Goal: Information Seeking & Learning: Learn about a topic

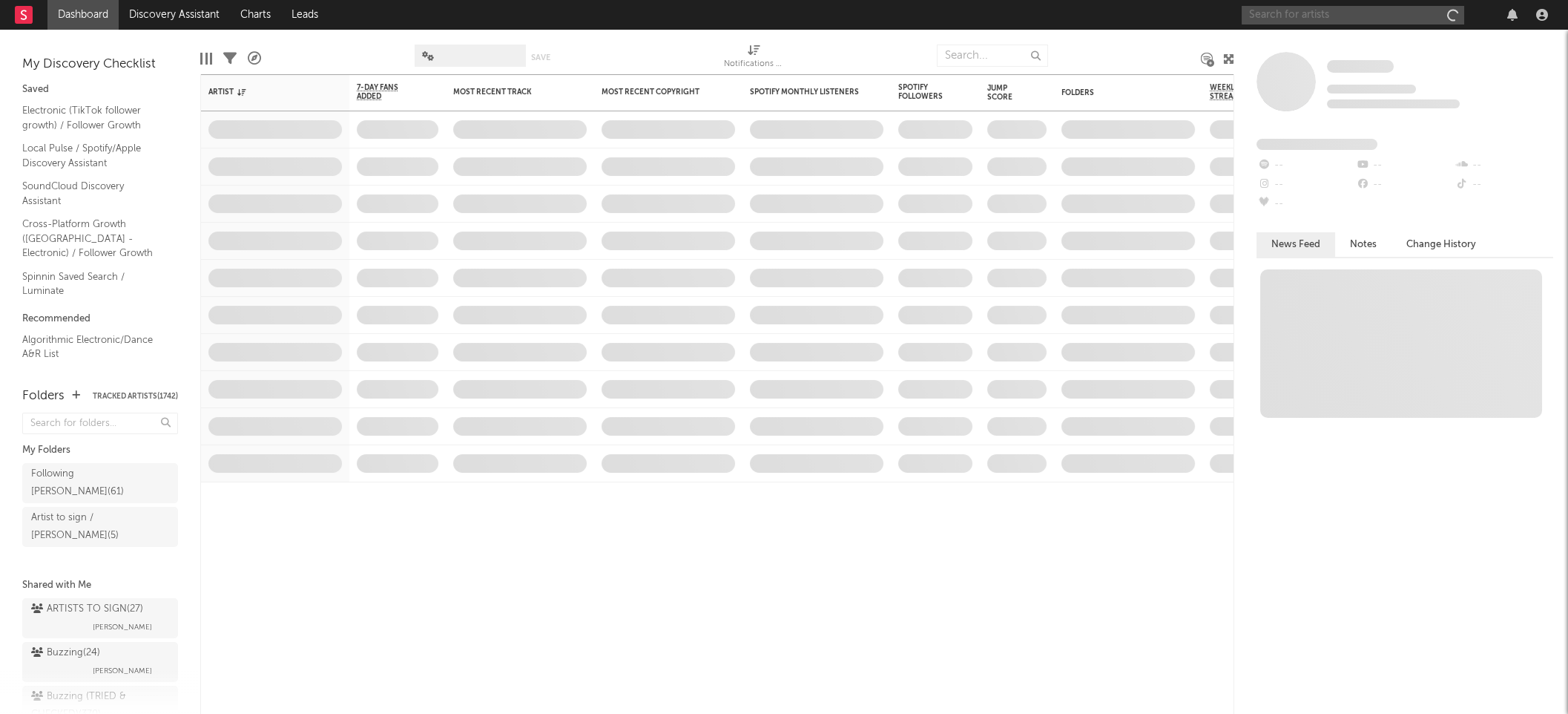
click at [1295, 19] on input "text" at bounding box center [1352, 15] width 223 height 18
paste input "Julian Fijma"
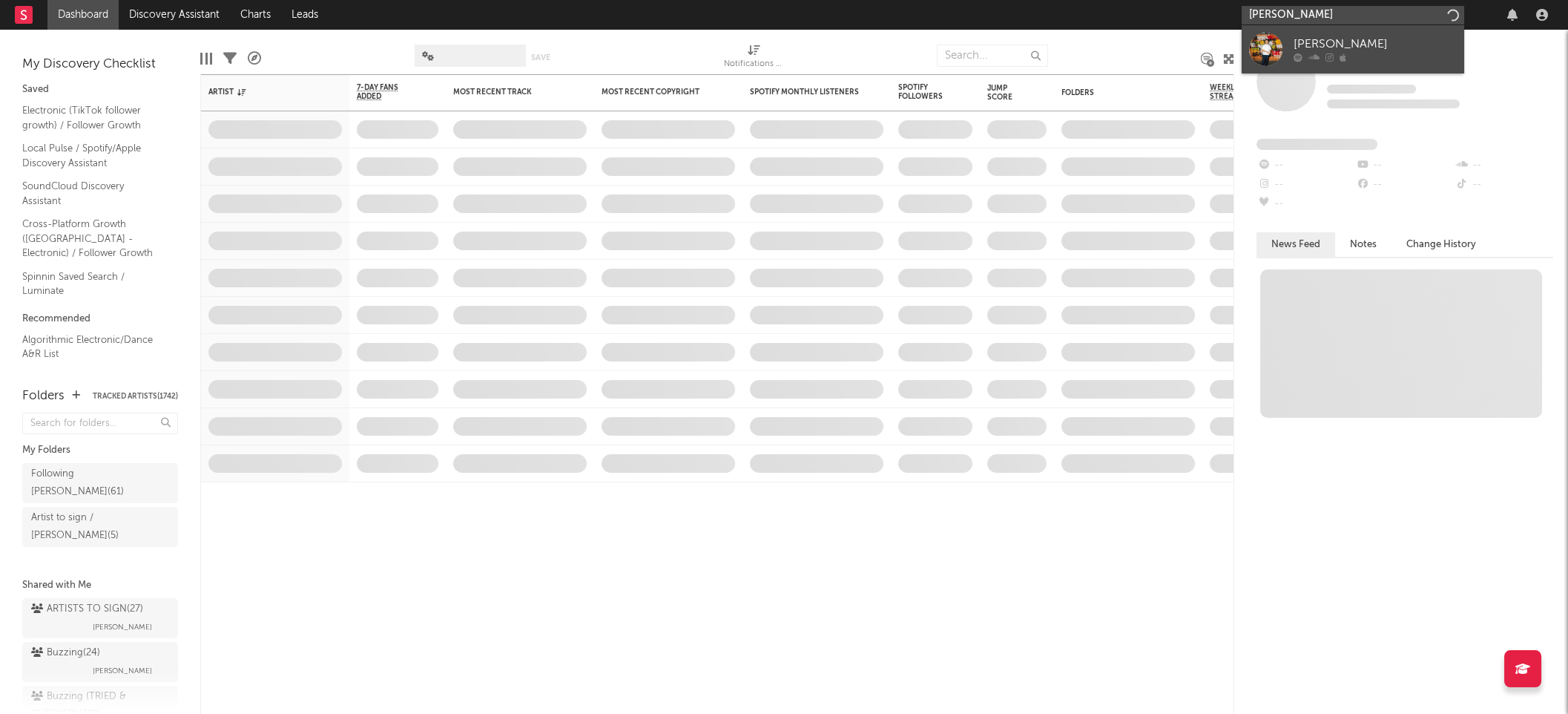
type input "Julian Fijma"
click at [1311, 34] on link "Julian Fijma" at bounding box center [1352, 49] width 223 height 48
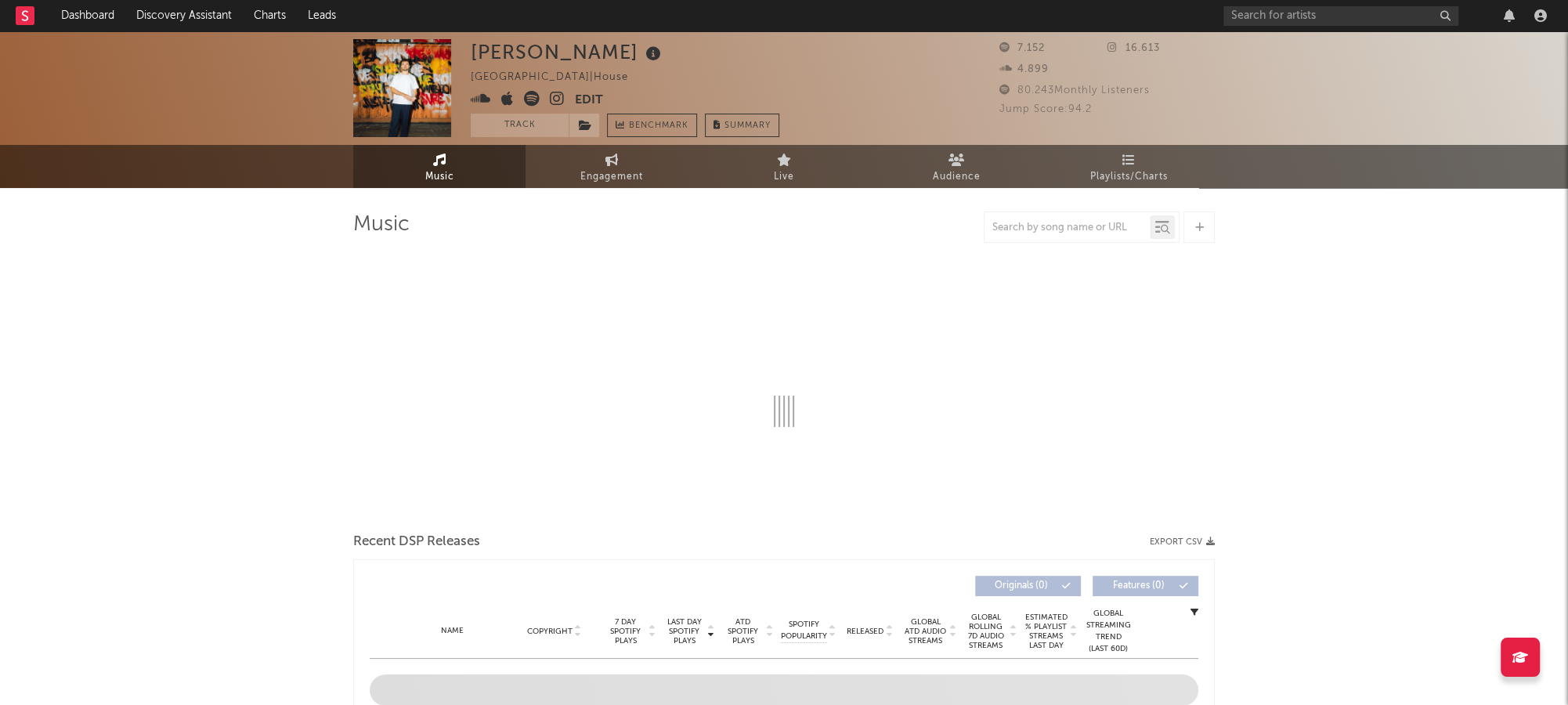
select select "6m"
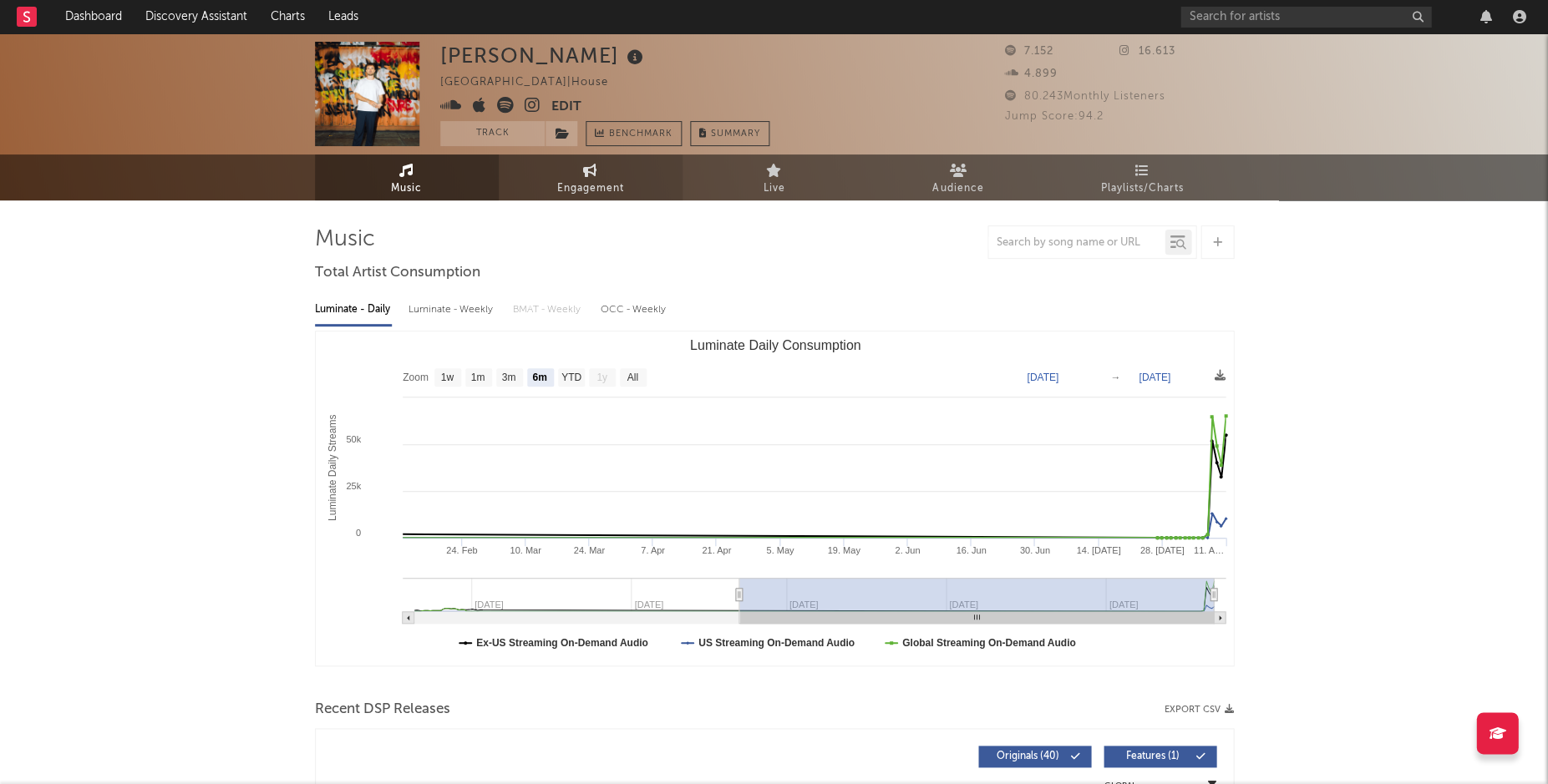
click at [616, 188] on span "Engagement" at bounding box center [590, 188] width 67 height 20
select select "1w"
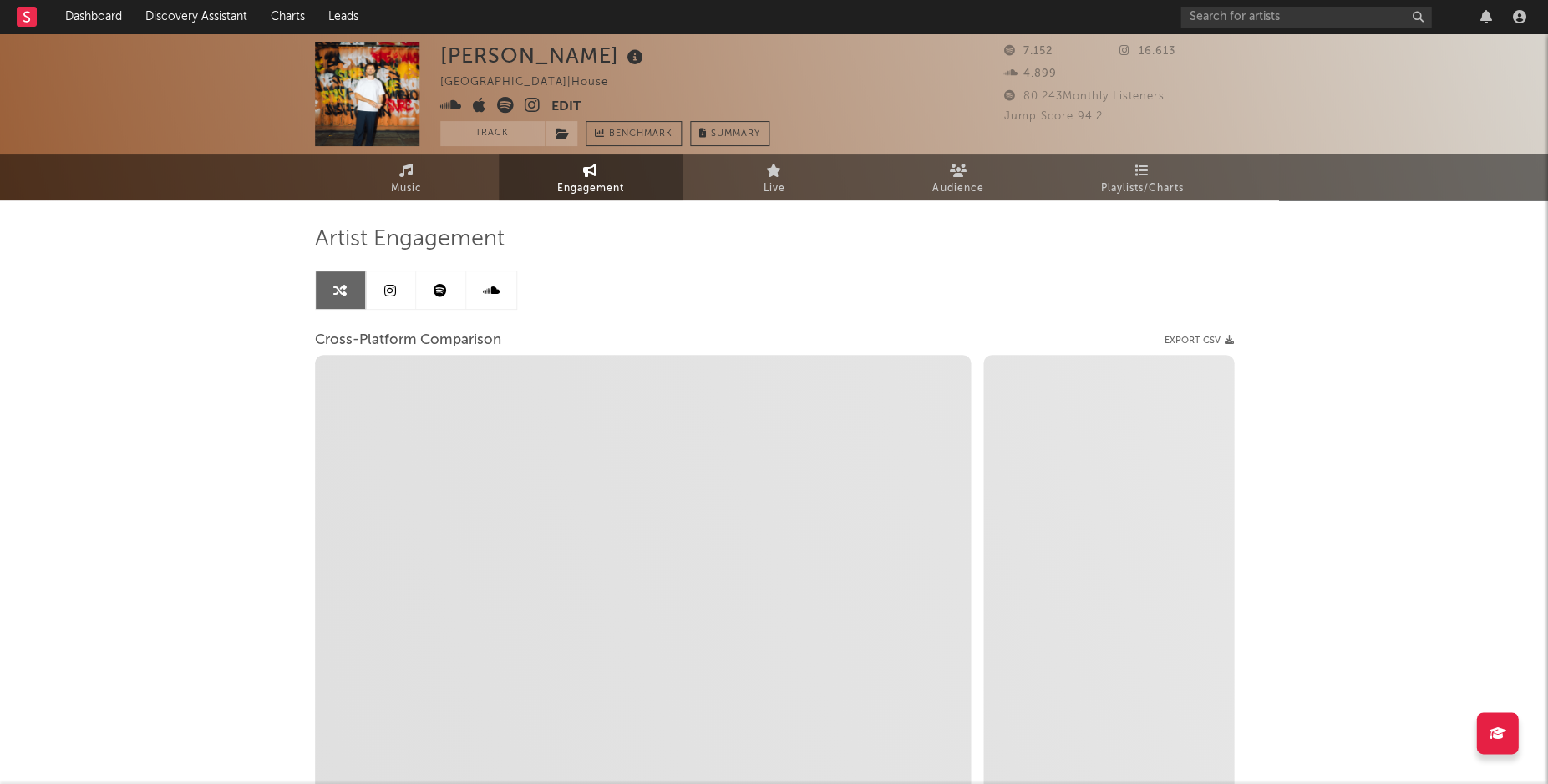
select select "1m"
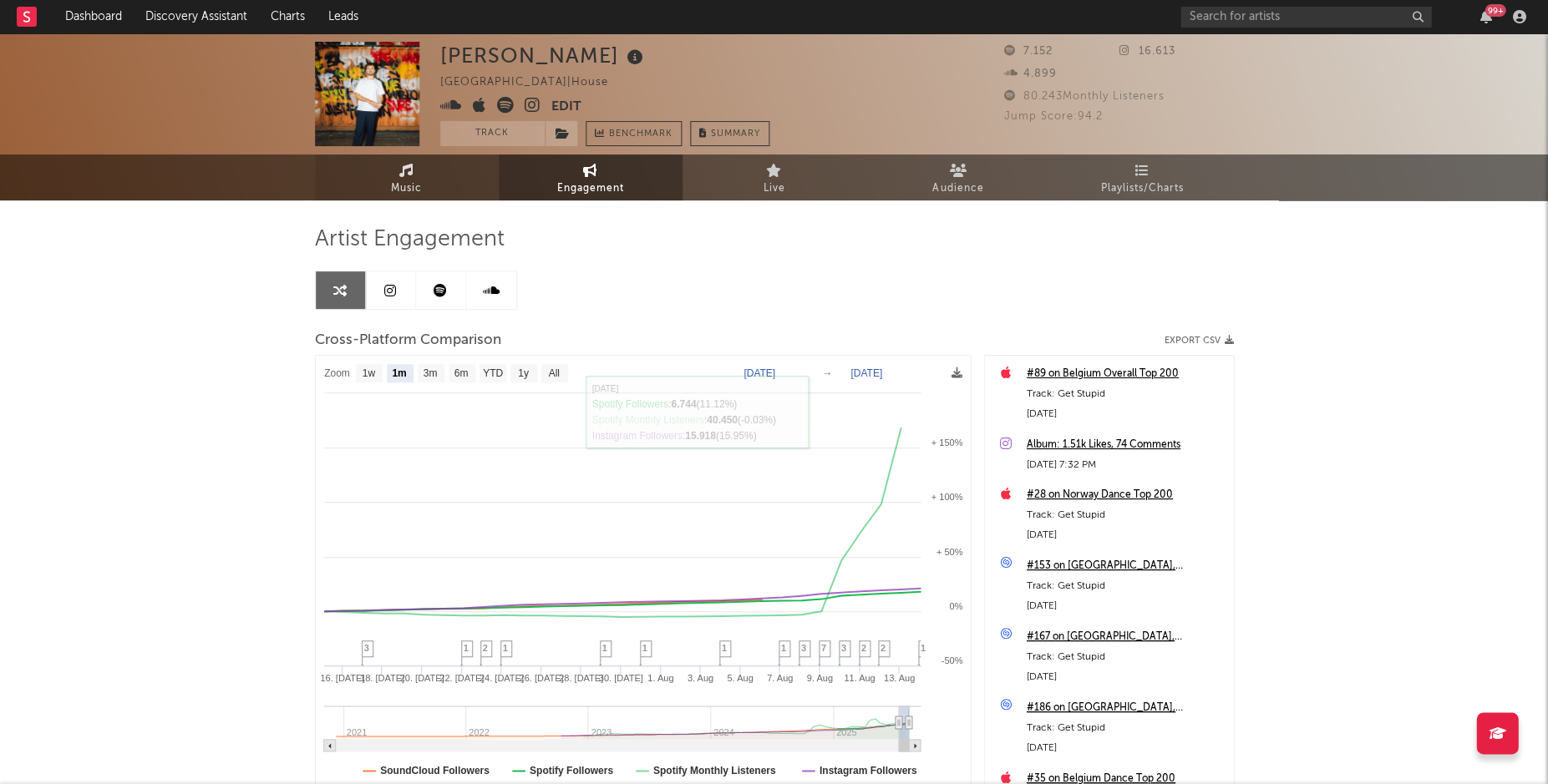
click at [412, 182] on span "Music" at bounding box center [406, 188] width 31 height 20
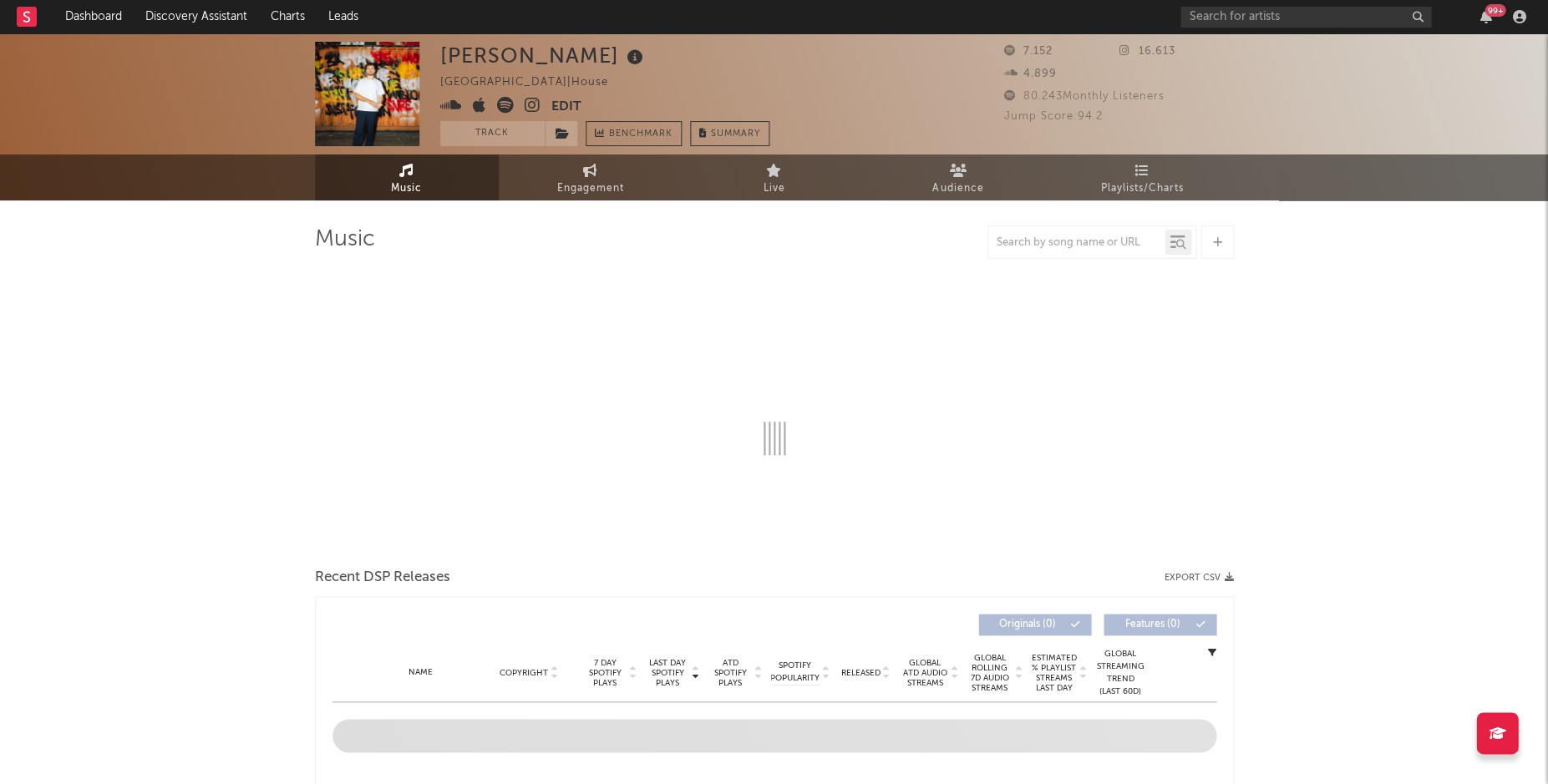
select select "6m"
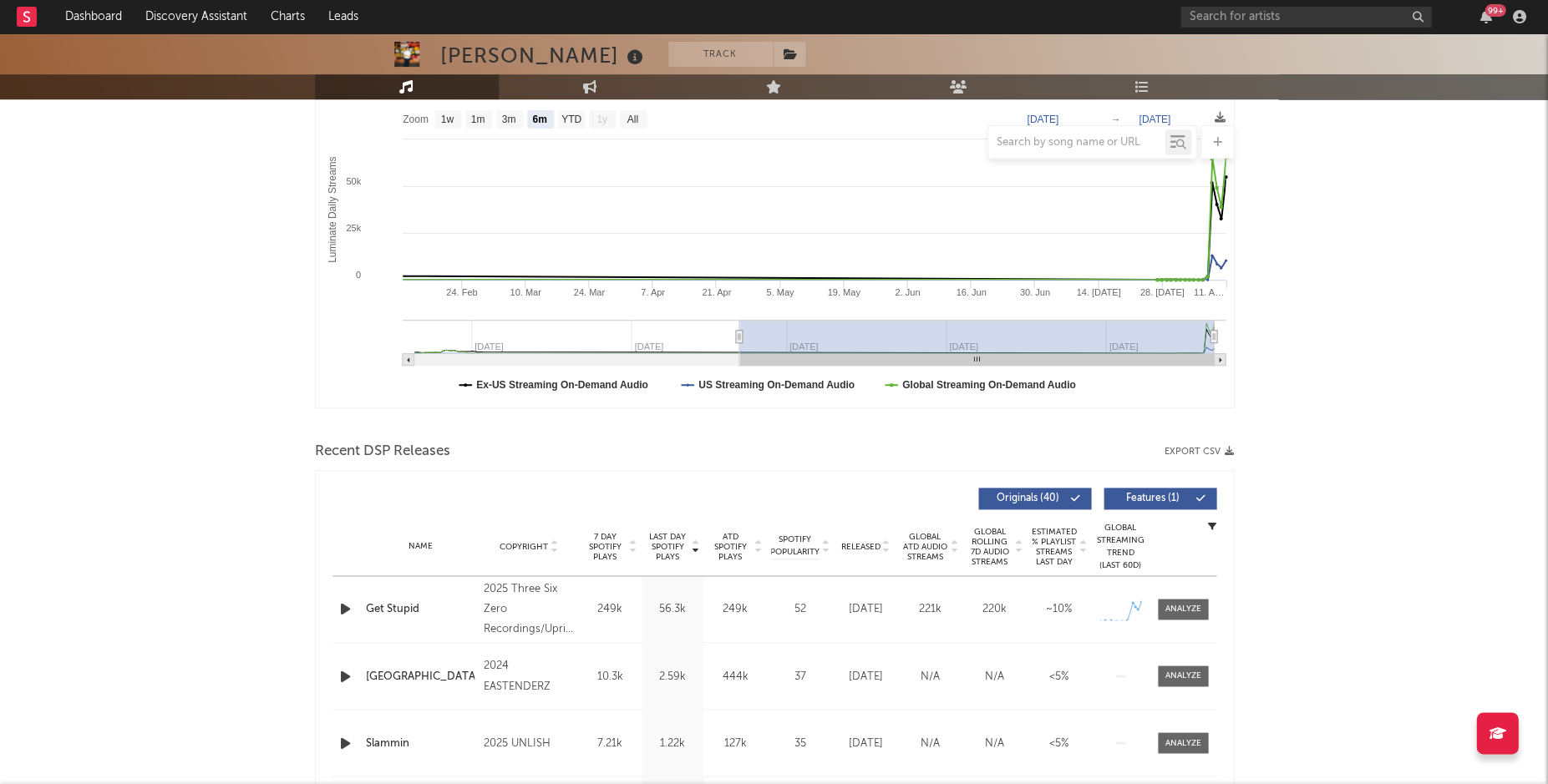
scroll to position [467, 0]
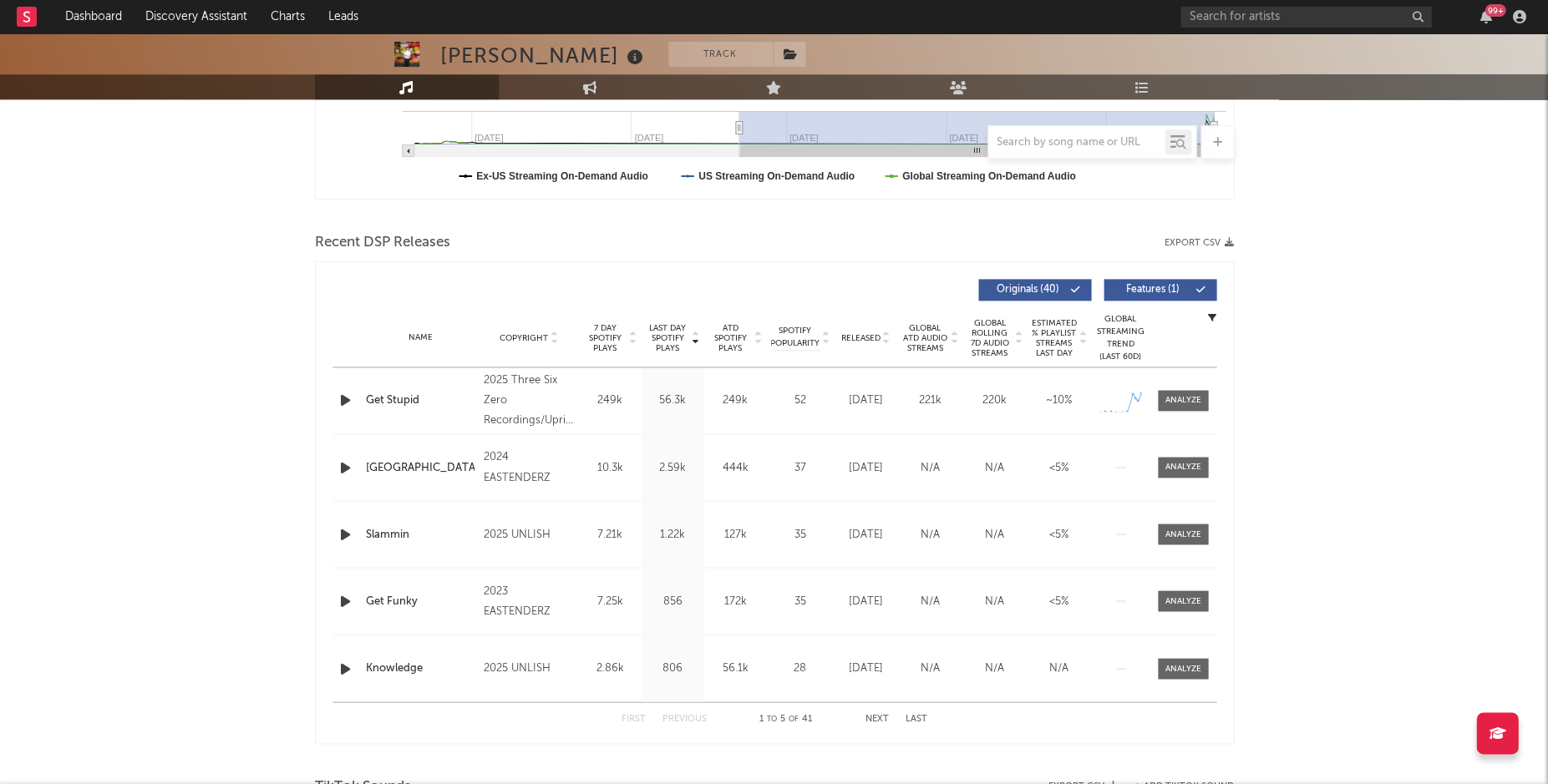
click at [856, 338] on span "Released" at bounding box center [861, 338] width 39 height 10
click at [1175, 400] on div at bounding box center [1183, 400] width 36 height 12
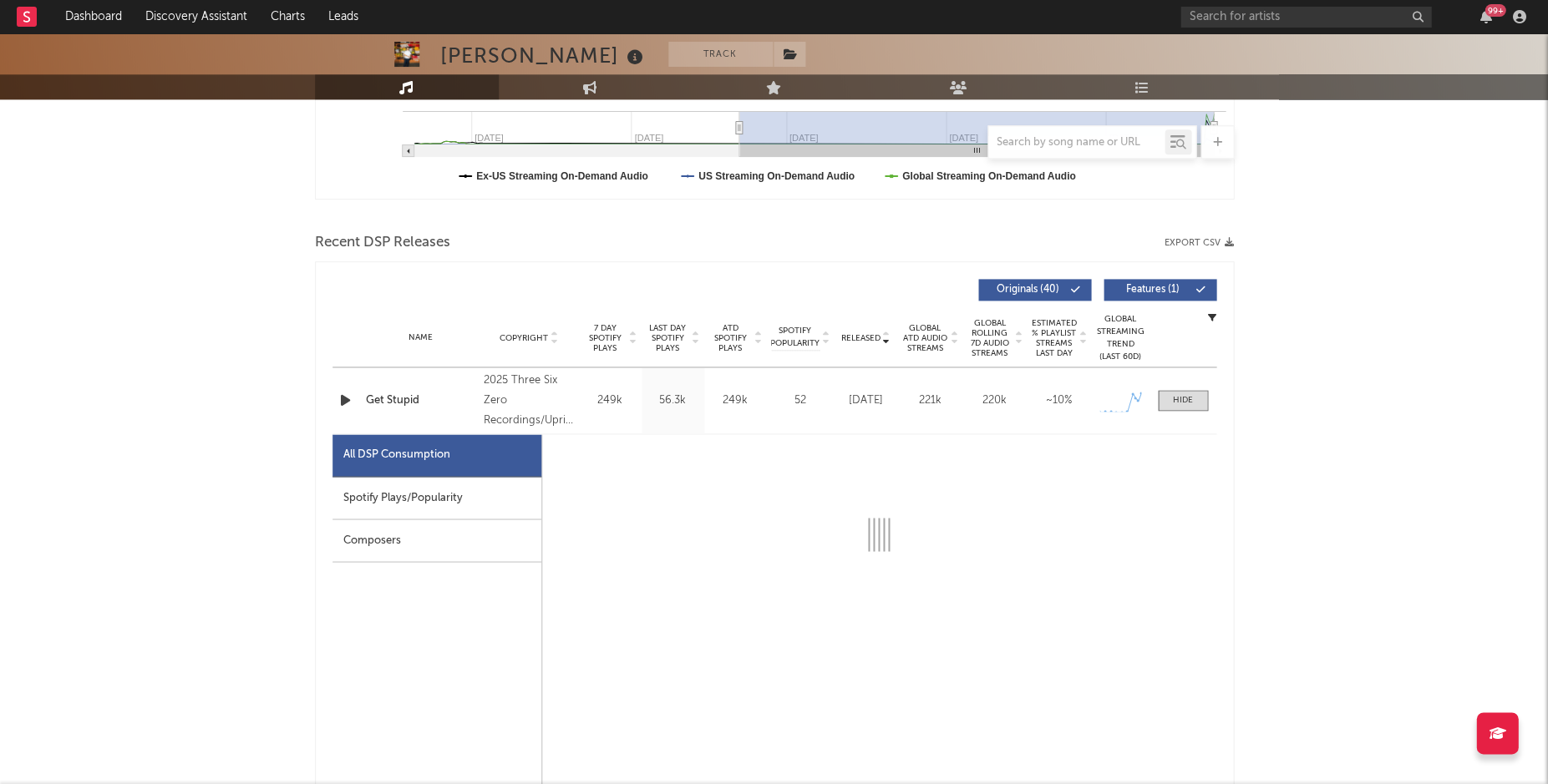
select select "1w"
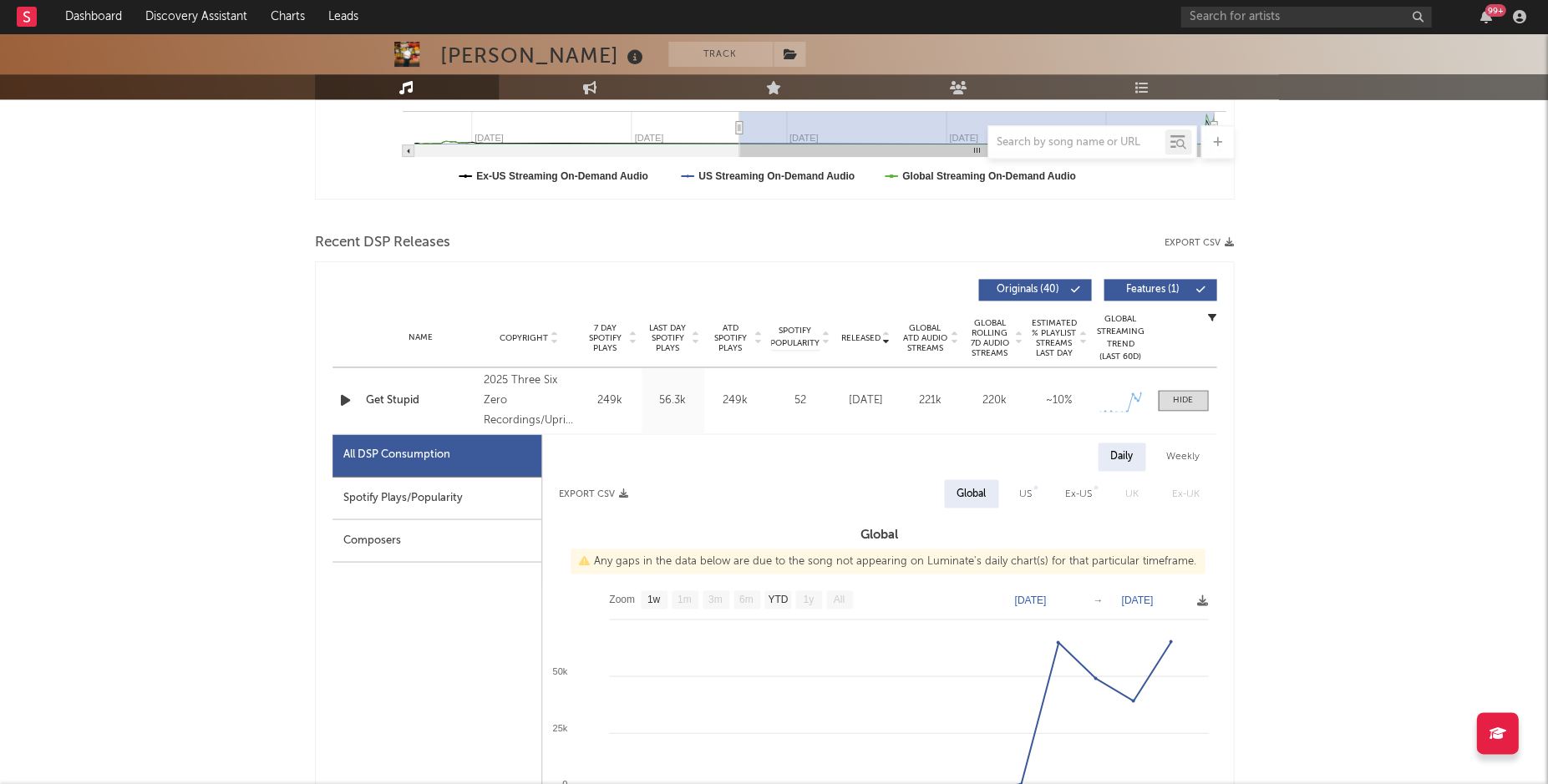
click at [472, 496] on div "Spotify Plays/Popularity" at bounding box center [437, 498] width 209 height 42
select select "1w"
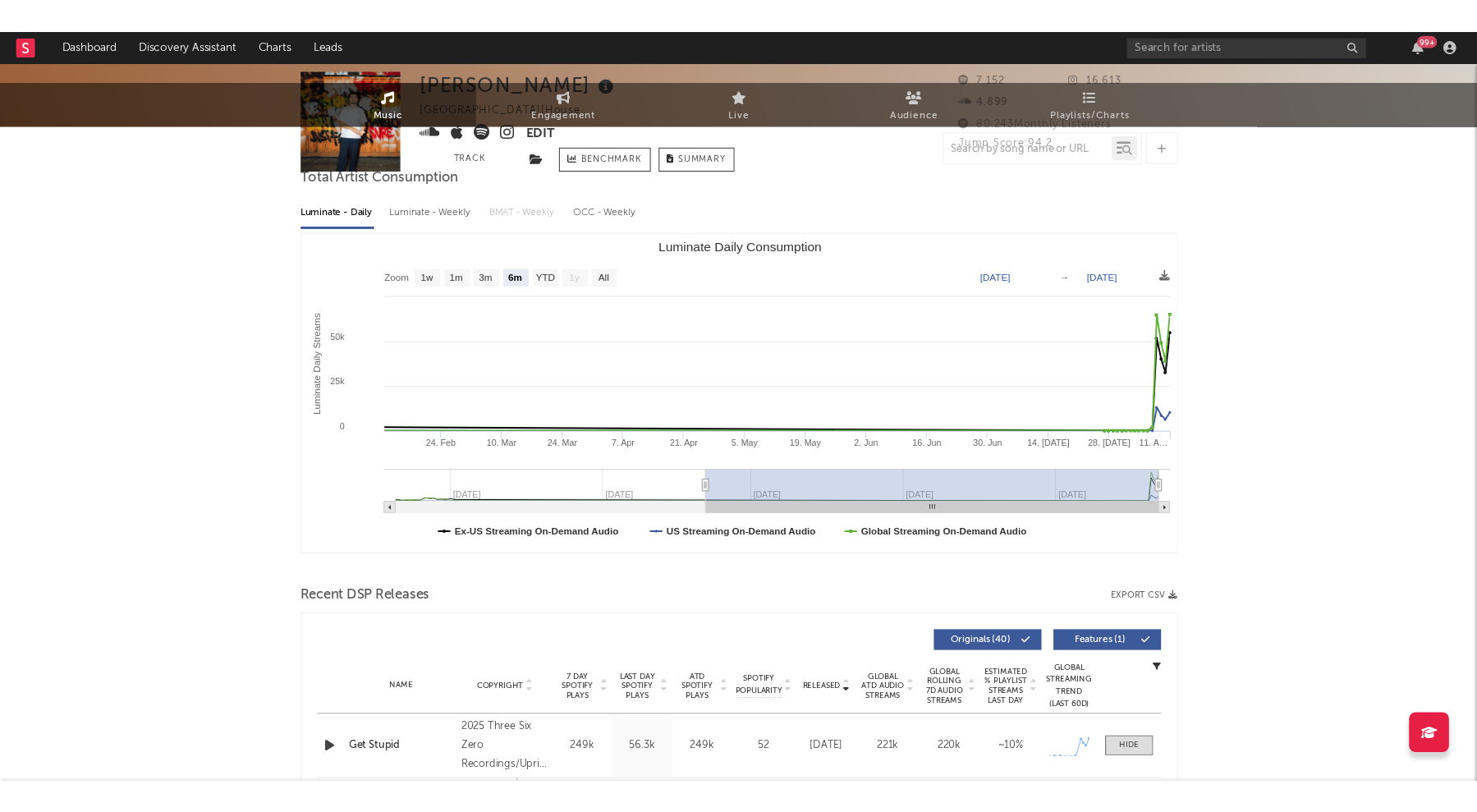
scroll to position [0, 0]
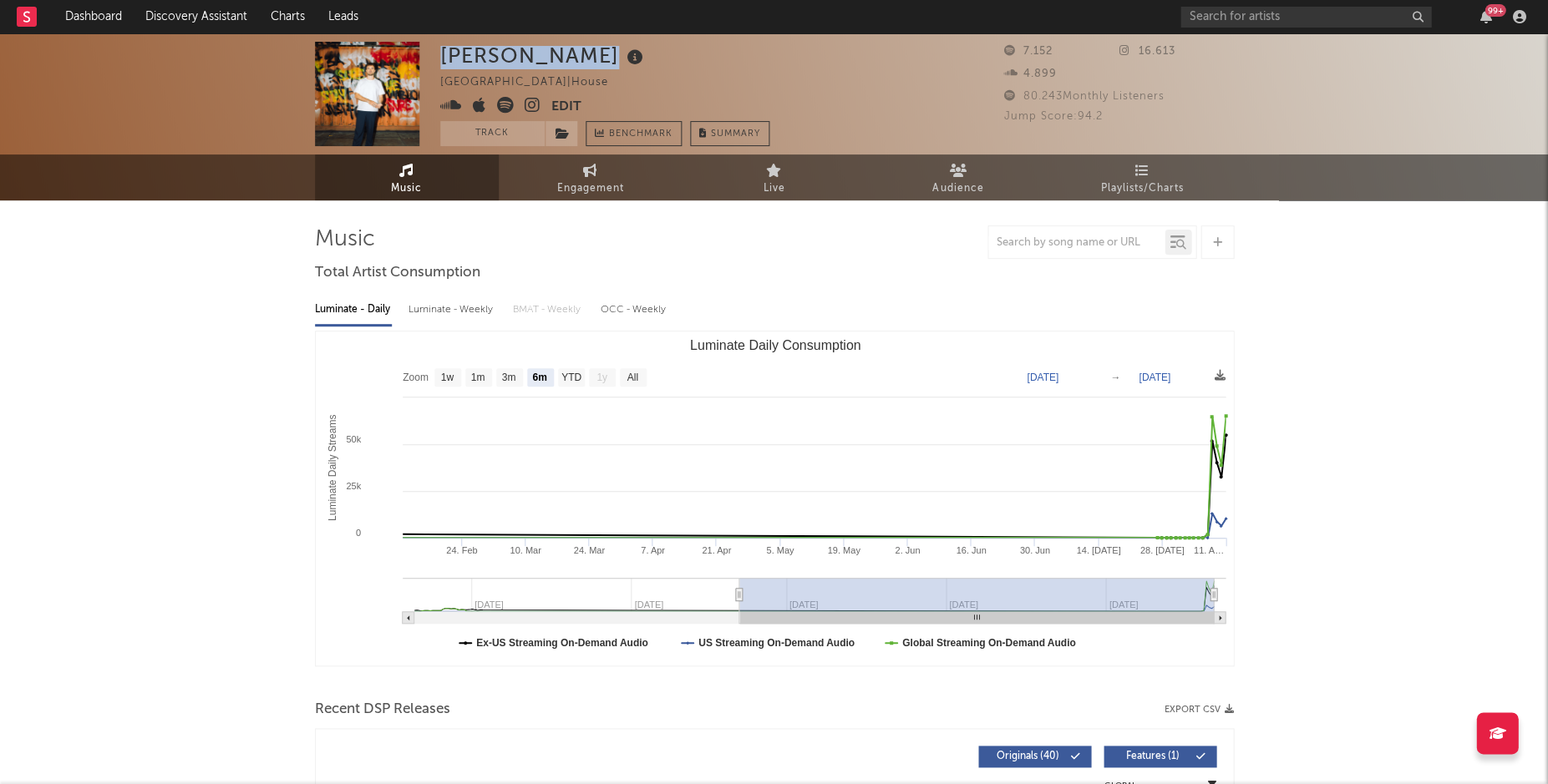
drag, startPoint x: 435, startPoint y: 57, endPoint x: 567, endPoint y: 56, distance: 132.0
click at [567, 56] on div "Julian Fijma Netherlands | House Edit Track Benchmark Summary 7.152 16.613 4.89…" at bounding box center [774, 94] width 1548 height 121
copy div "[PERSON_NAME]"
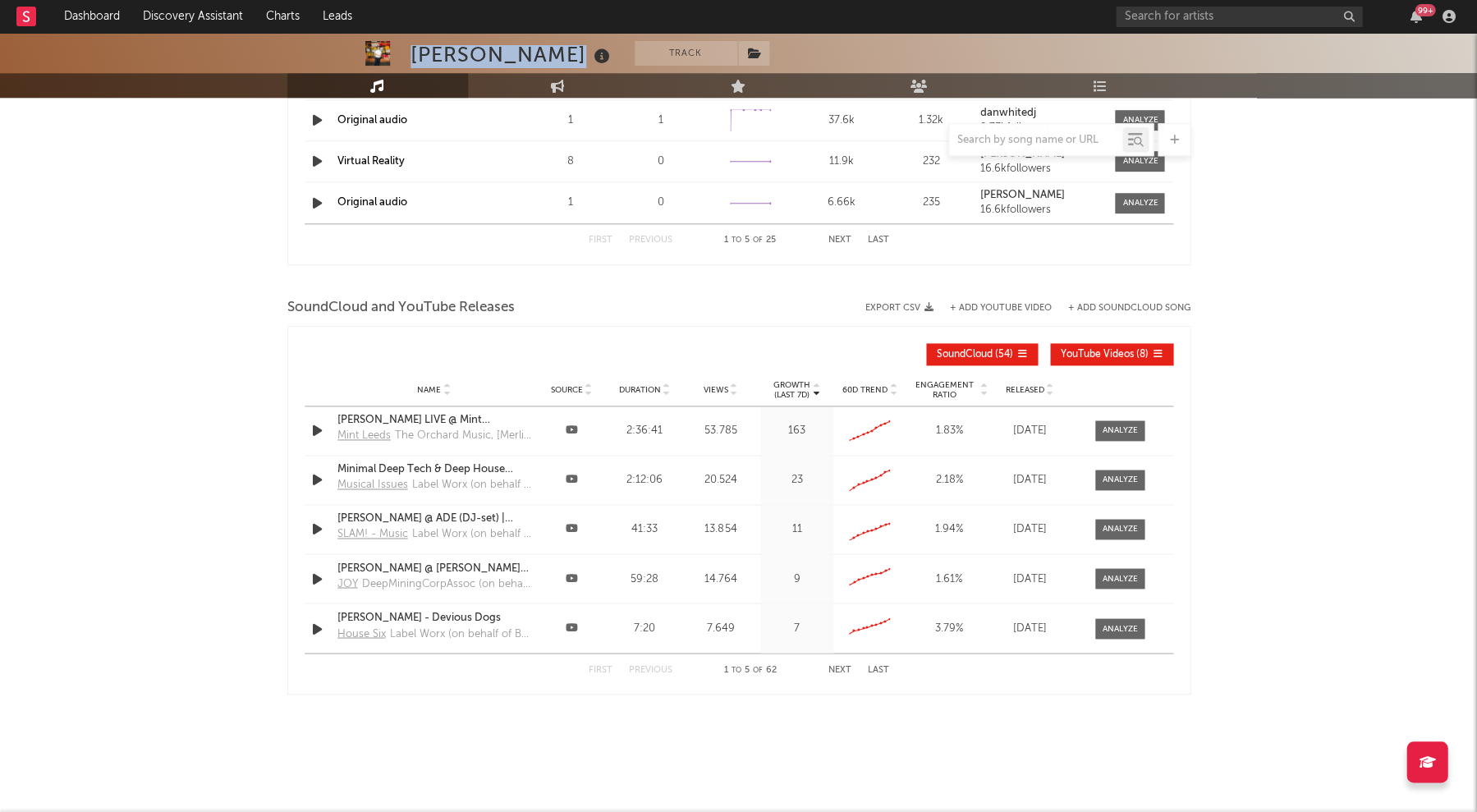
scroll to position [2435, 0]
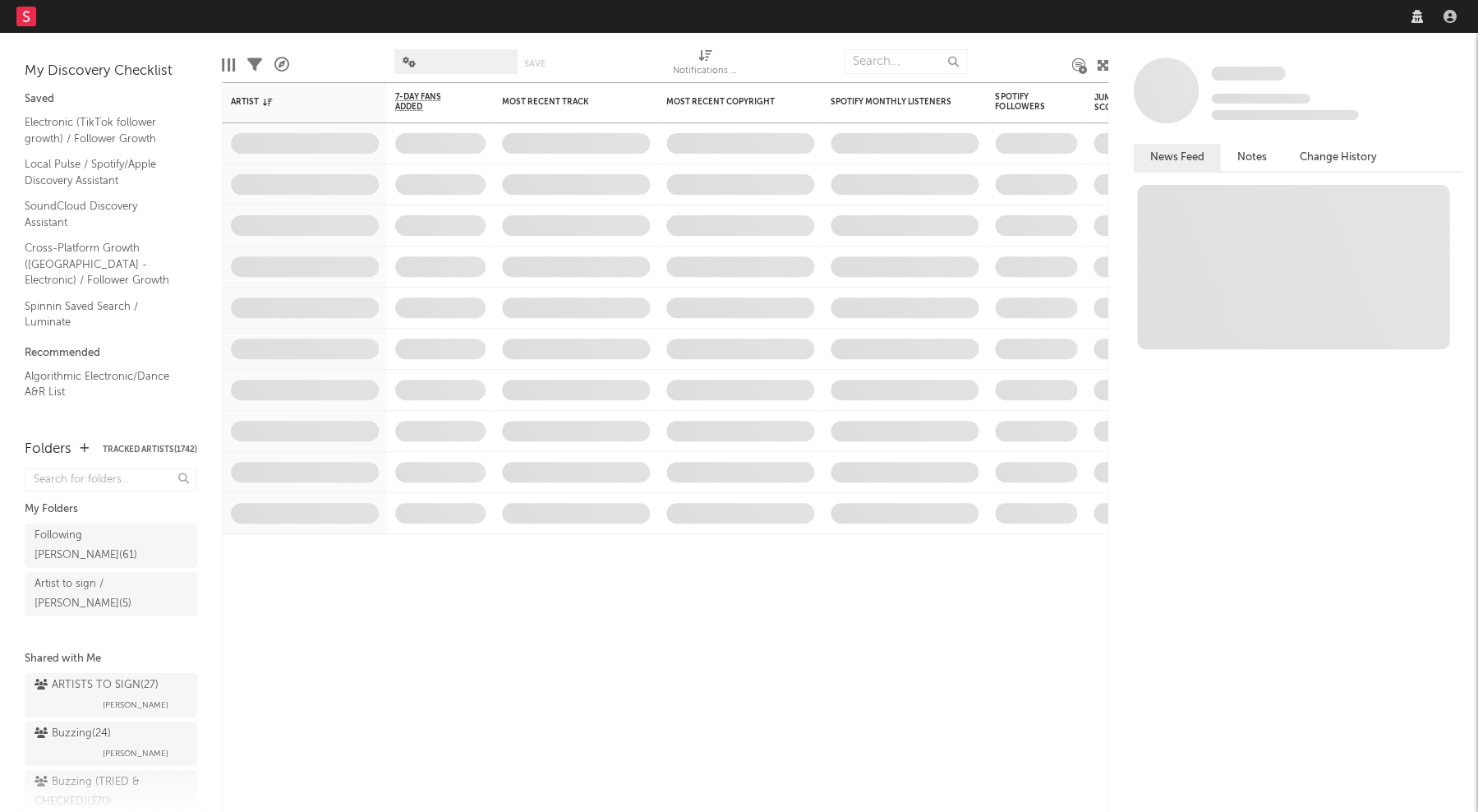
click at [1216, 17] on nav "Dashboard Discovery Assistant Charts Leads" at bounding box center [739, 17] width 1478 height 33
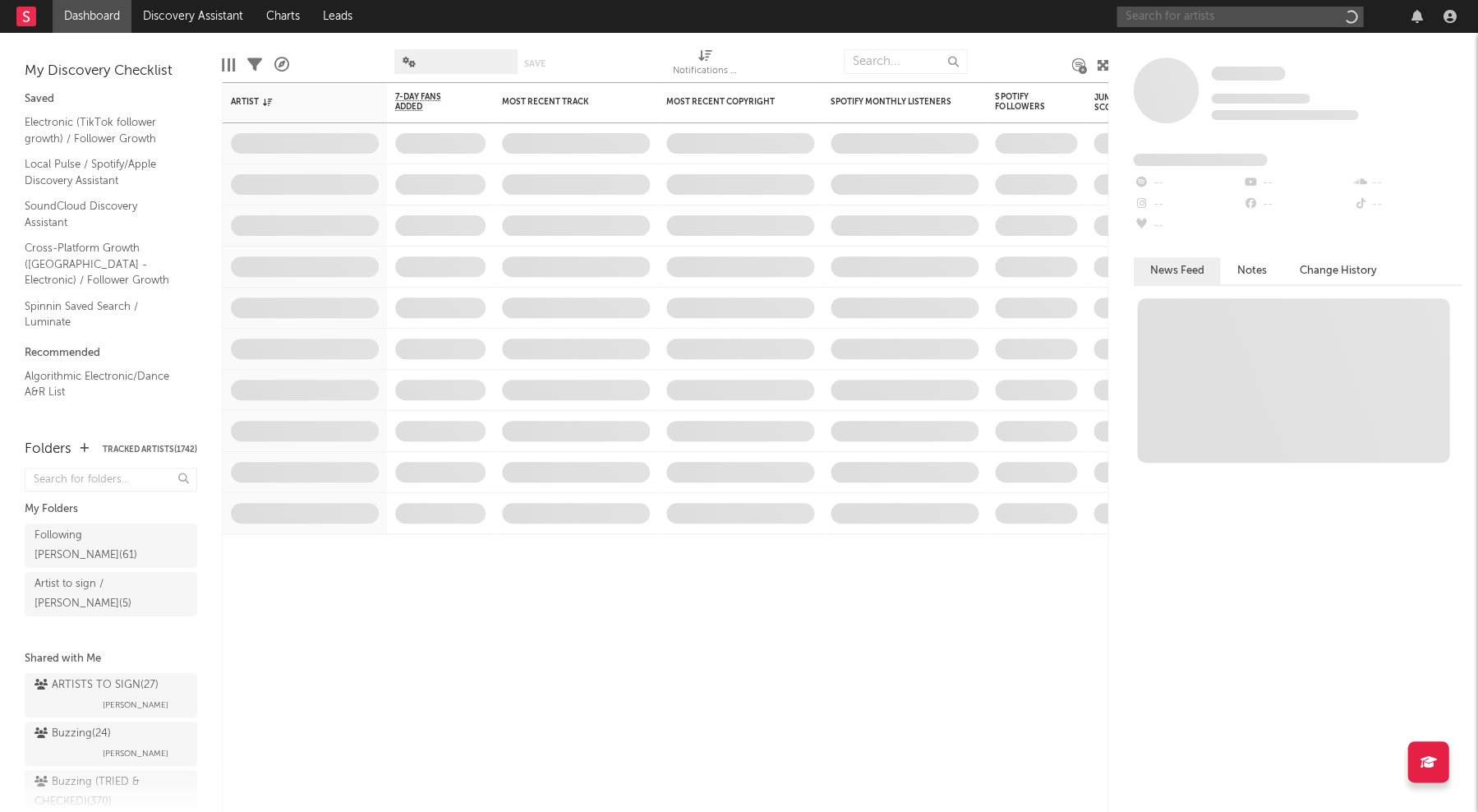
click at [1205, 18] on input "text" at bounding box center [1240, 17] width 247 height 20
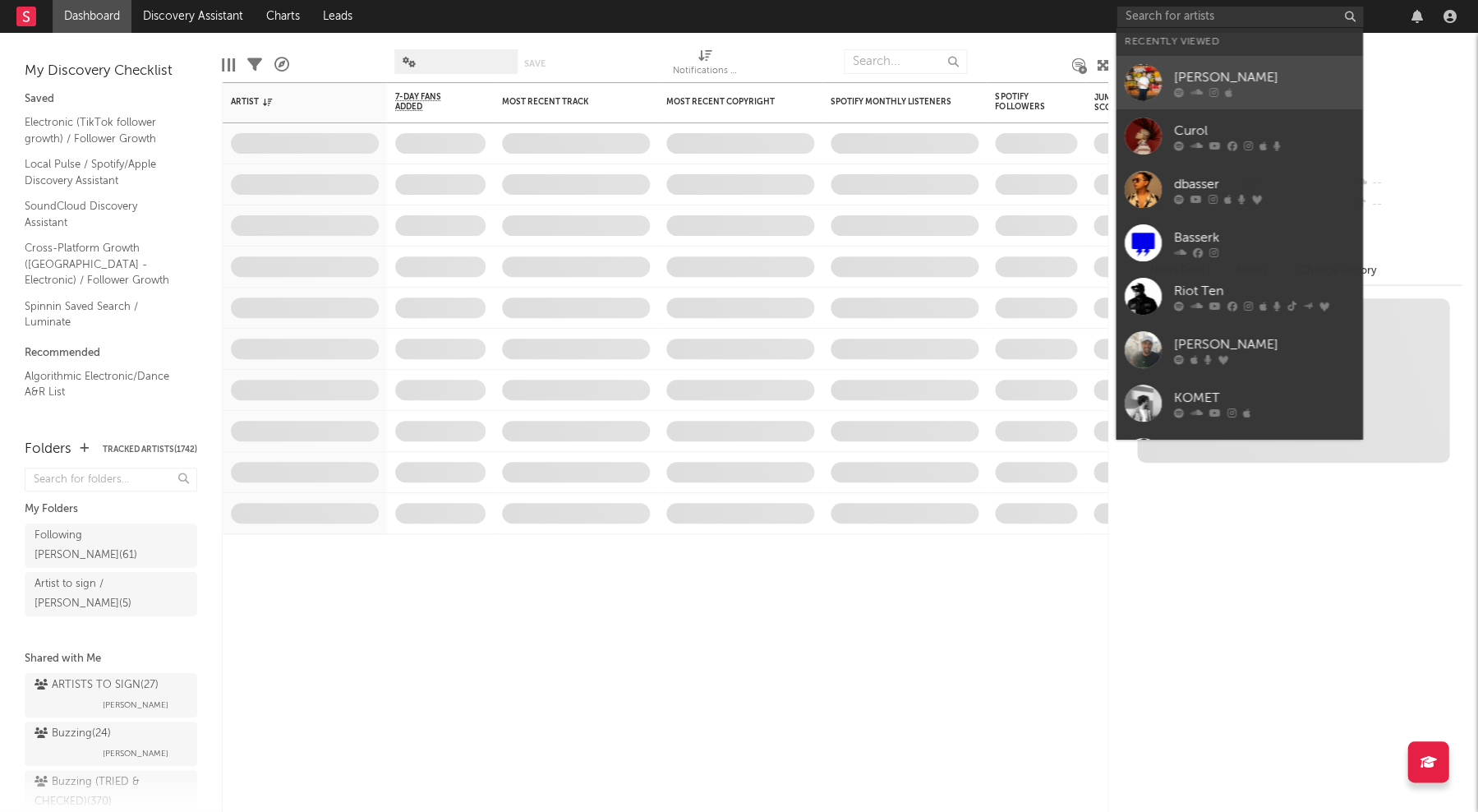
click at [1217, 67] on div "[PERSON_NAME]" at bounding box center [1264, 77] width 181 height 19
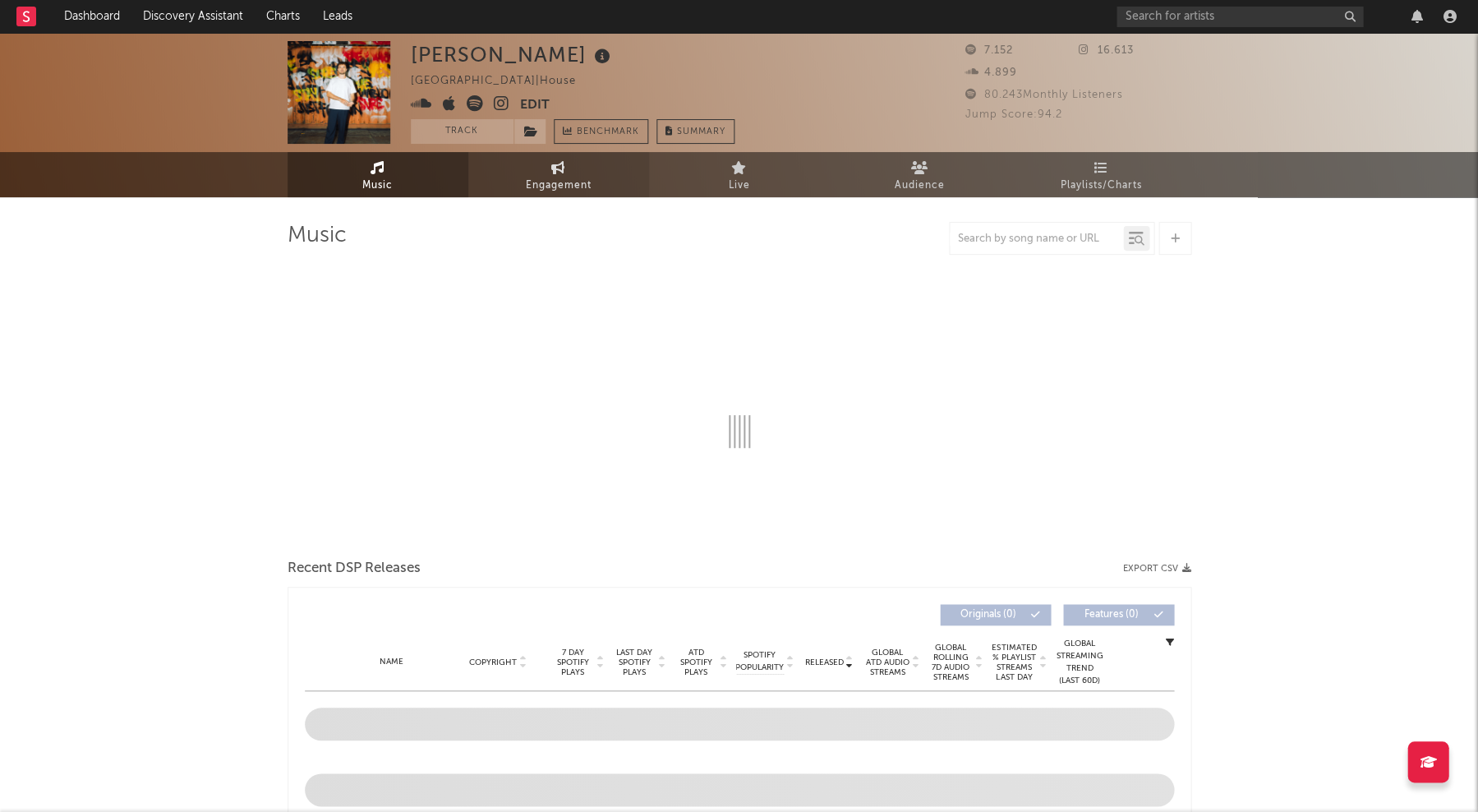
select select "6m"
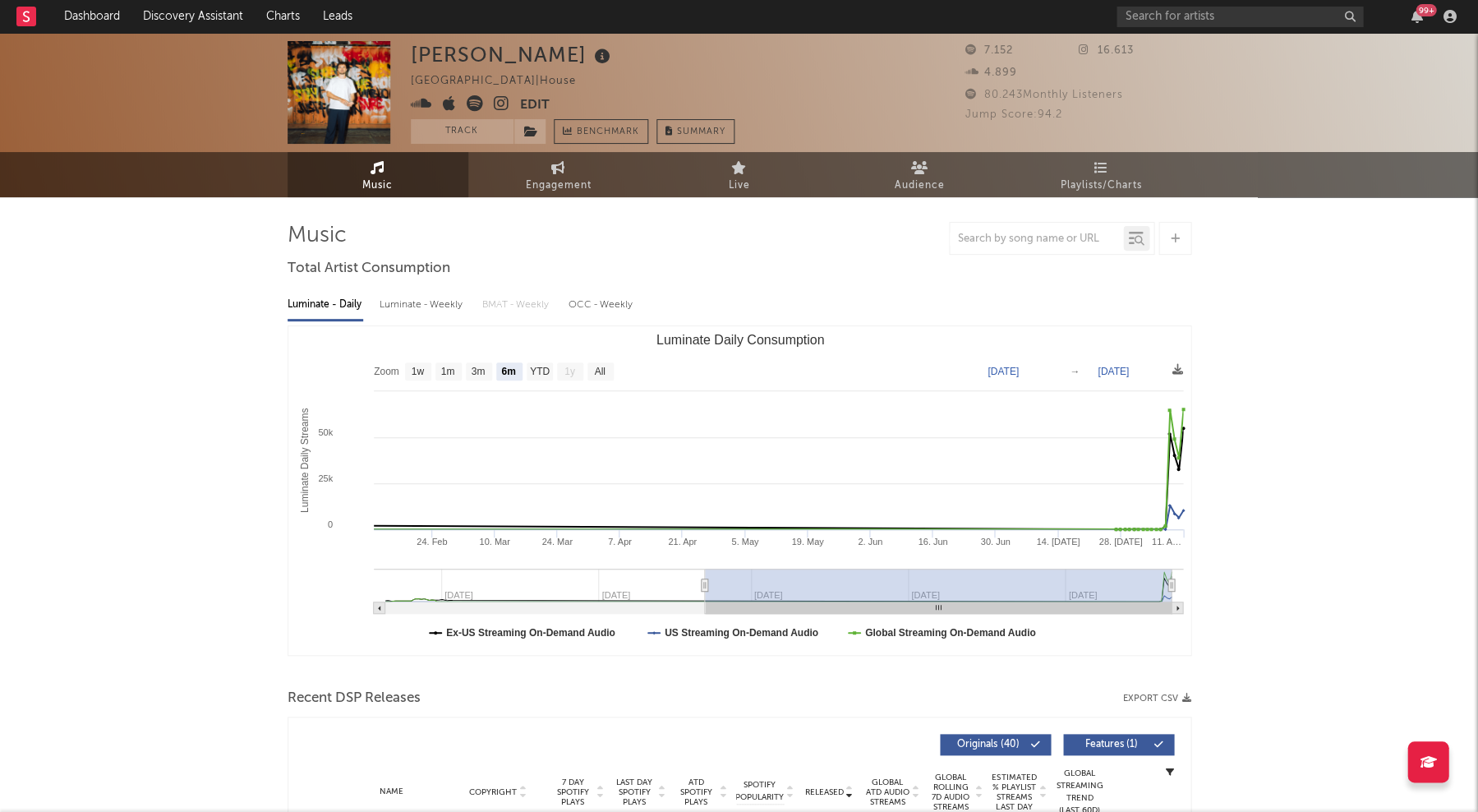
click at [591, 55] on icon at bounding box center [603, 56] width 24 height 23
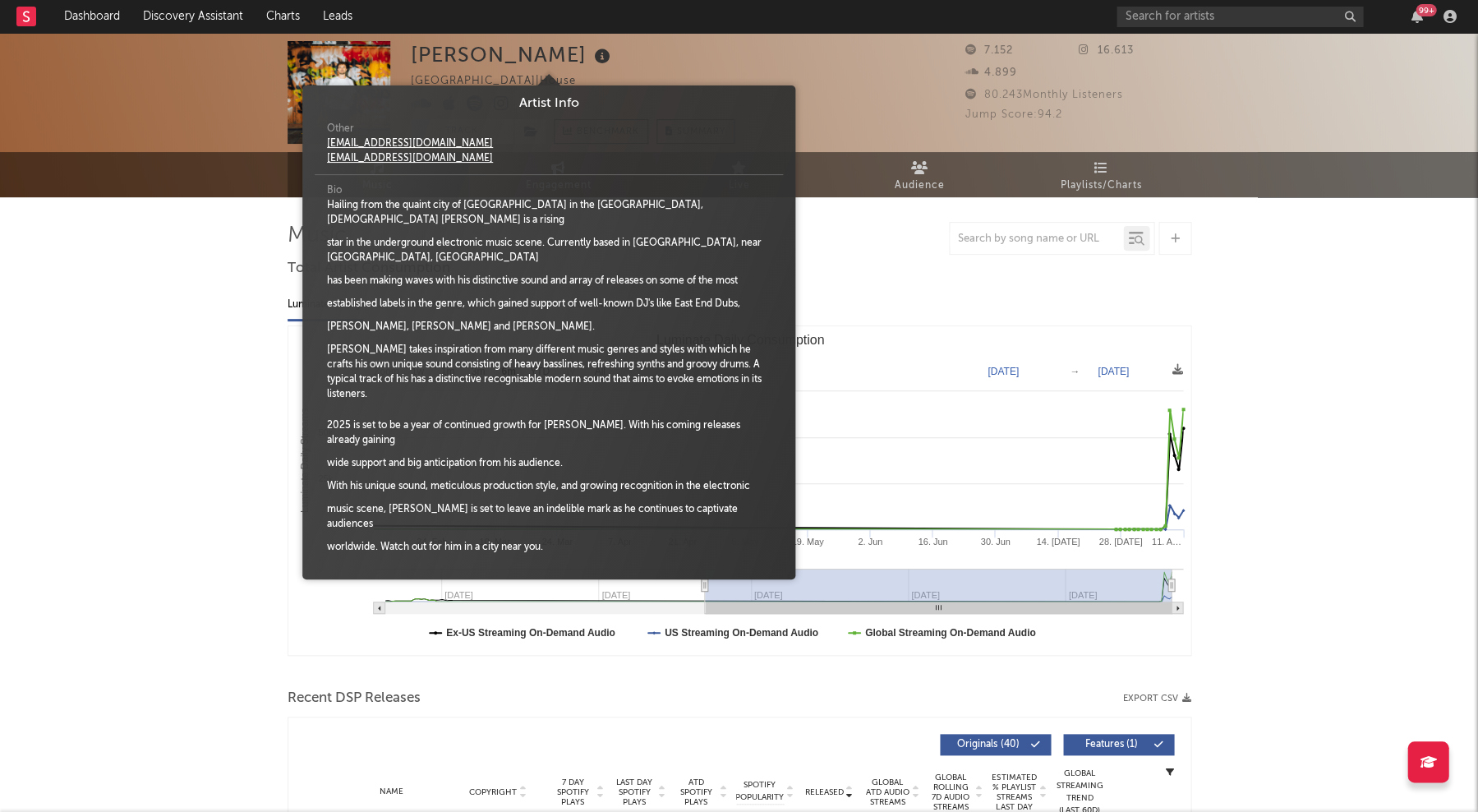
click at [625, 59] on div "Julian Fijma Netherlands | House Edit Track Benchmark Summary" at bounding box center [573, 91] width 323 height 103
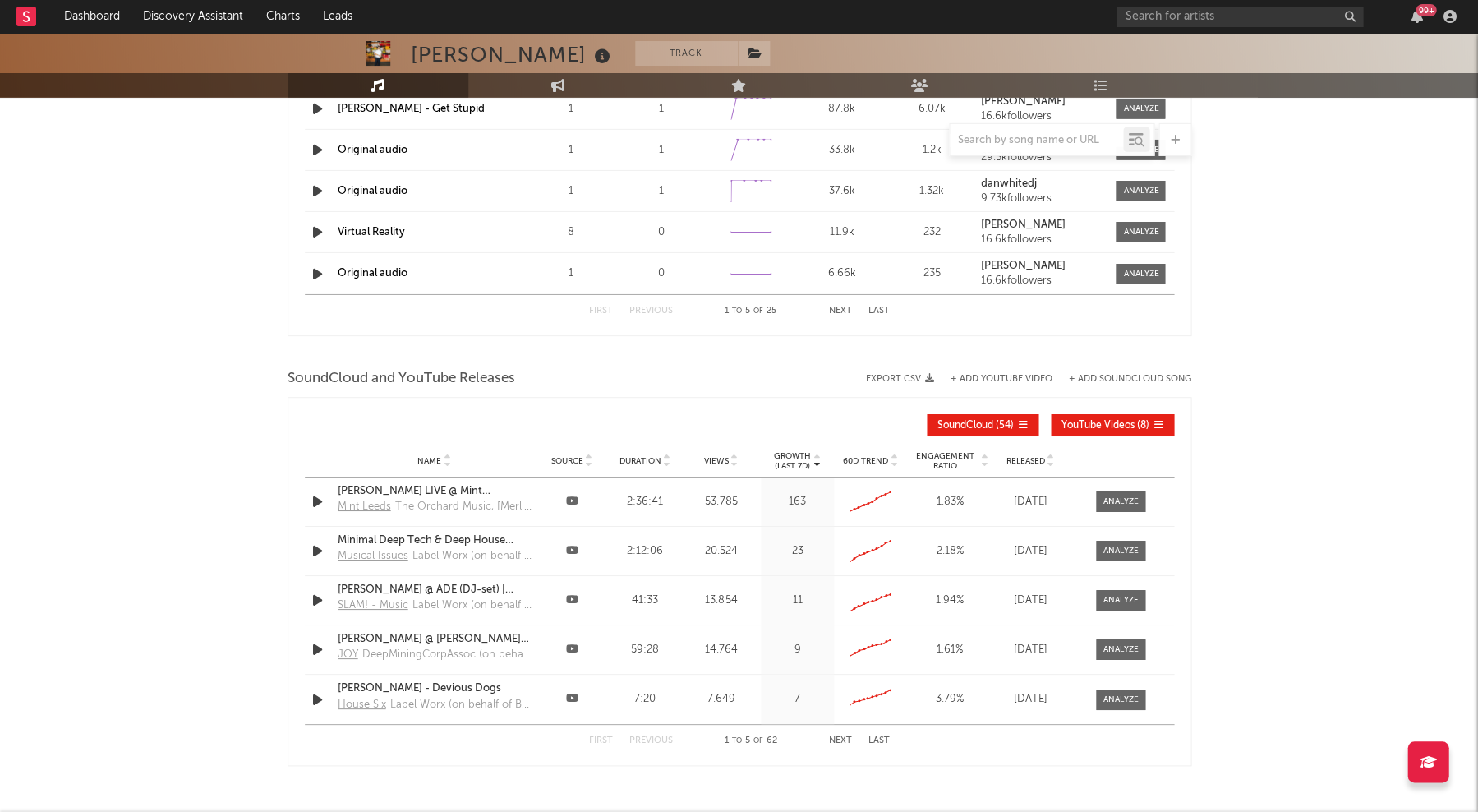
scroll to position [1615, 0]
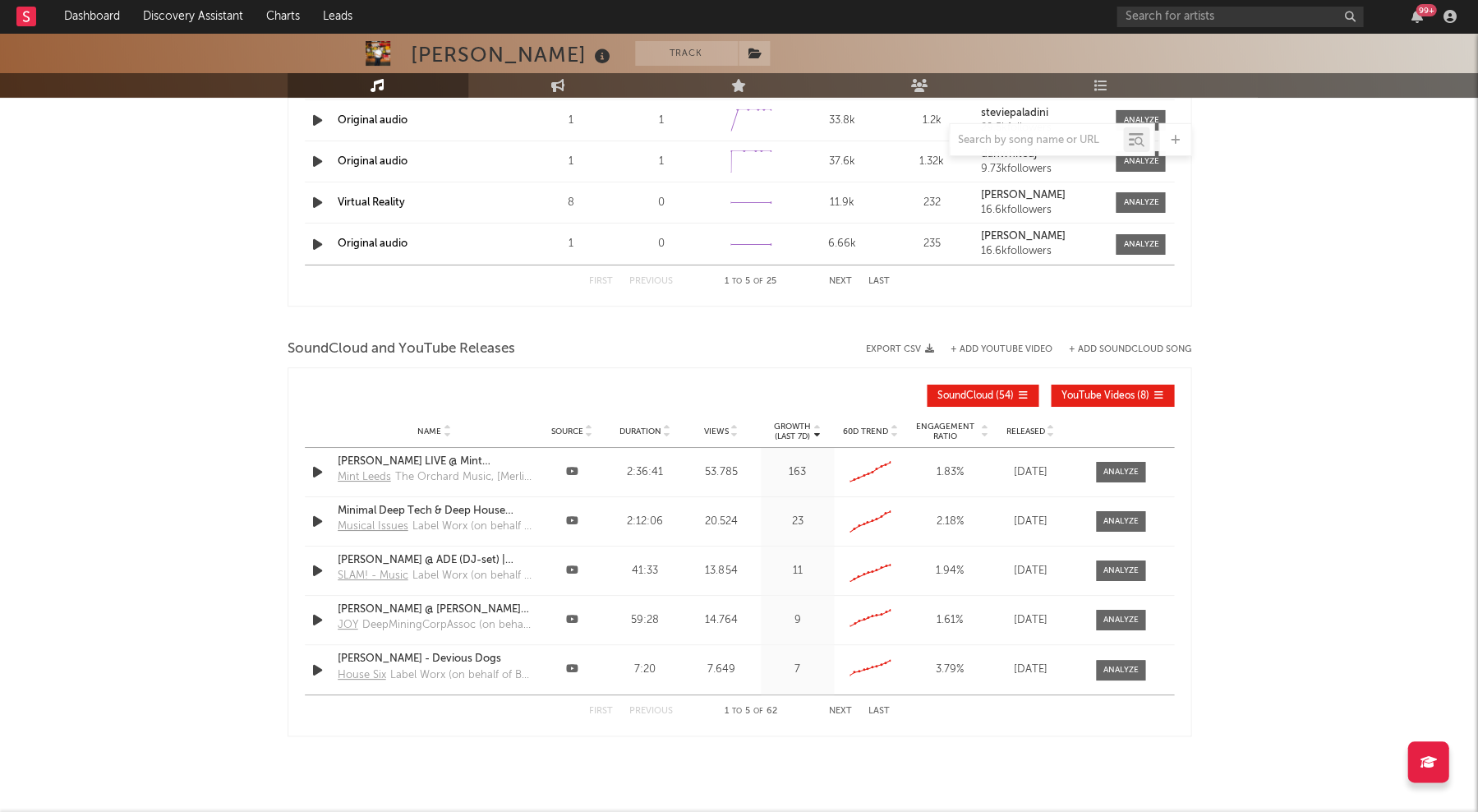
click at [1143, 345] on button "+ Add SoundCloud Song" at bounding box center [1130, 350] width 123 height 9
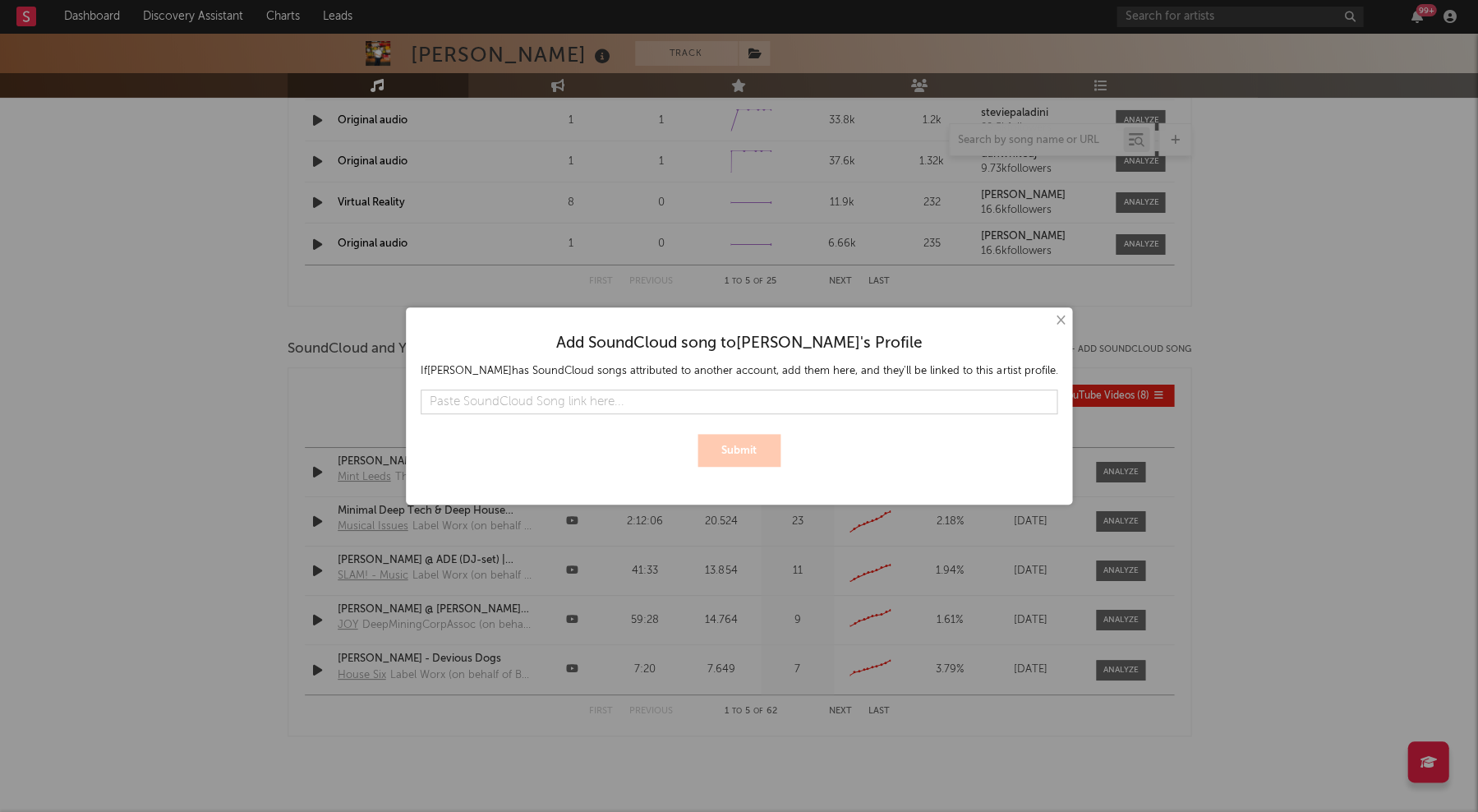
scroll to position [1616, 0]
type input "https://soundcloud.com/julianfijma/julian-fijma-get-stupid-teaser"
click at [745, 446] on button "Submit" at bounding box center [739, 451] width 83 height 33
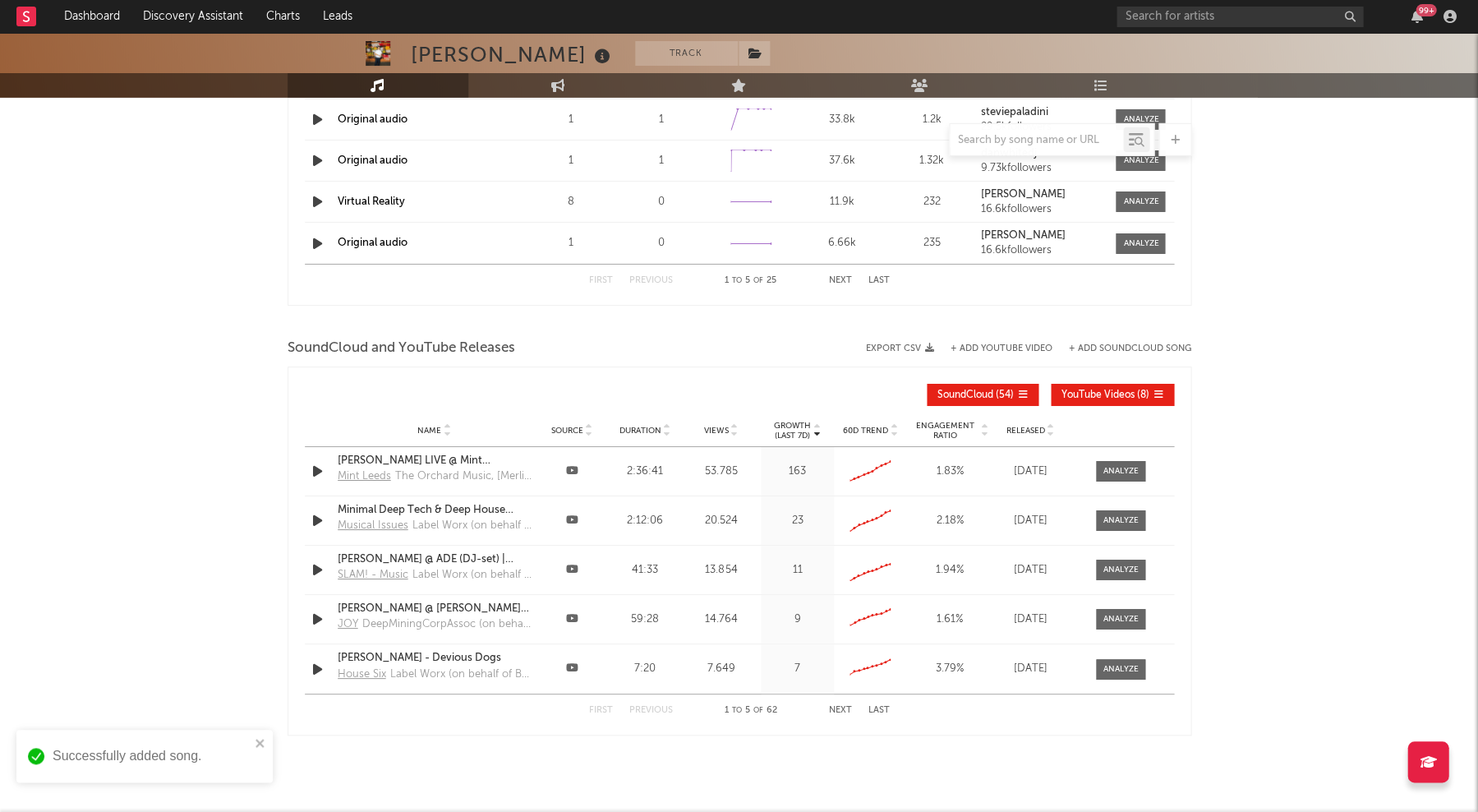
click at [1002, 425] on div "Released" at bounding box center [1030, 430] width 66 height 12
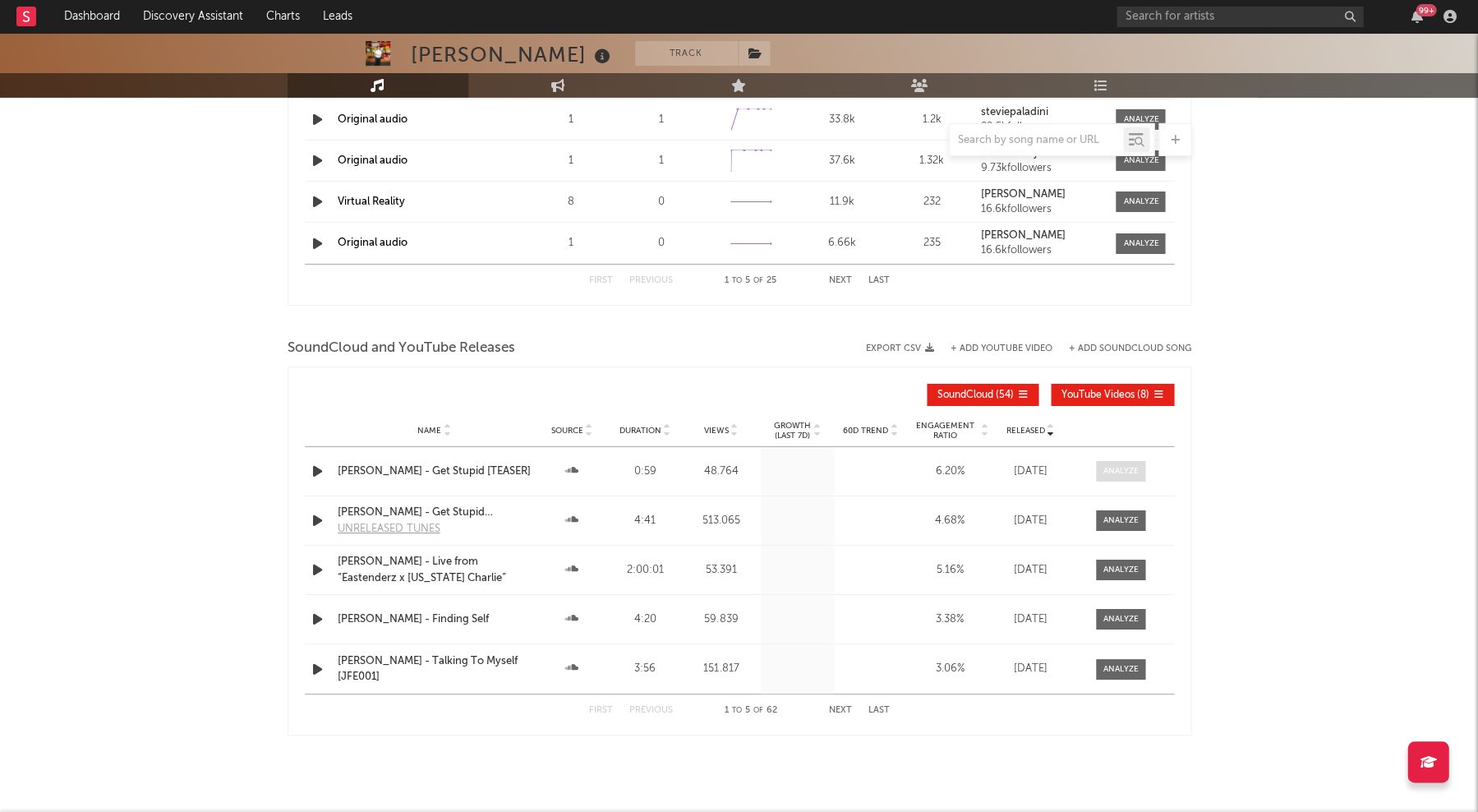
click at [1108, 466] on div at bounding box center [1121, 471] width 35 height 12
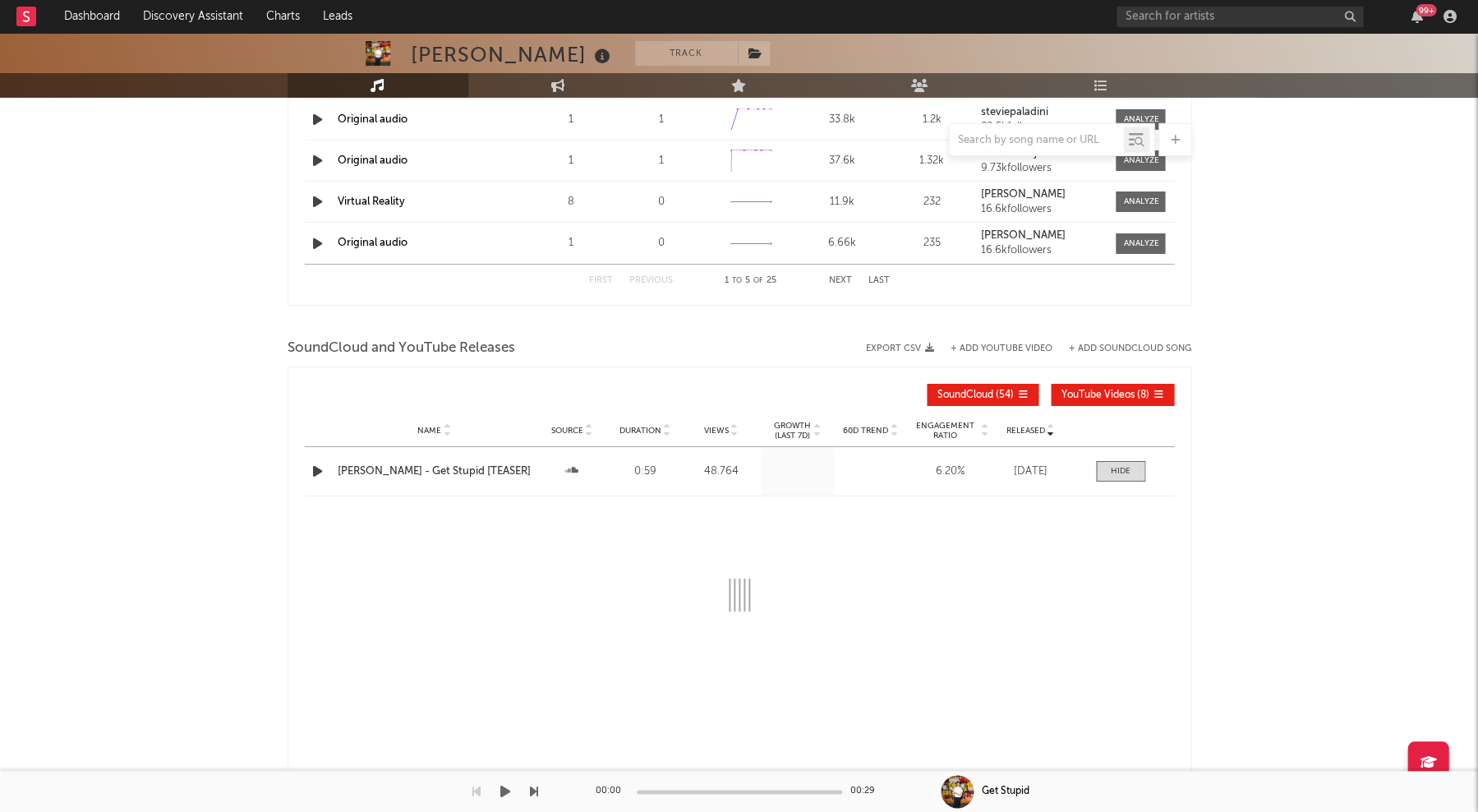
select select "All"
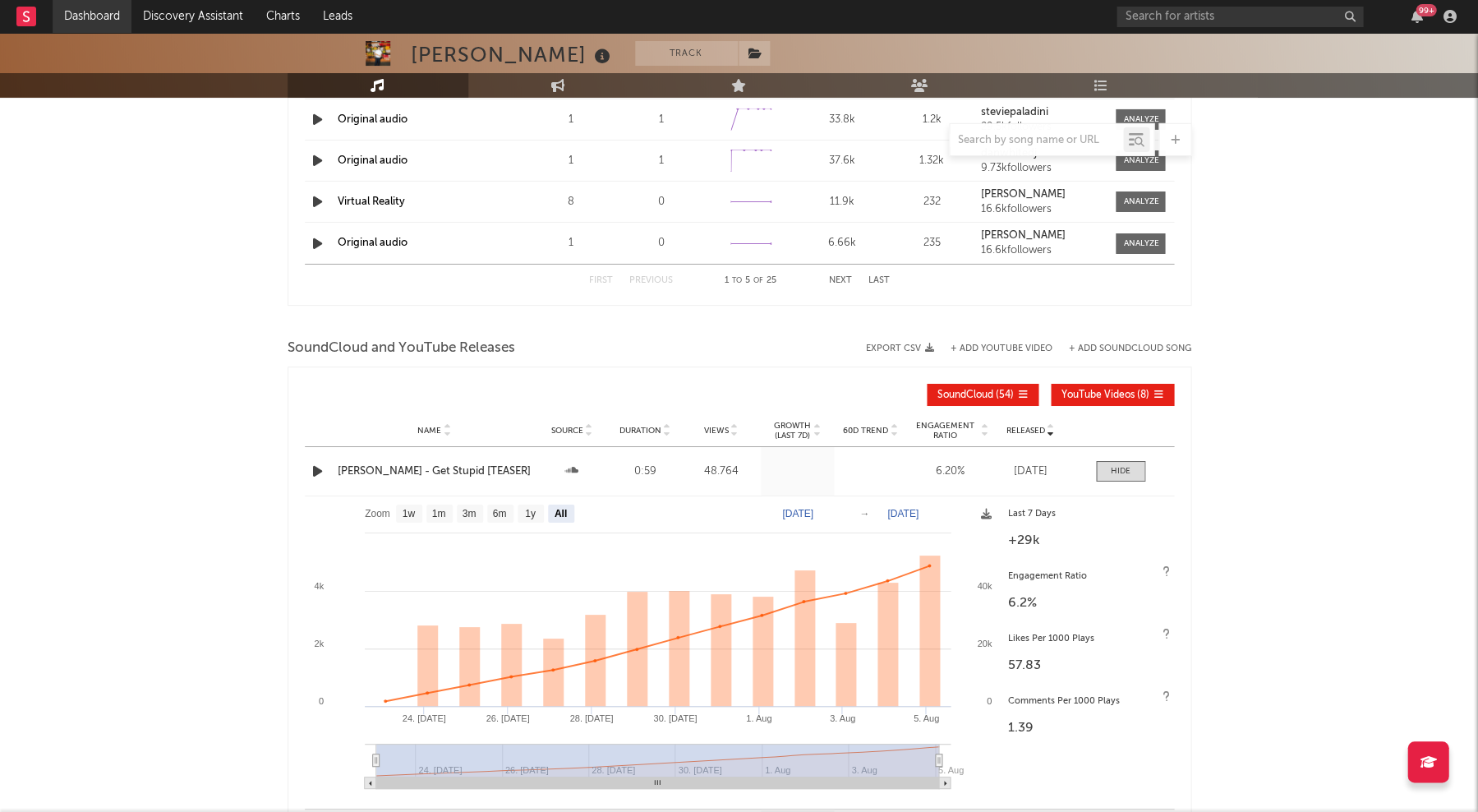
click at [108, 20] on link "Dashboard" at bounding box center [91, 17] width 79 height 33
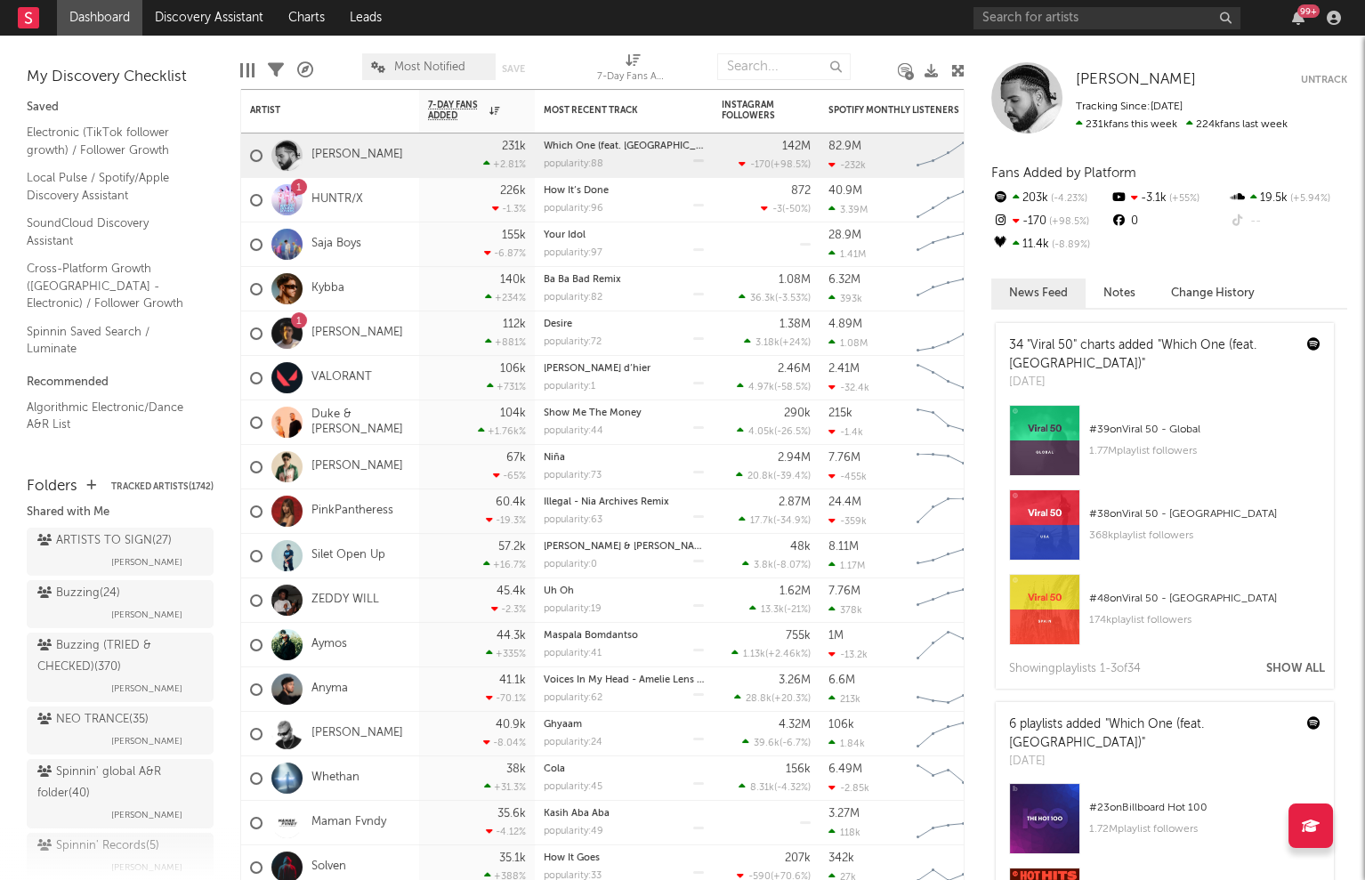
click at [107, 583] on div "Buzzing ( 24 )" at bounding box center [78, 593] width 83 height 21
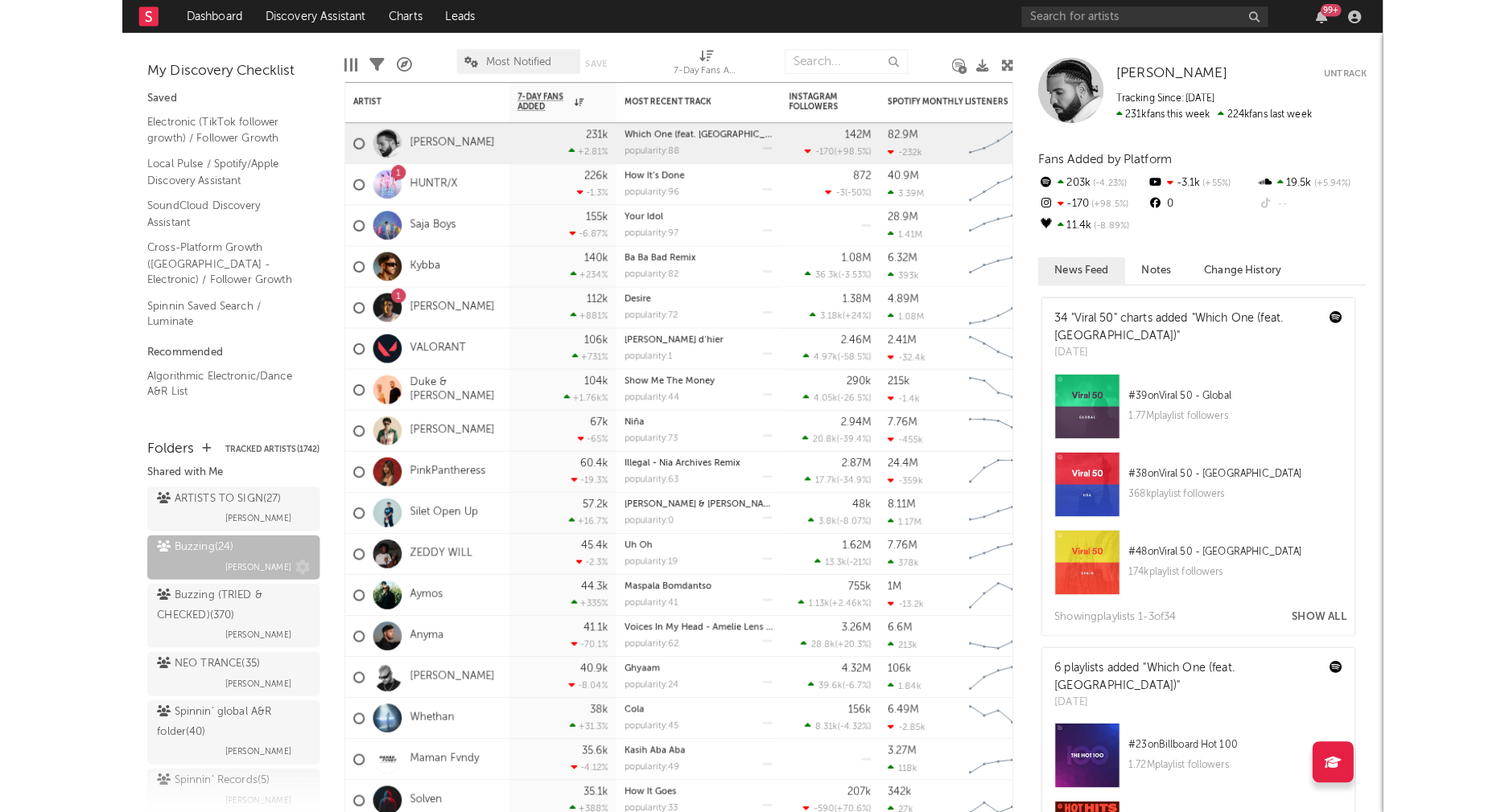
scroll to position [182, 0]
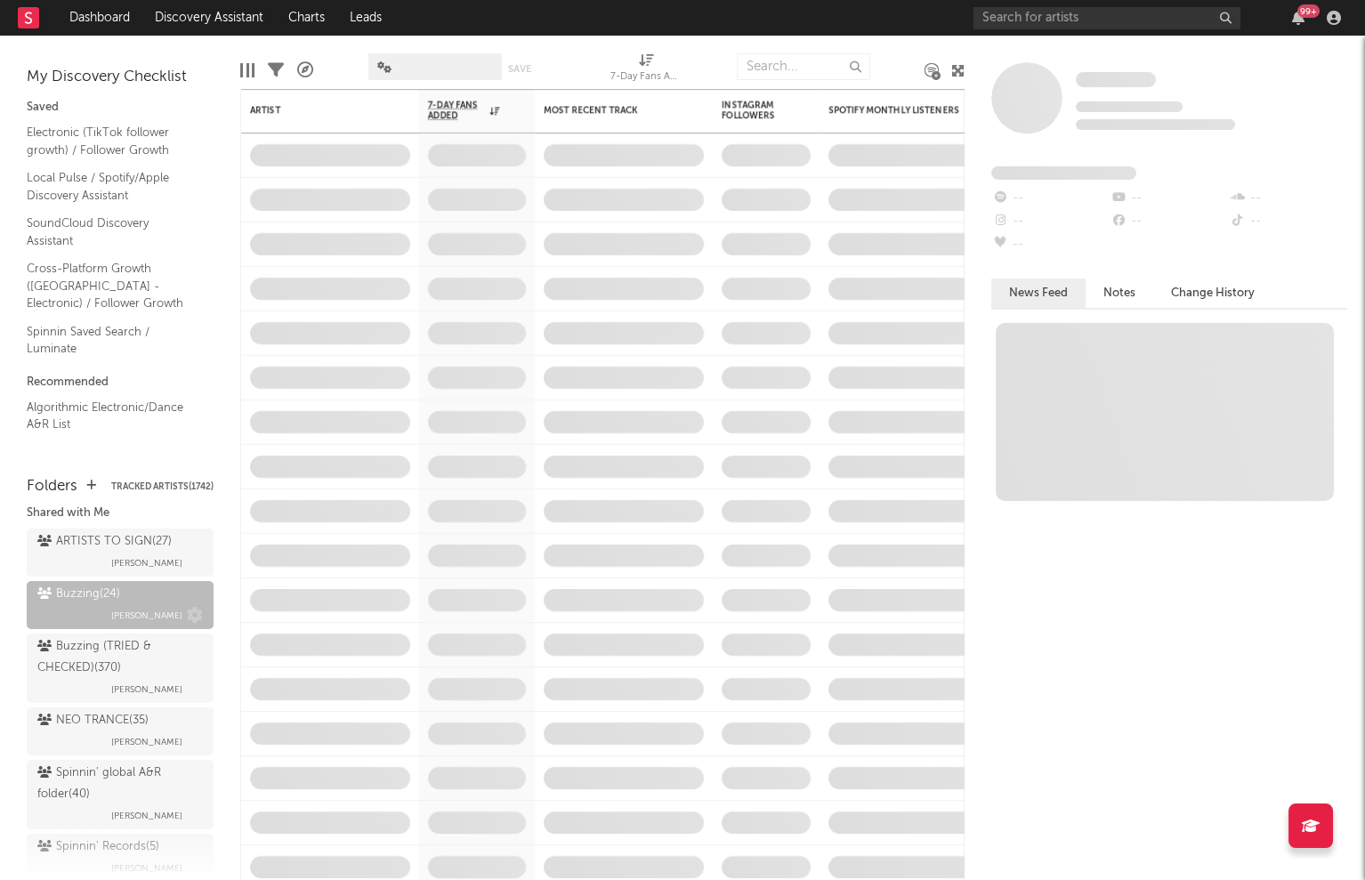
click at [128, 584] on div "Buzzing ( 24 ) Jorn Heringa" at bounding box center [119, 605] width 165 height 43
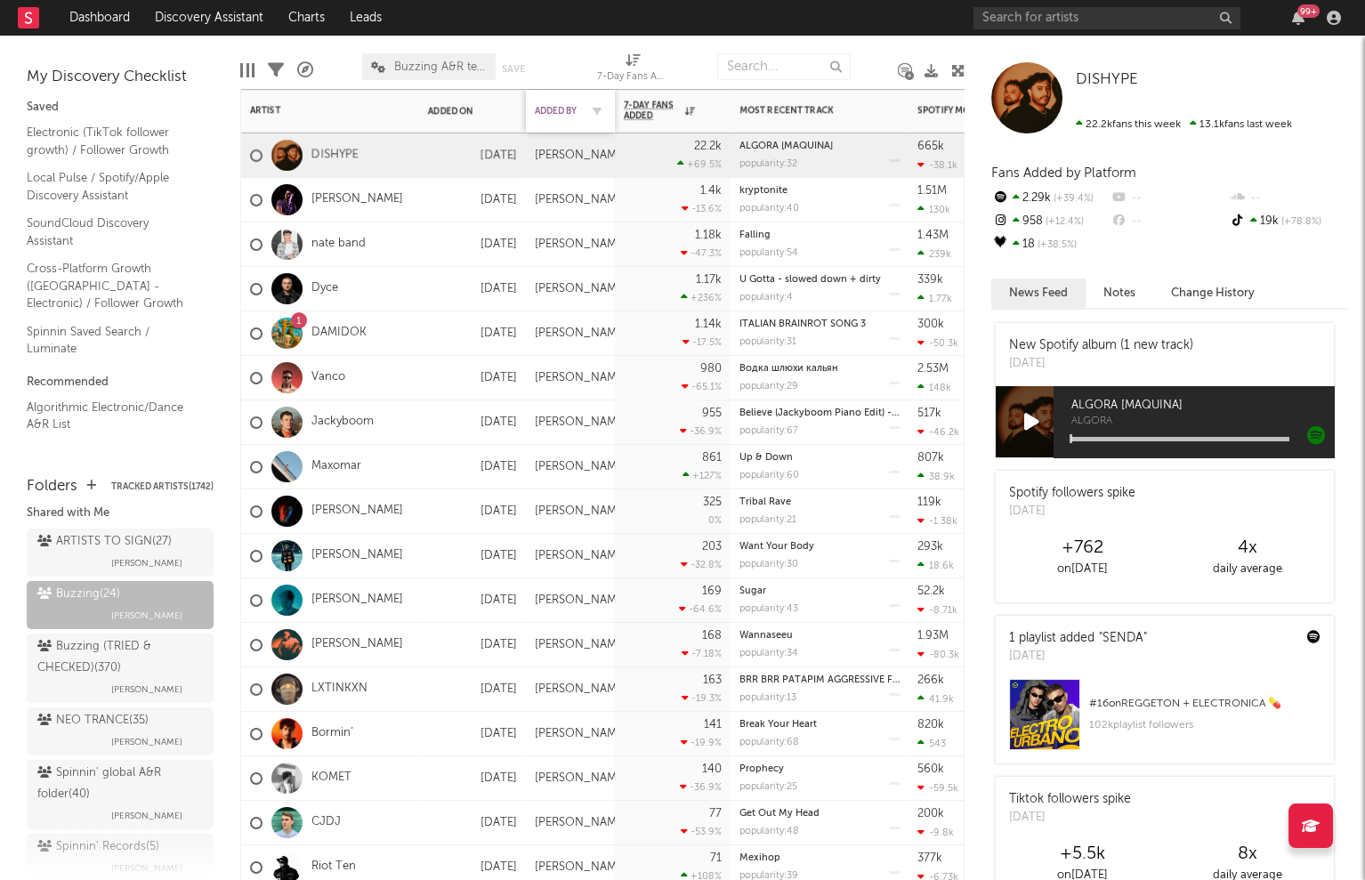
click at [567, 110] on div "Added By" at bounding box center [557, 111] width 44 height 11
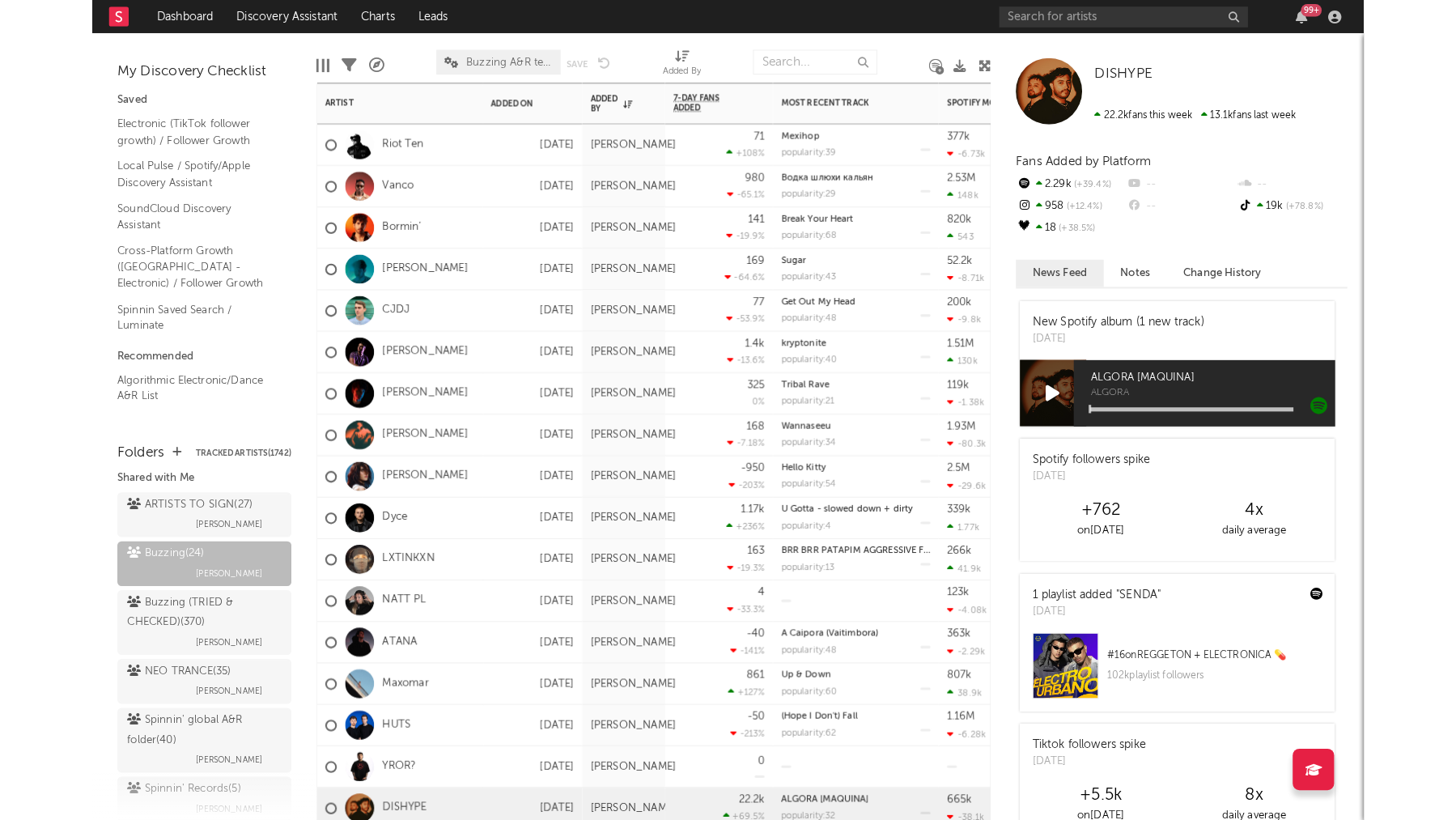
scroll to position [175, 0]
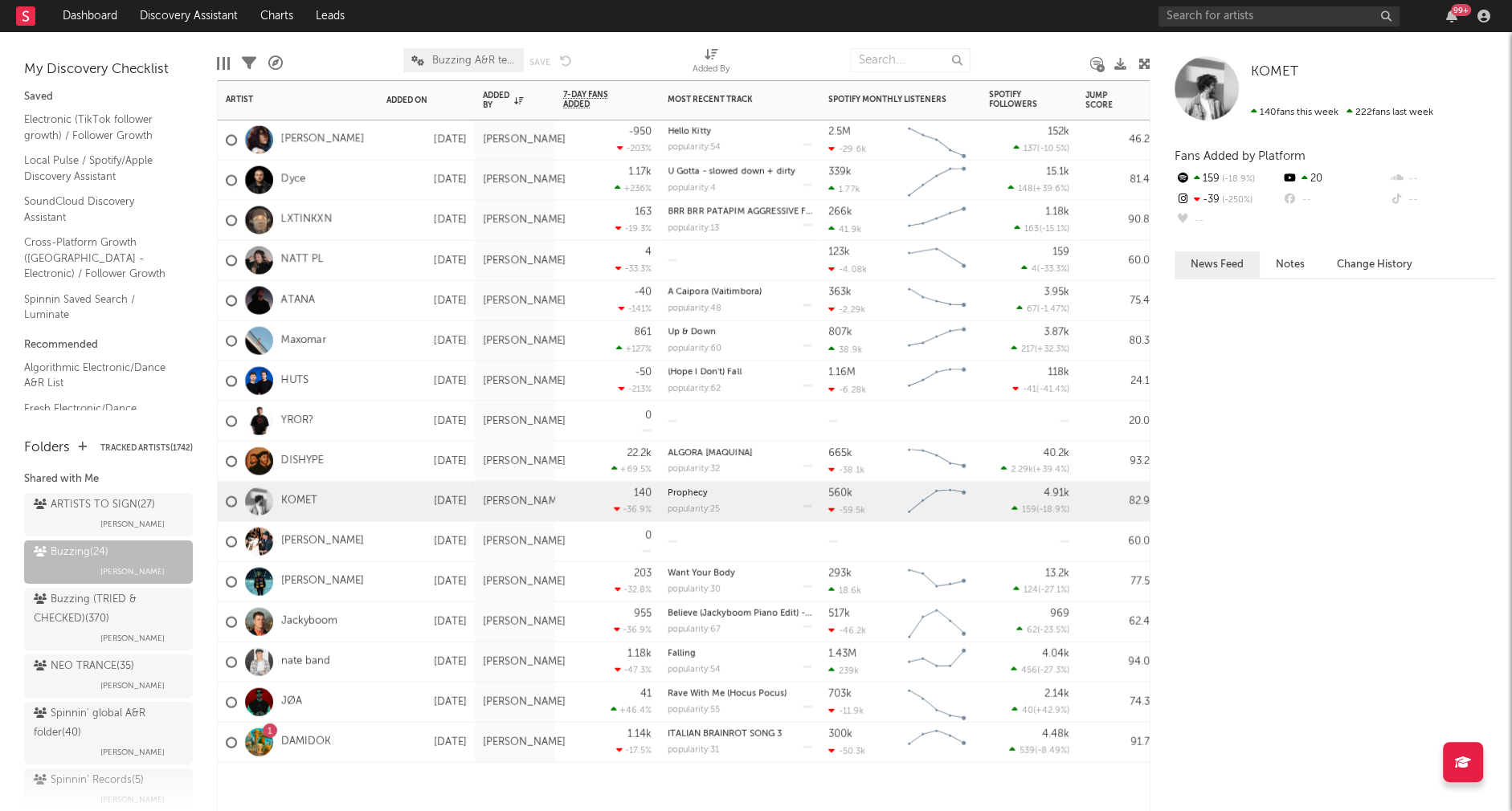
click at [321, 513] on div "KOMET" at bounding box center [298, 502] width 161 height 40
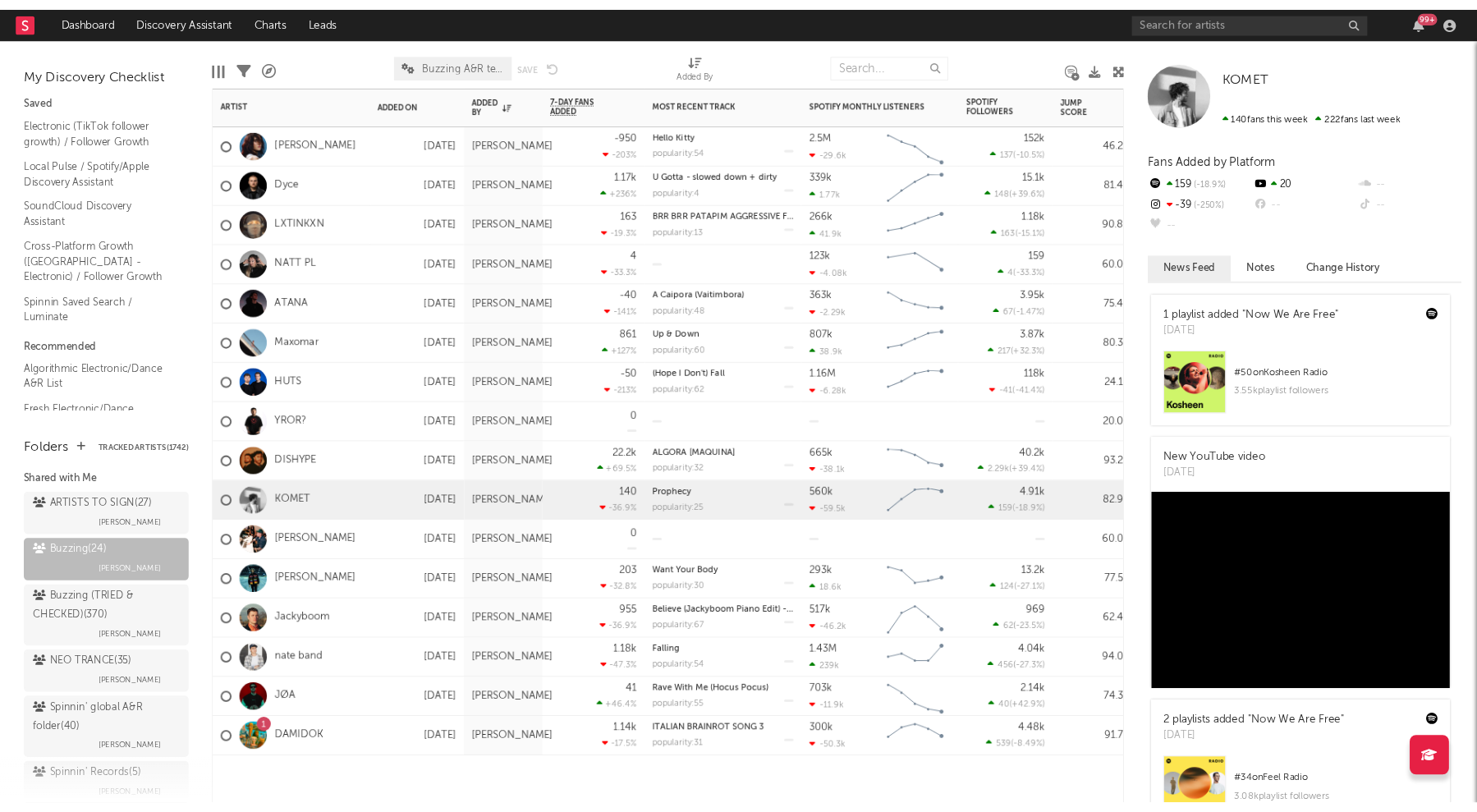
scroll to position [167, 0]
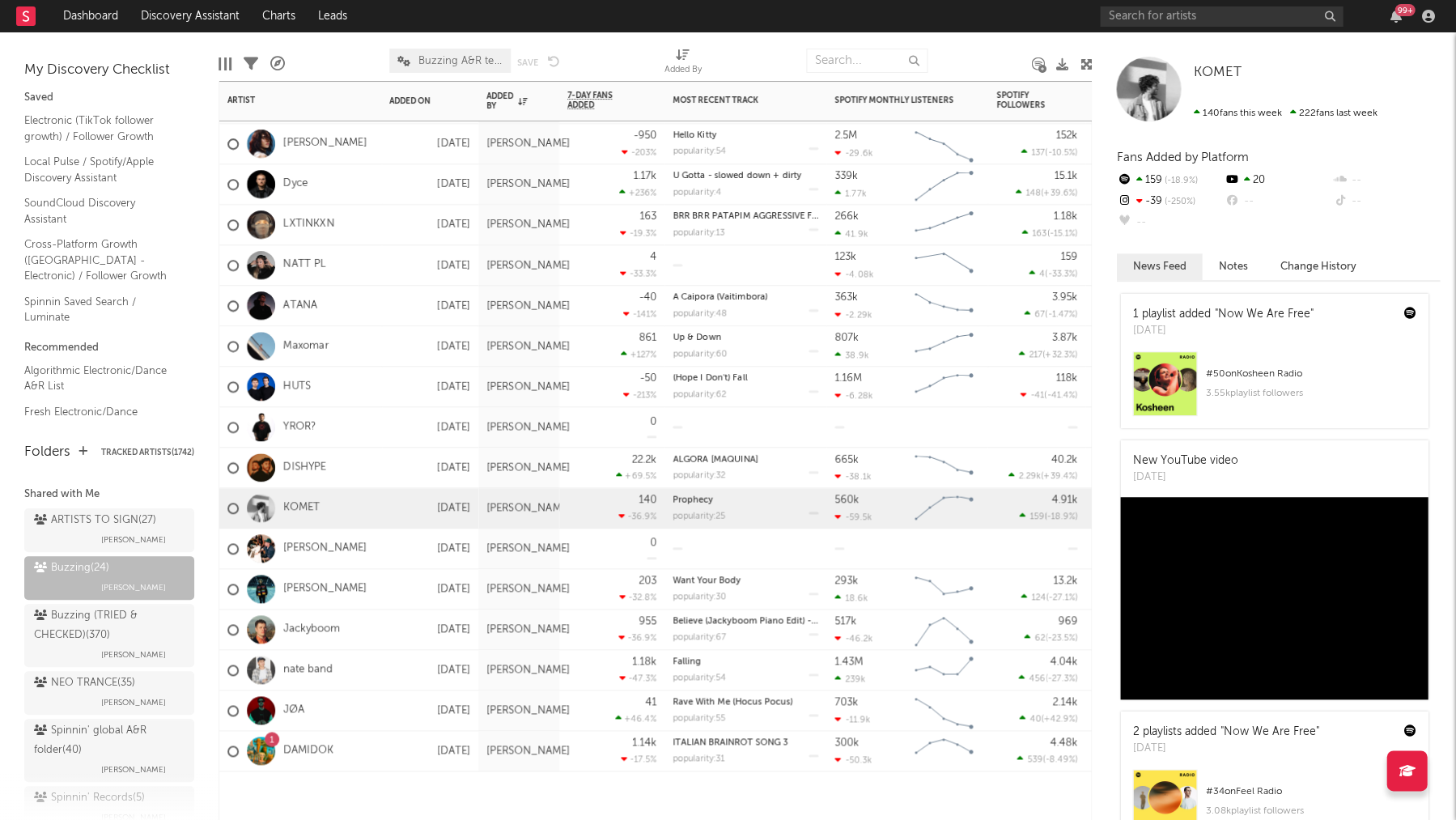
click at [358, 704] on div "JØA" at bounding box center [300, 711] width 162 height 40
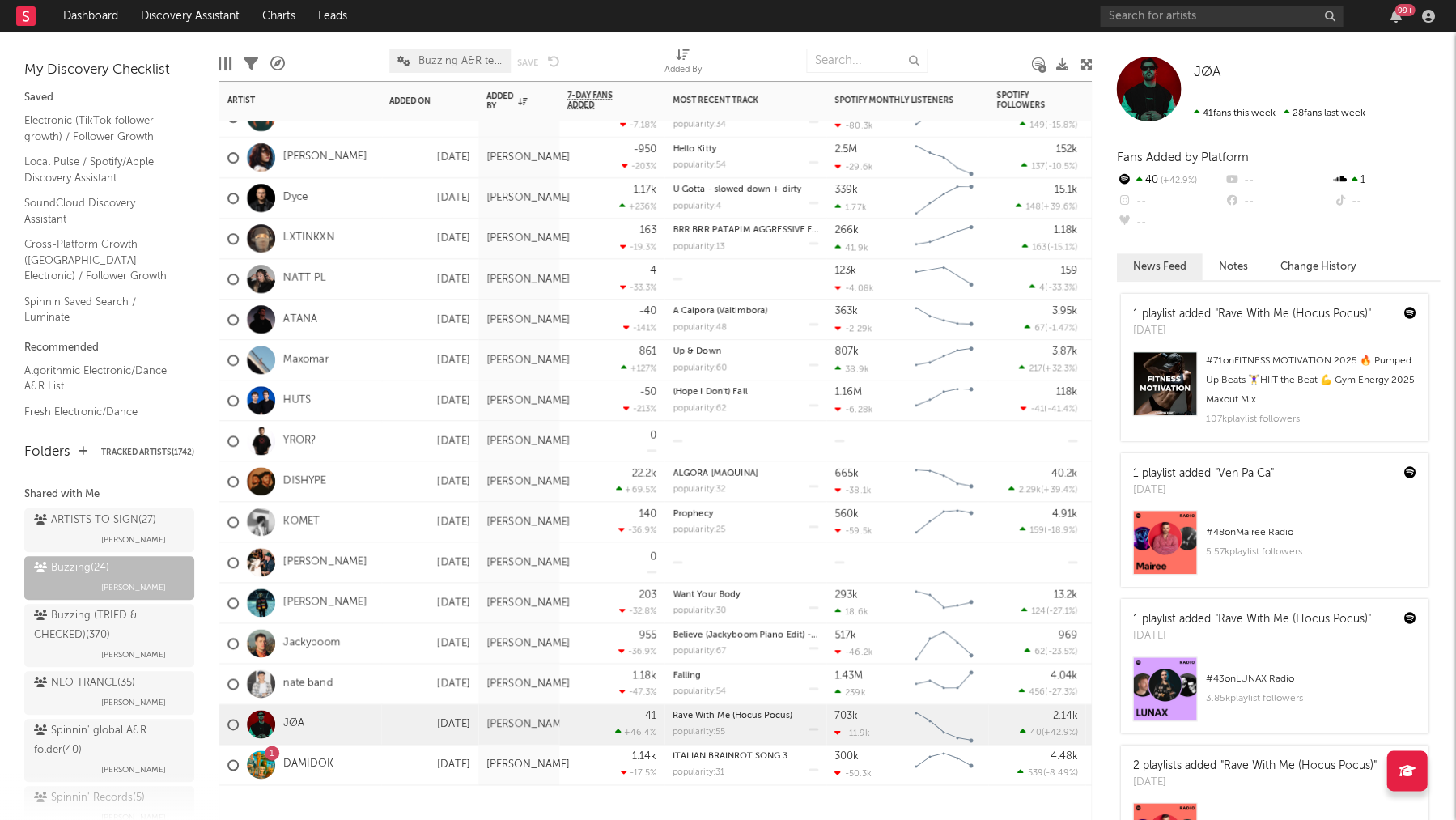
drag, startPoint x: 311, startPoint y: 560, endPoint x: 330, endPoint y: 551, distance: 21.0
click at [311, 560] on link "Harry T" at bounding box center [325, 562] width 84 height 14
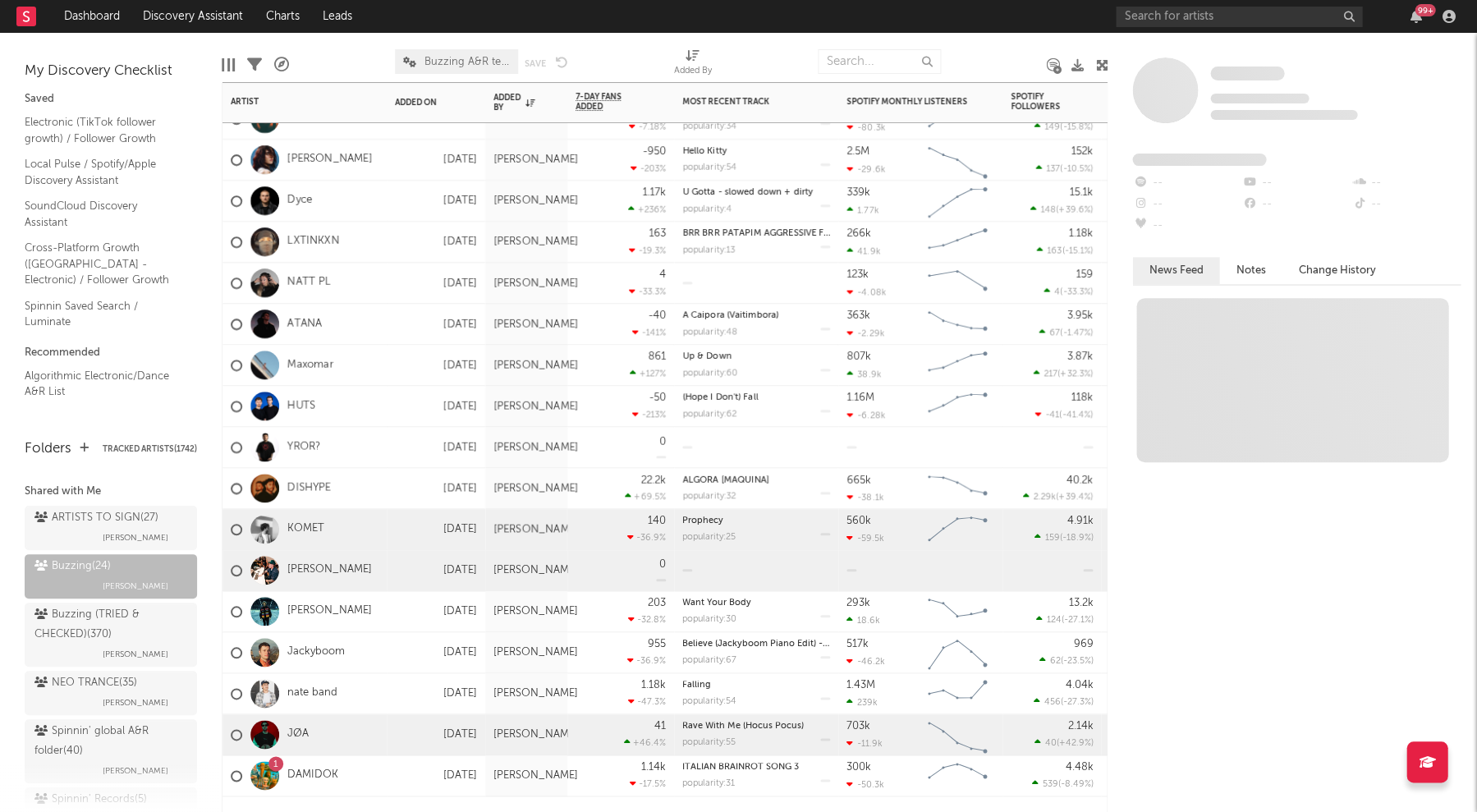
drag, startPoint x: 297, startPoint y: 527, endPoint x: 300, endPoint y: 517, distance: 10.4
click at [297, 527] on link "KOMET" at bounding box center [306, 529] width 37 height 14
click at [305, 489] on link "DISHYPE" at bounding box center [308, 487] width 43 height 14
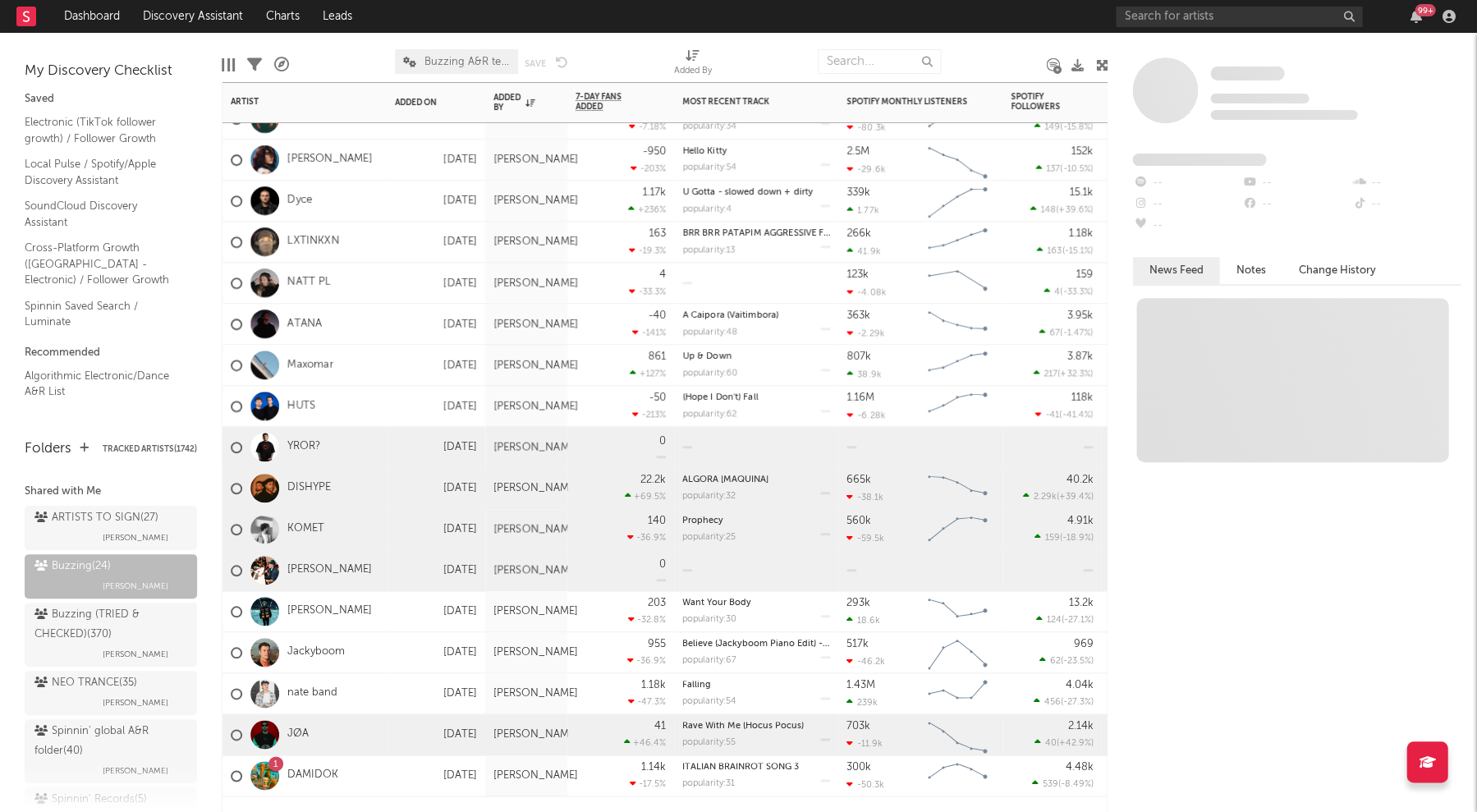
drag, startPoint x: 308, startPoint y: 448, endPoint x: 323, endPoint y: 445, distance: 15.3
click at [308, 448] on link "YROR?" at bounding box center [304, 447] width 33 height 14
click at [295, 406] on link "HUTS" at bounding box center [301, 405] width 28 height 14
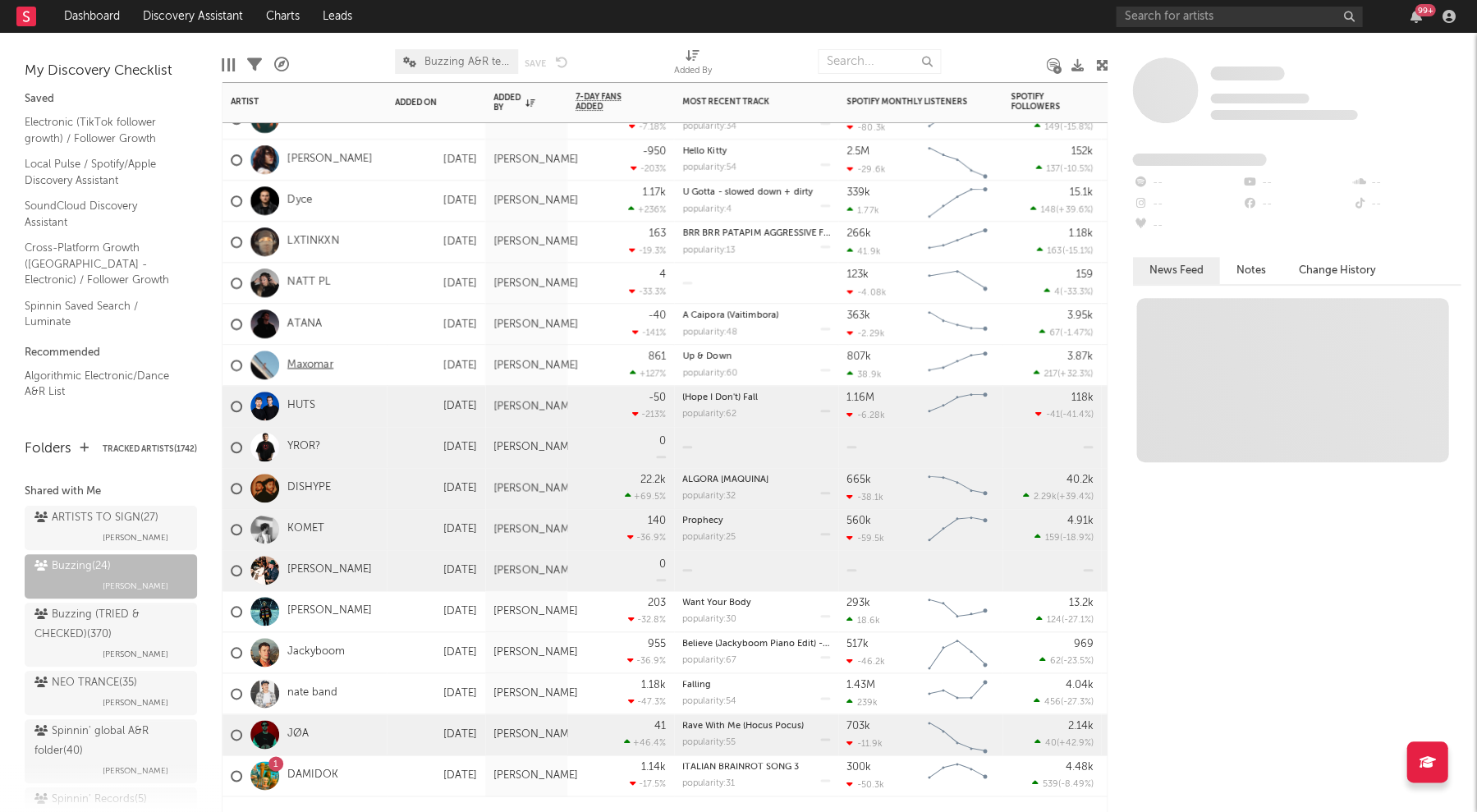
click at [317, 368] on link "Maxomar" at bounding box center [310, 364] width 46 height 14
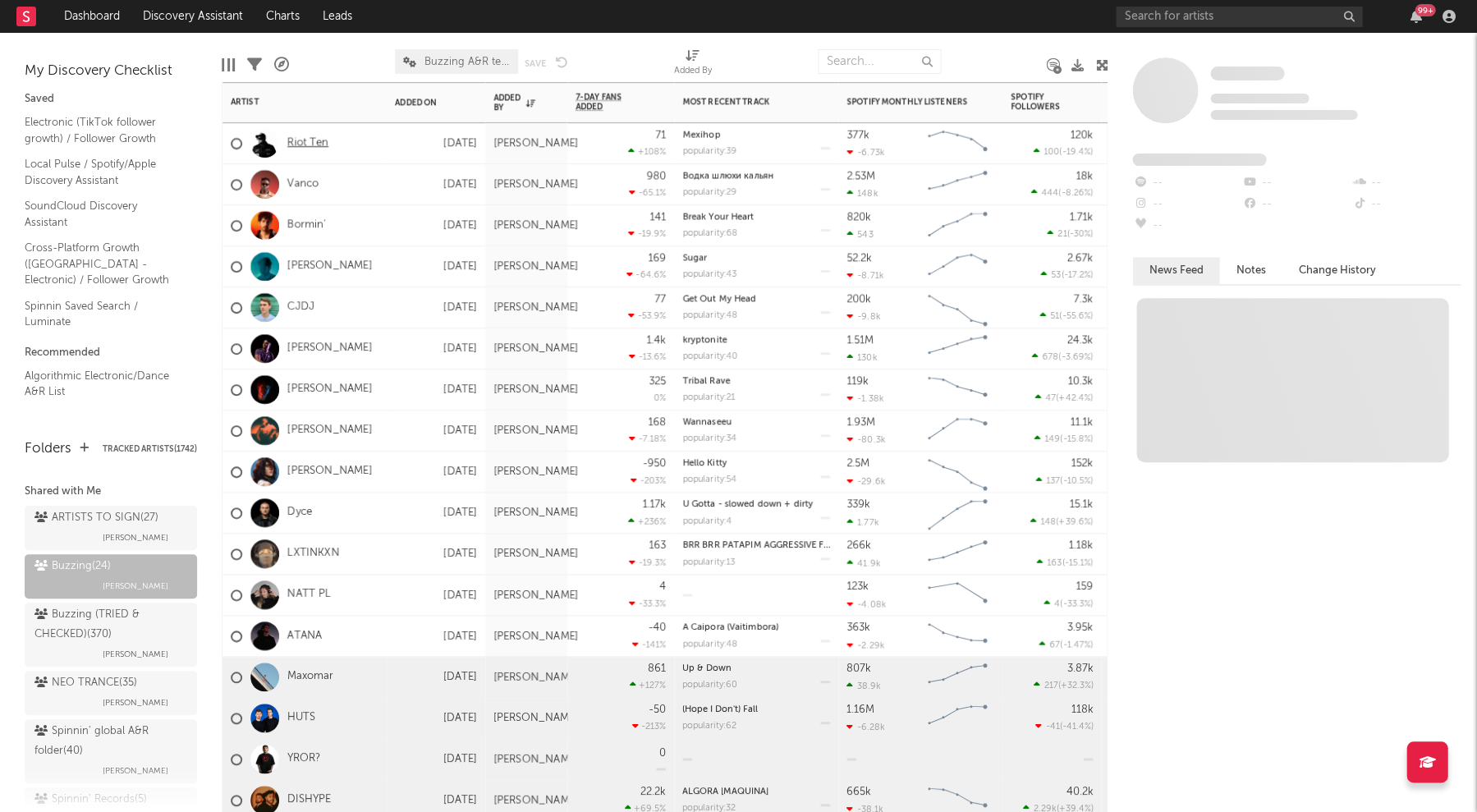
click at [312, 144] on link "Riot Ten" at bounding box center [307, 143] width 41 height 14
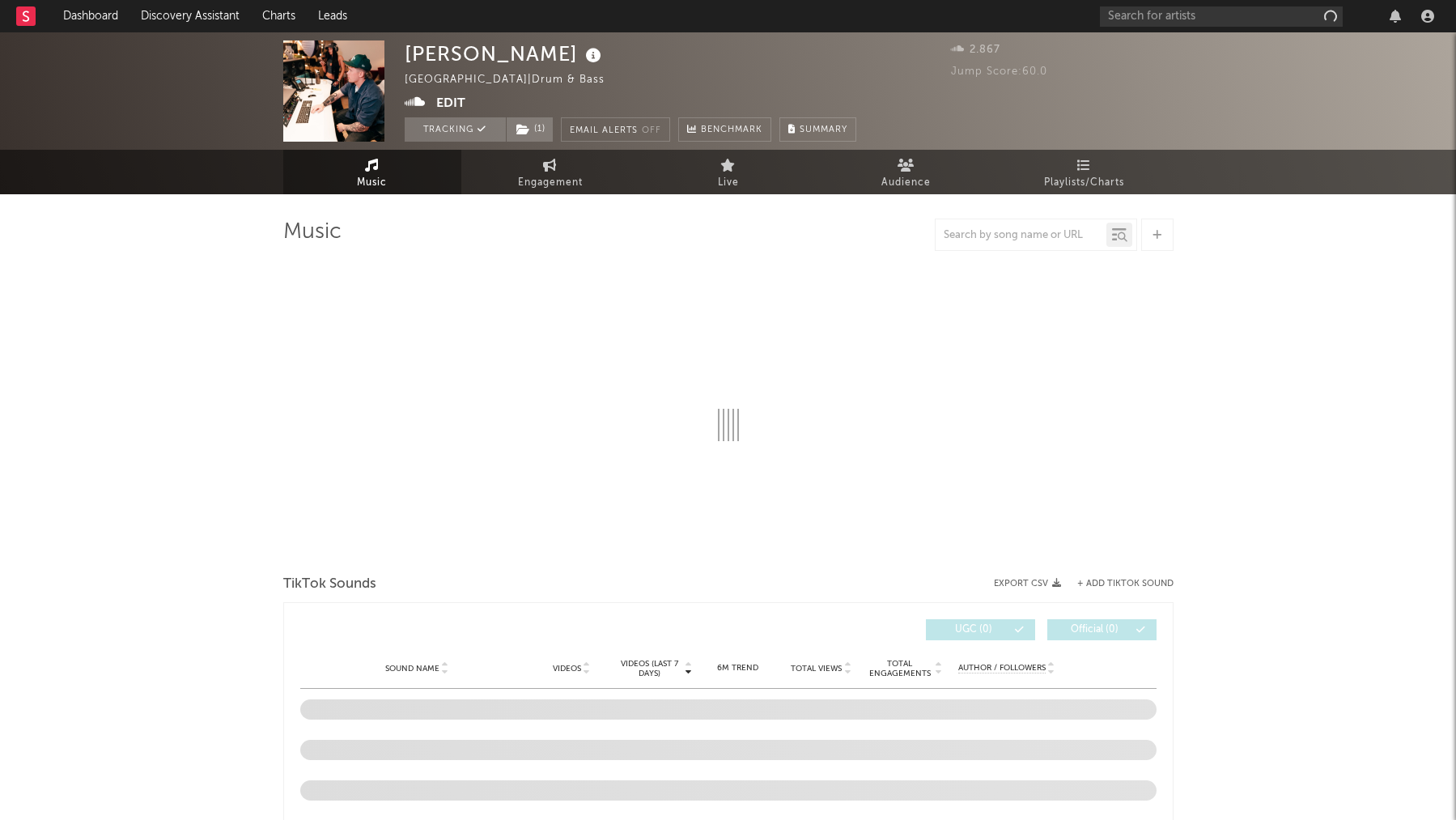
select select "1w"
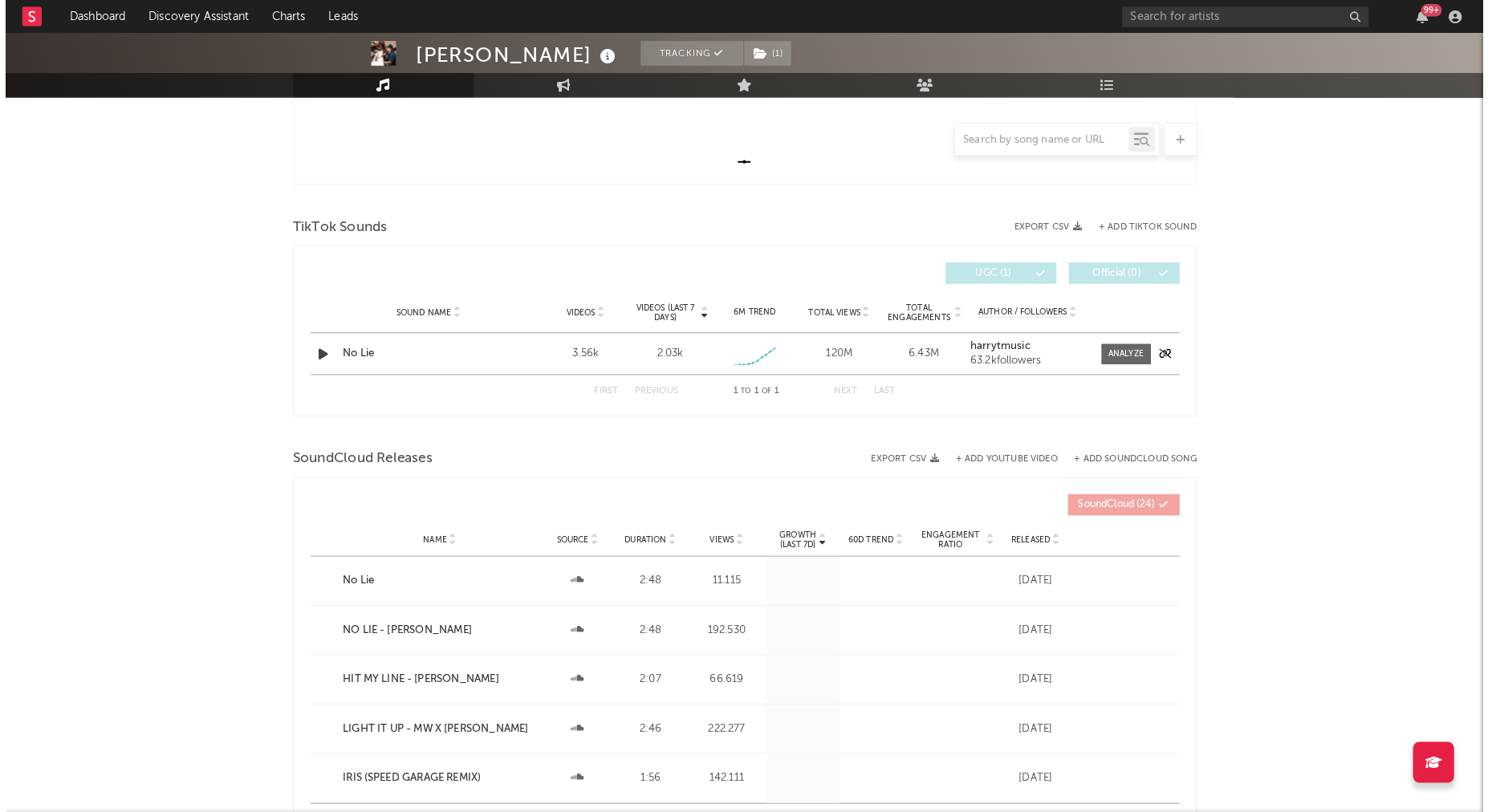
scroll to position [465, 0]
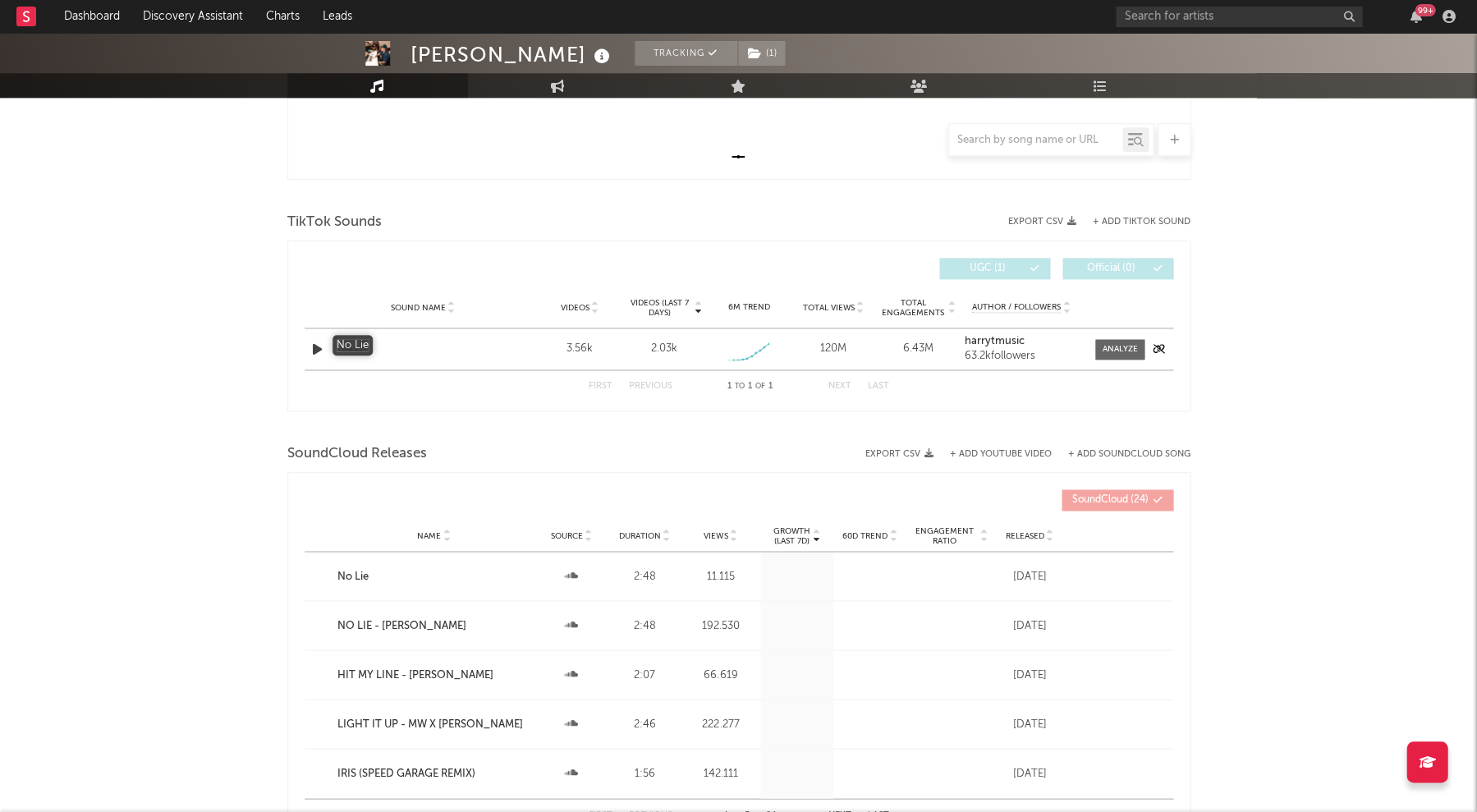
click at [353, 352] on div "No Lie" at bounding box center [424, 349] width 172 height 17
click at [354, 348] on div "No Lie" at bounding box center [424, 349] width 172 height 17
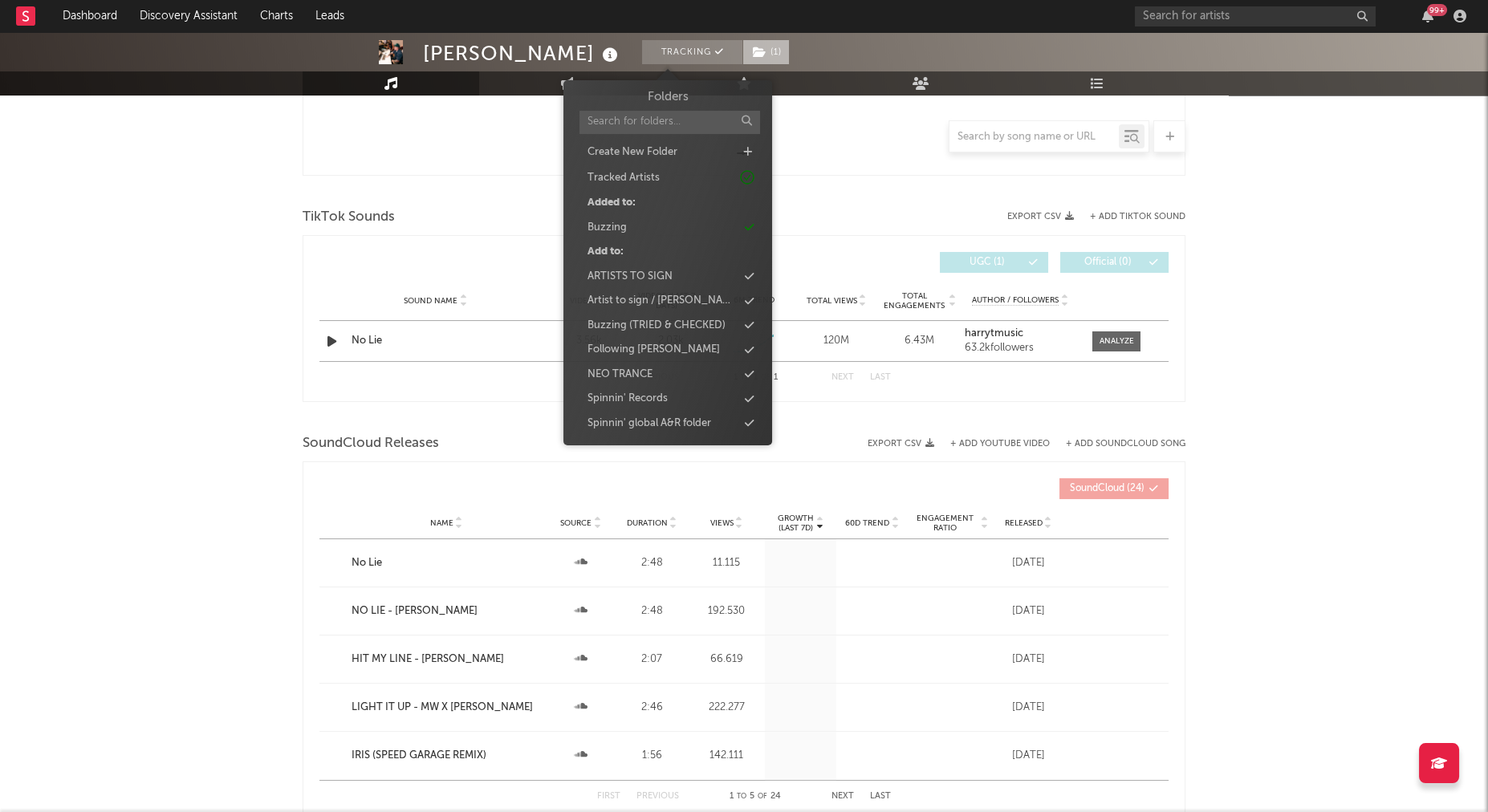
click at [743, 56] on span "( 1 )" at bounding box center [766, 51] width 47 height 24
click at [685, 223] on div "Buzzing" at bounding box center [668, 227] width 185 height 21
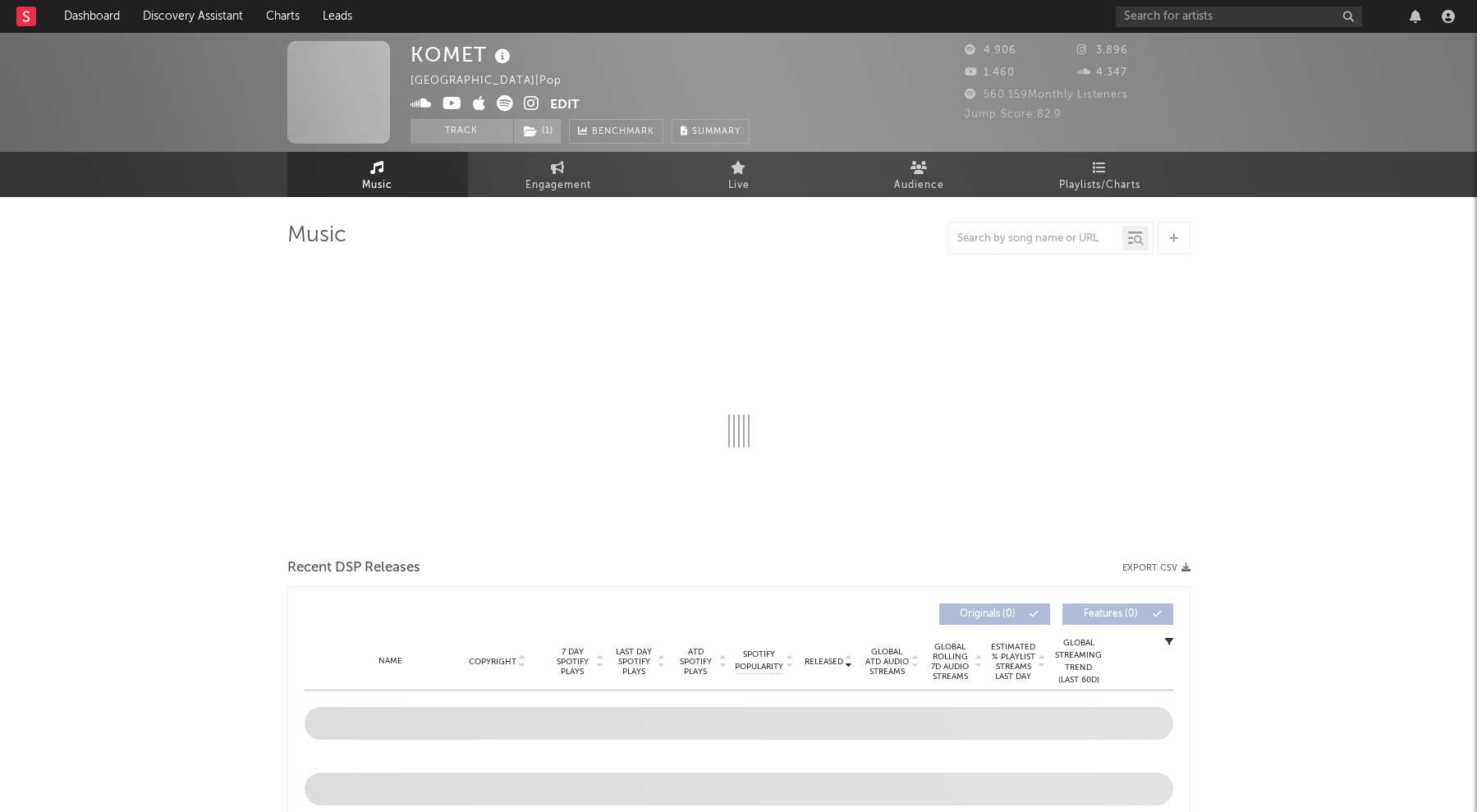
select select "1w"
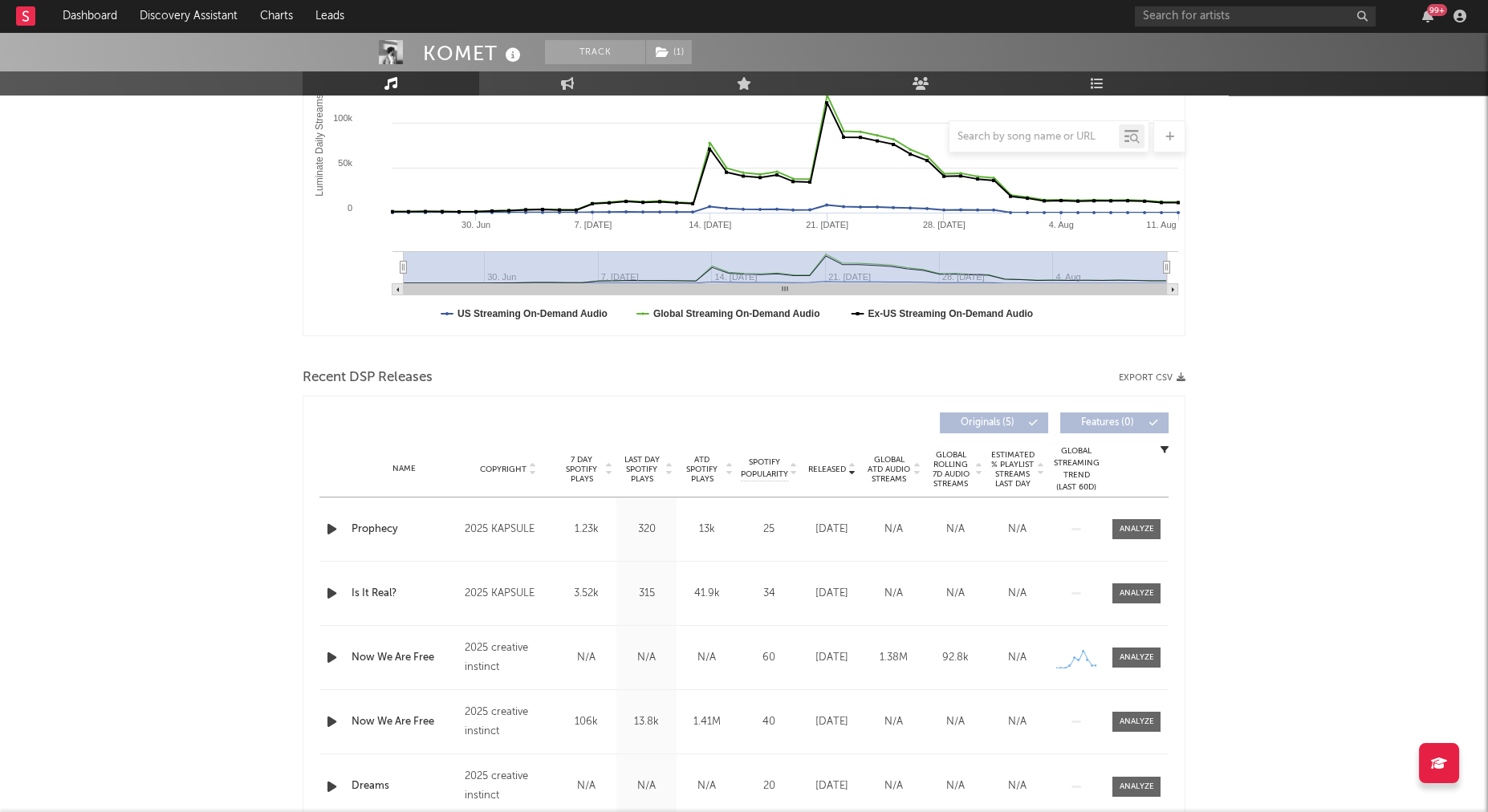
scroll to position [305, 0]
click at [650, 465] on span "Last Day Spotify Plays" at bounding box center [642, 469] width 42 height 29
click at [1124, 536] on div "Name Now We Are Free Copyright 2025 creative instinct Label creative instinct A…" at bounding box center [744, 529] width 849 height 63
click at [1126, 530] on div at bounding box center [1137, 528] width 34 height 12
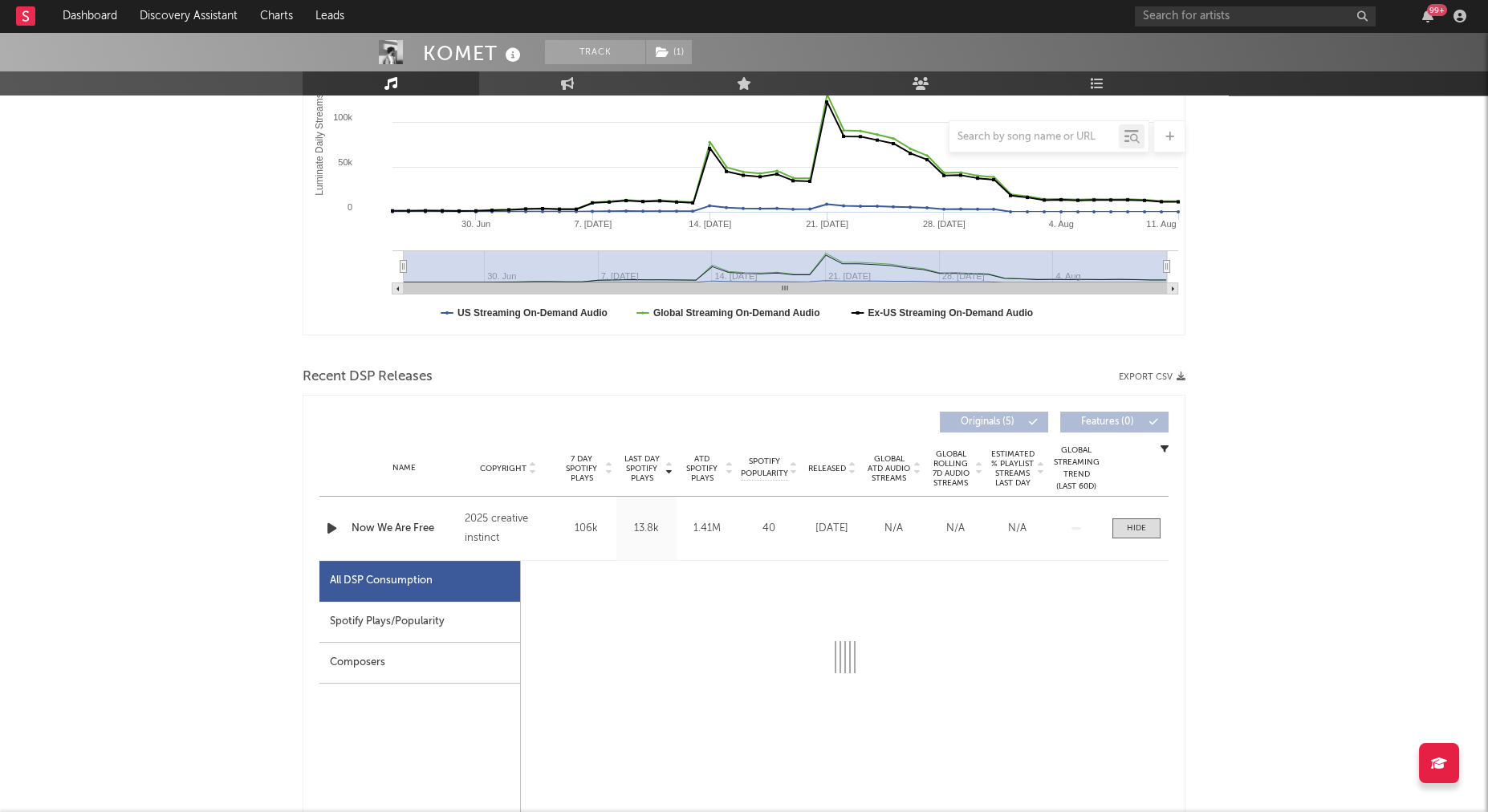
select select "1w"
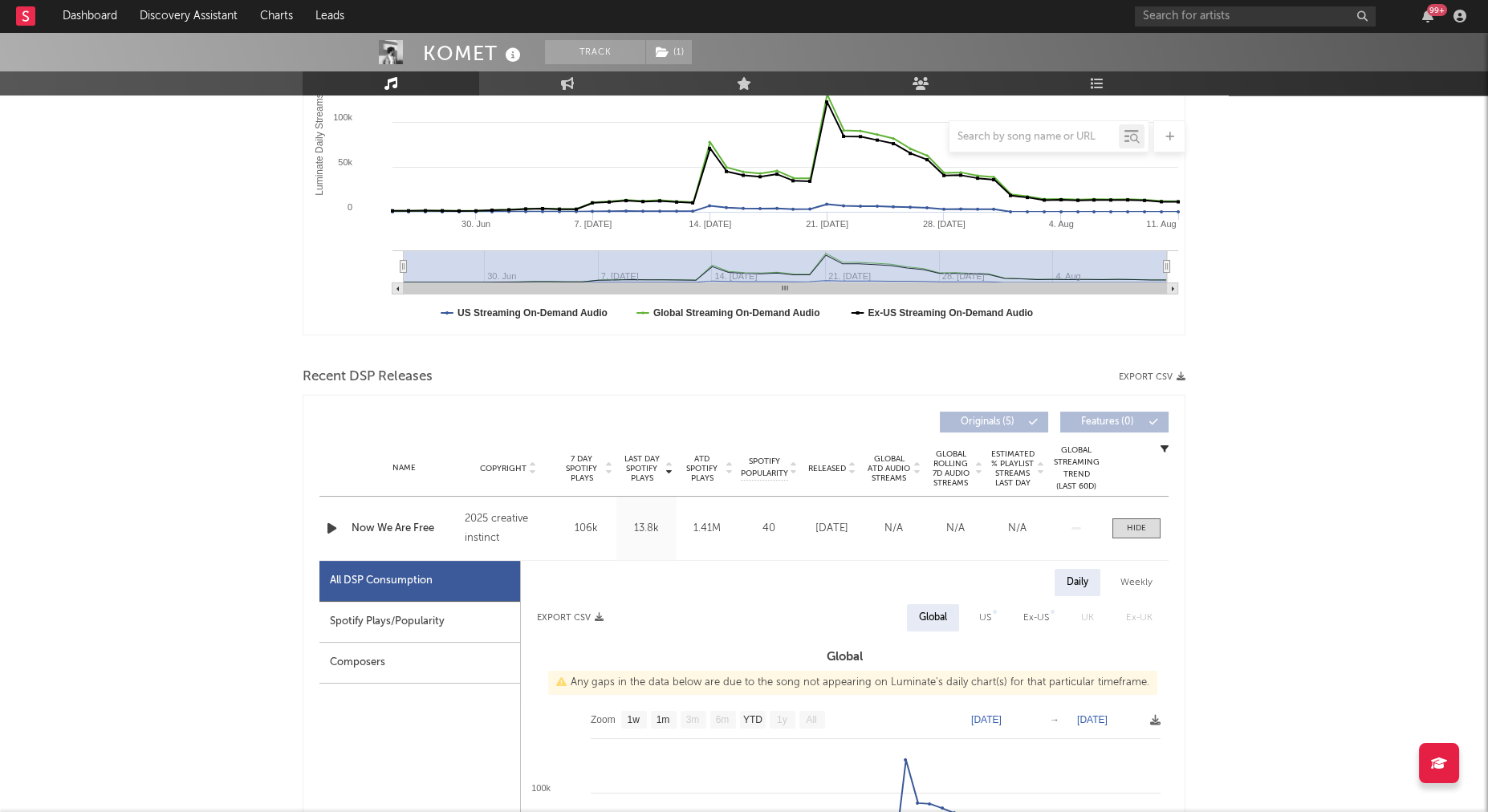
click at [448, 617] on div "Spotify Plays/Popularity" at bounding box center [420, 622] width 200 height 41
select select "1w"
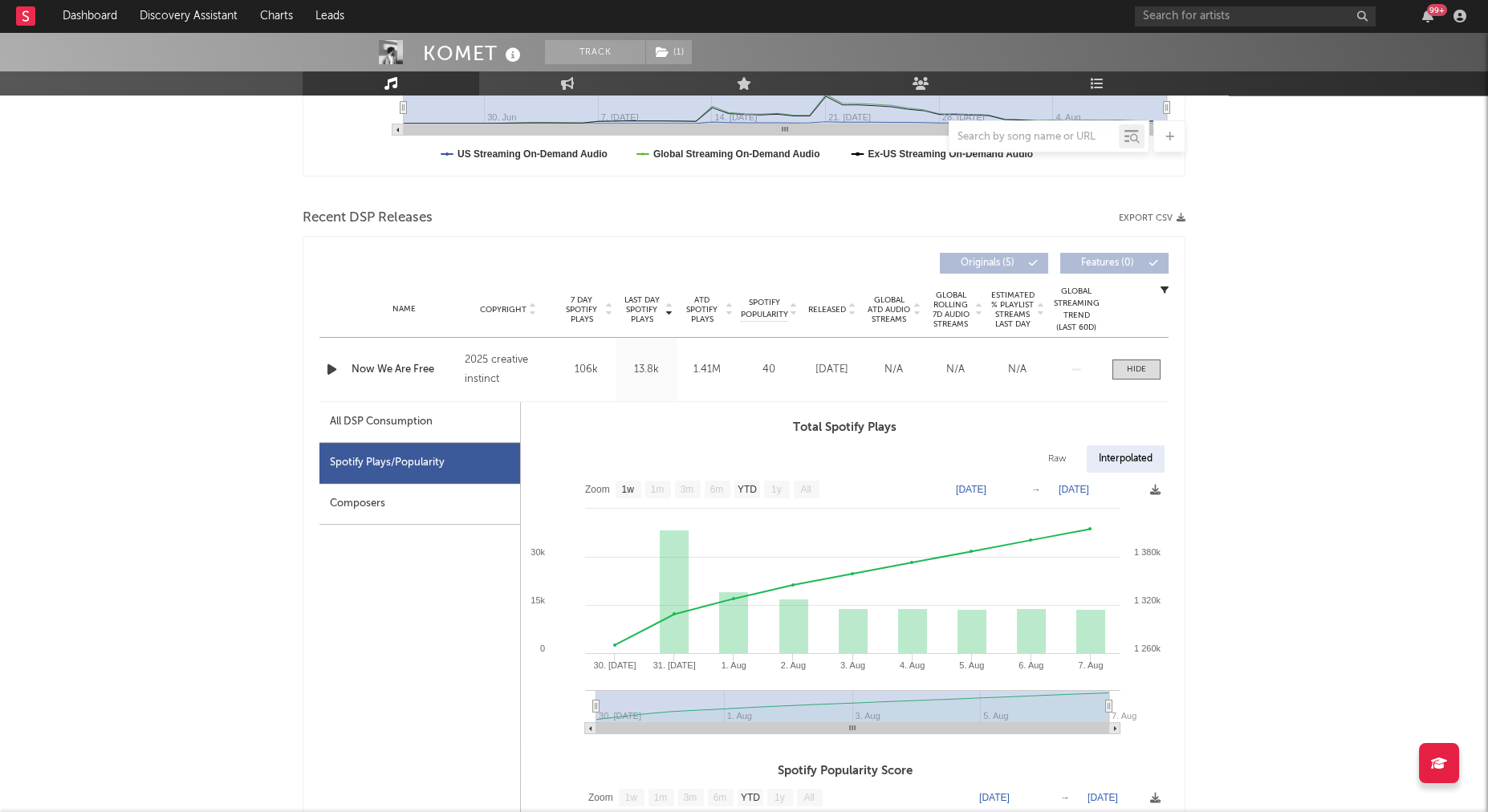
scroll to position [549, 0]
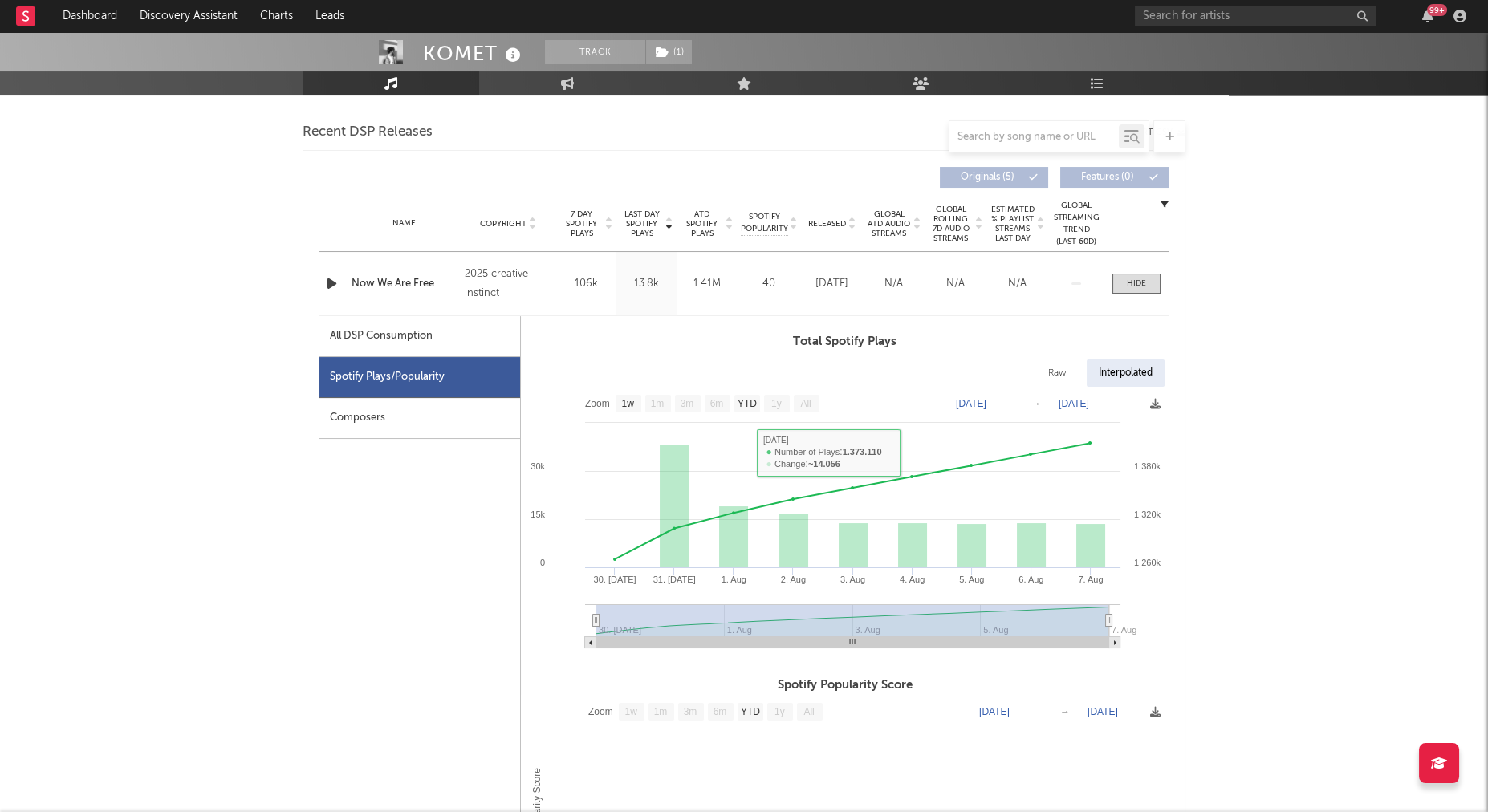
click at [1150, 263] on div "Name Now We Are Free Copyright 2025 creative instinct Label creative instinct A…" at bounding box center [744, 283] width 849 height 63
click at [1150, 273] on span at bounding box center [1136, 283] width 48 height 20
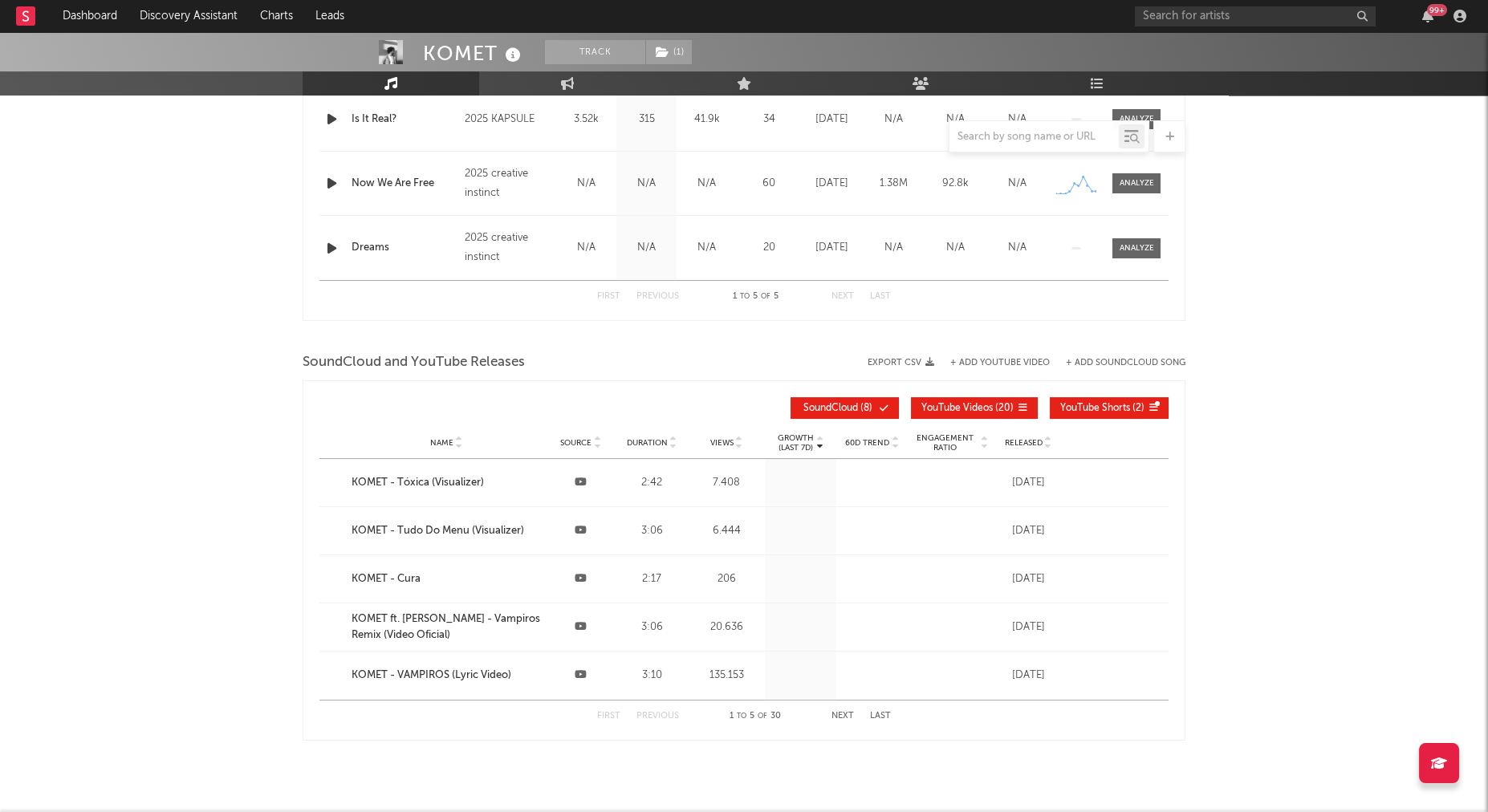
scroll to position [856, 0]
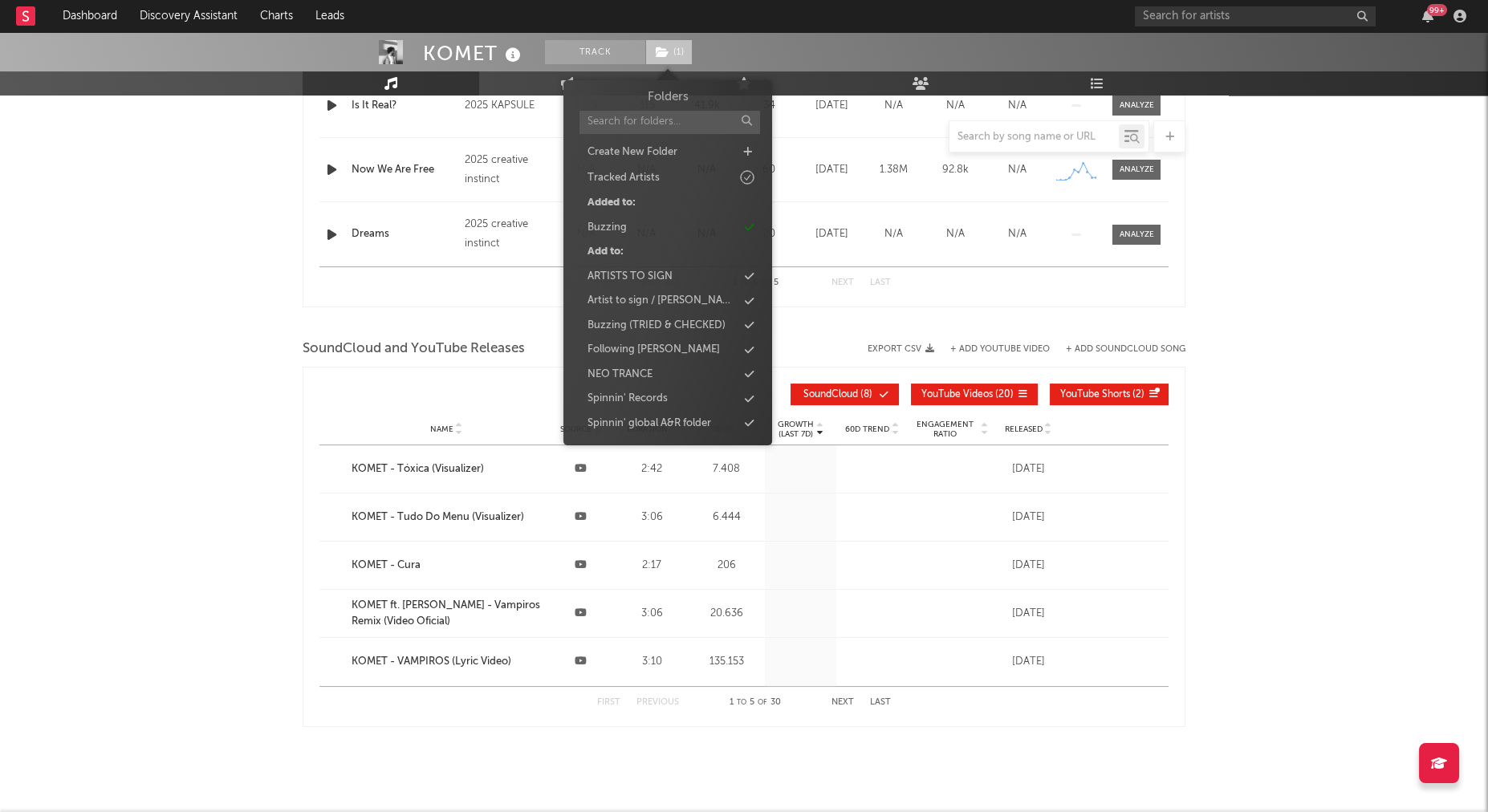
click at [666, 51] on icon at bounding box center [662, 52] width 14 height 11
click at [679, 221] on div "Buzzing" at bounding box center [668, 227] width 185 height 21
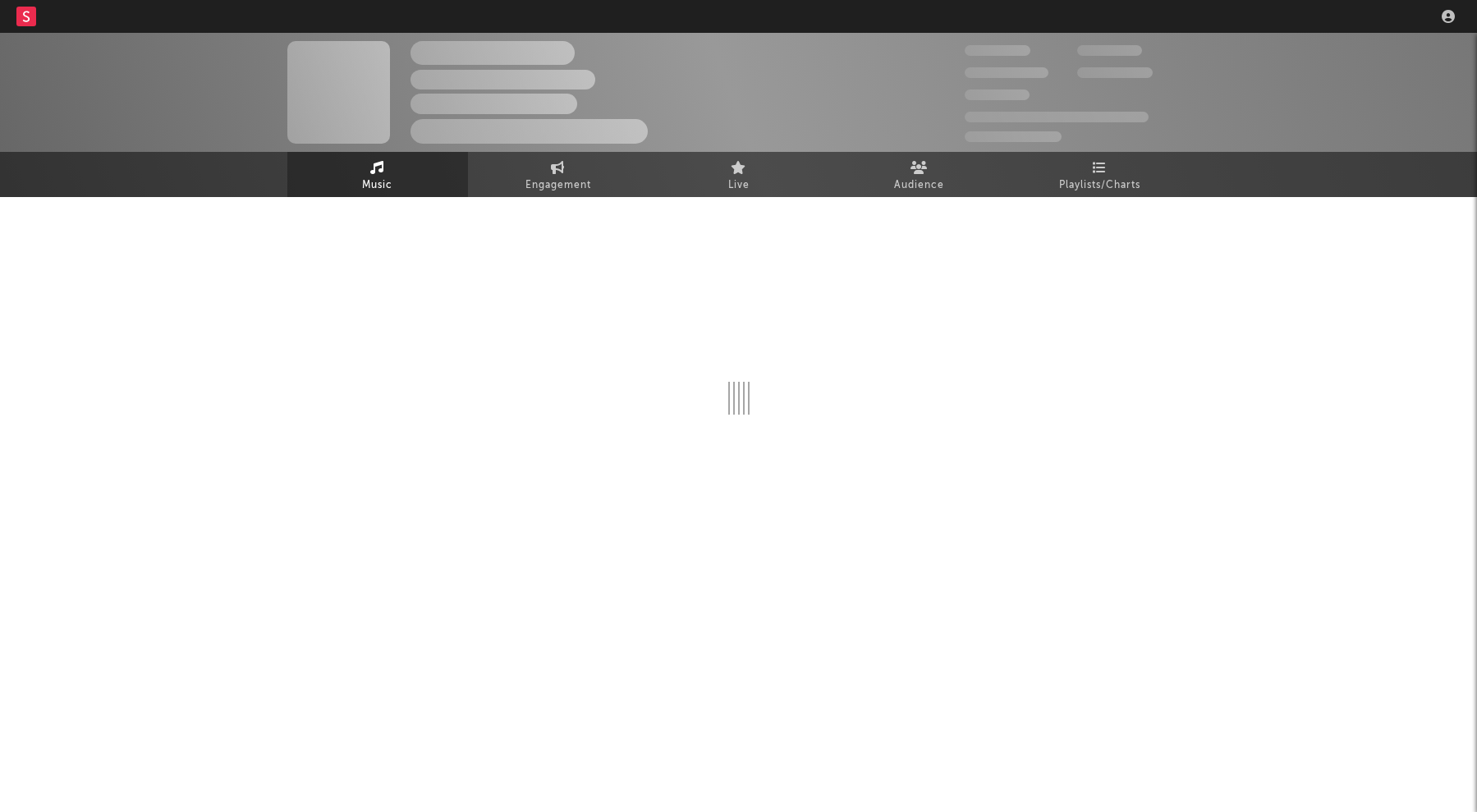
select select "6m"
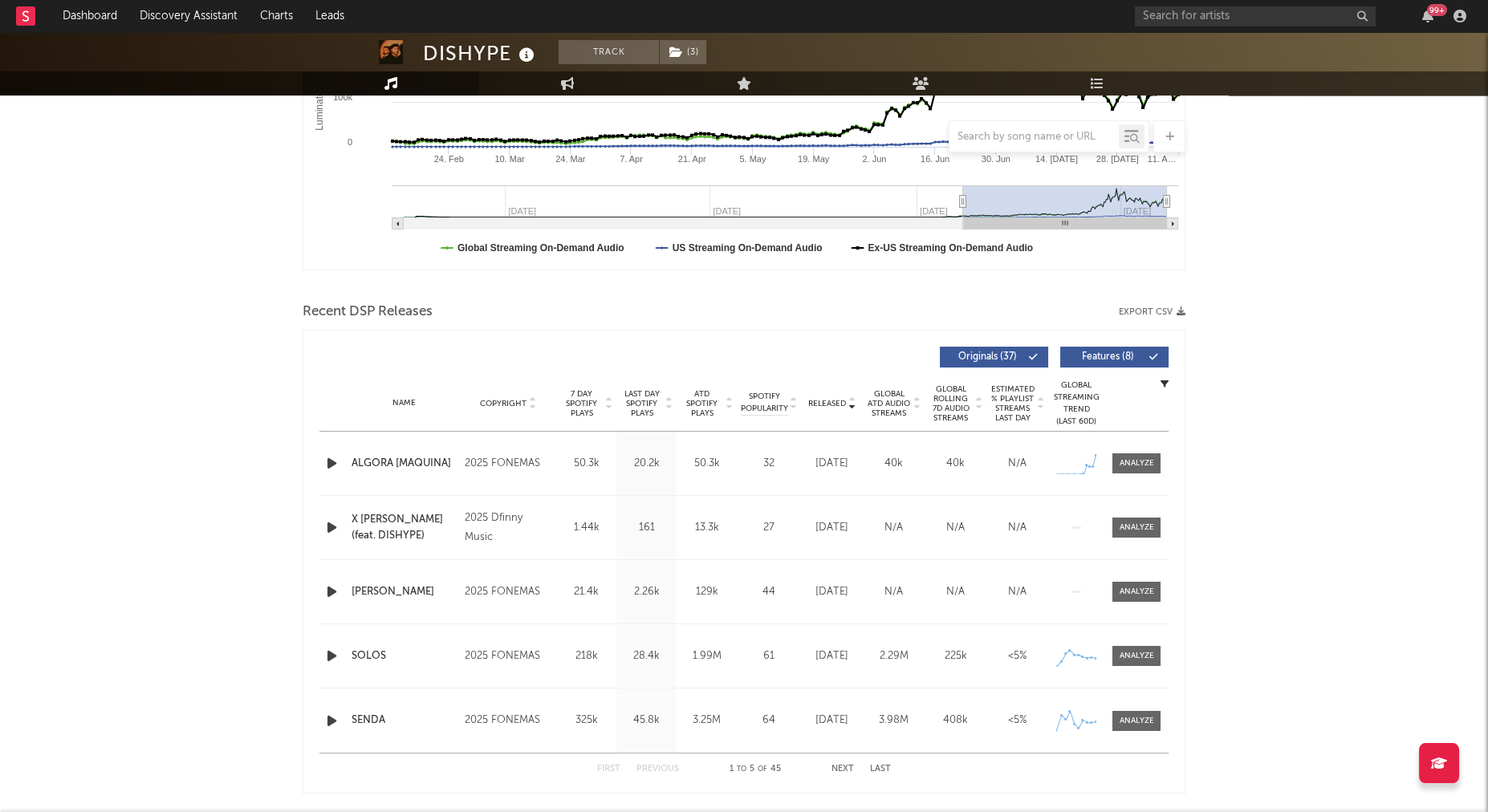
scroll to position [425, 0]
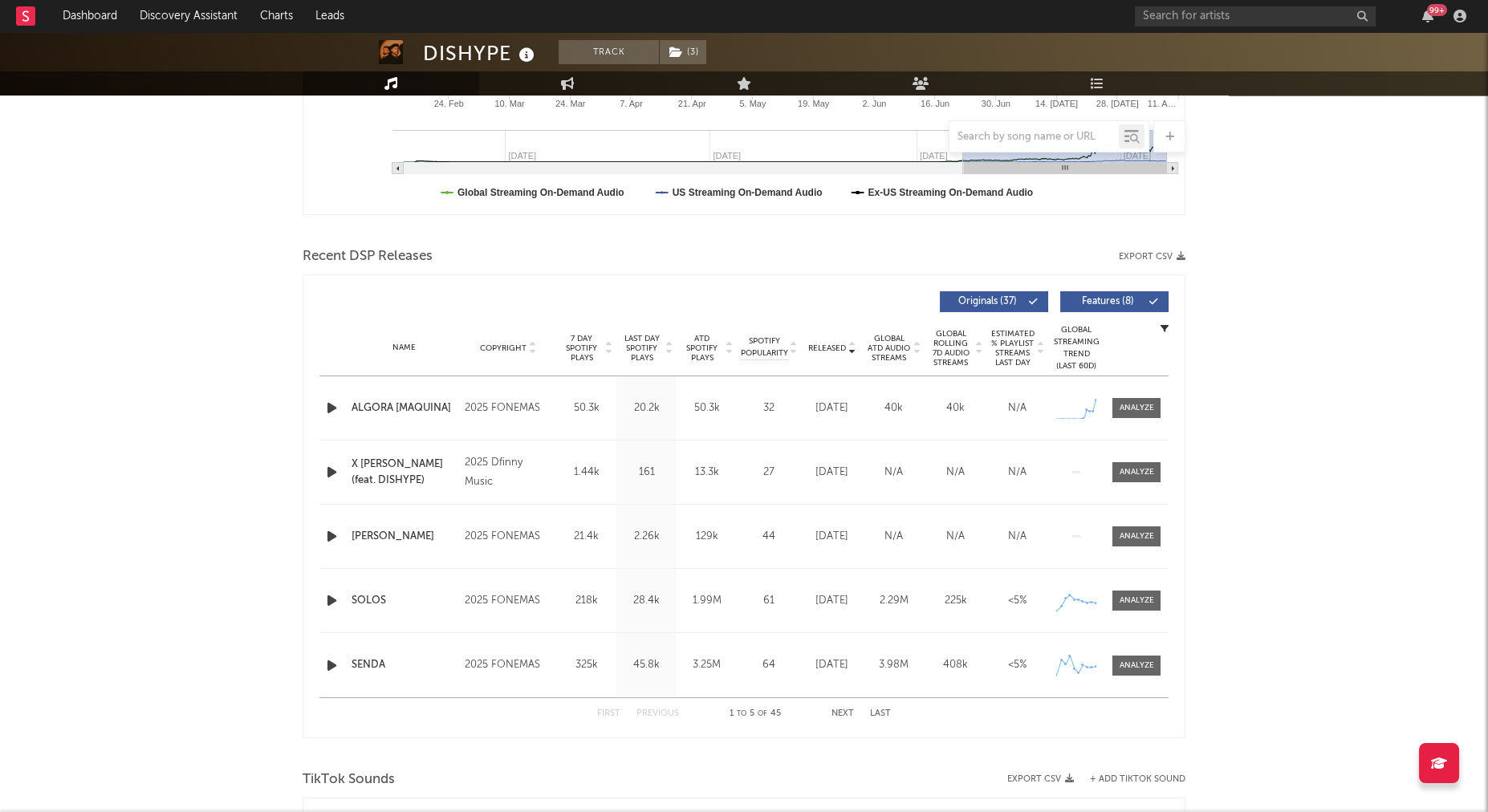
click at [763, 336] on span "Spotify Popularity" at bounding box center [764, 347] width 47 height 24
click at [1159, 404] on span at bounding box center [1136, 408] width 48 height 20
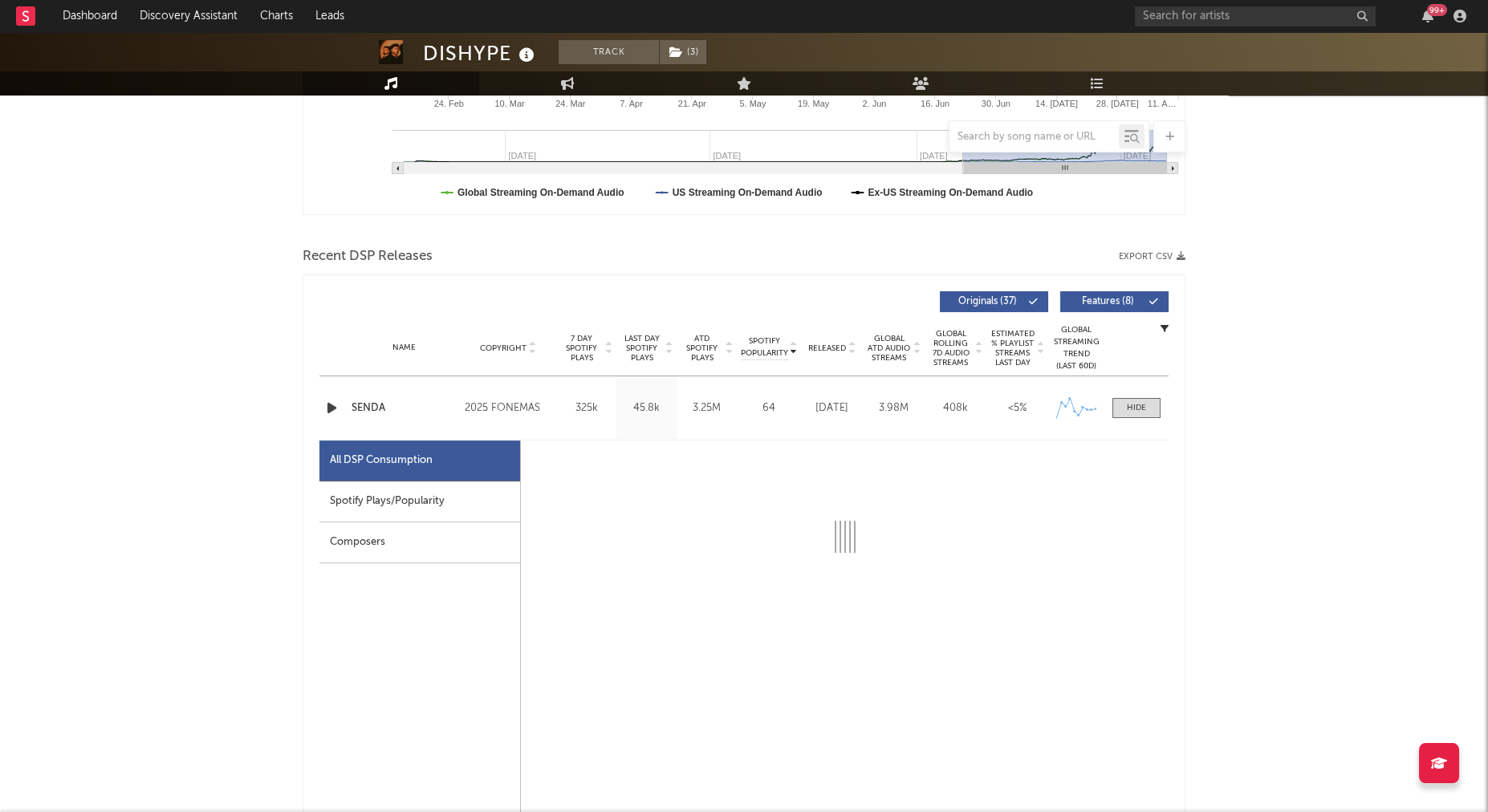
select select "1w"
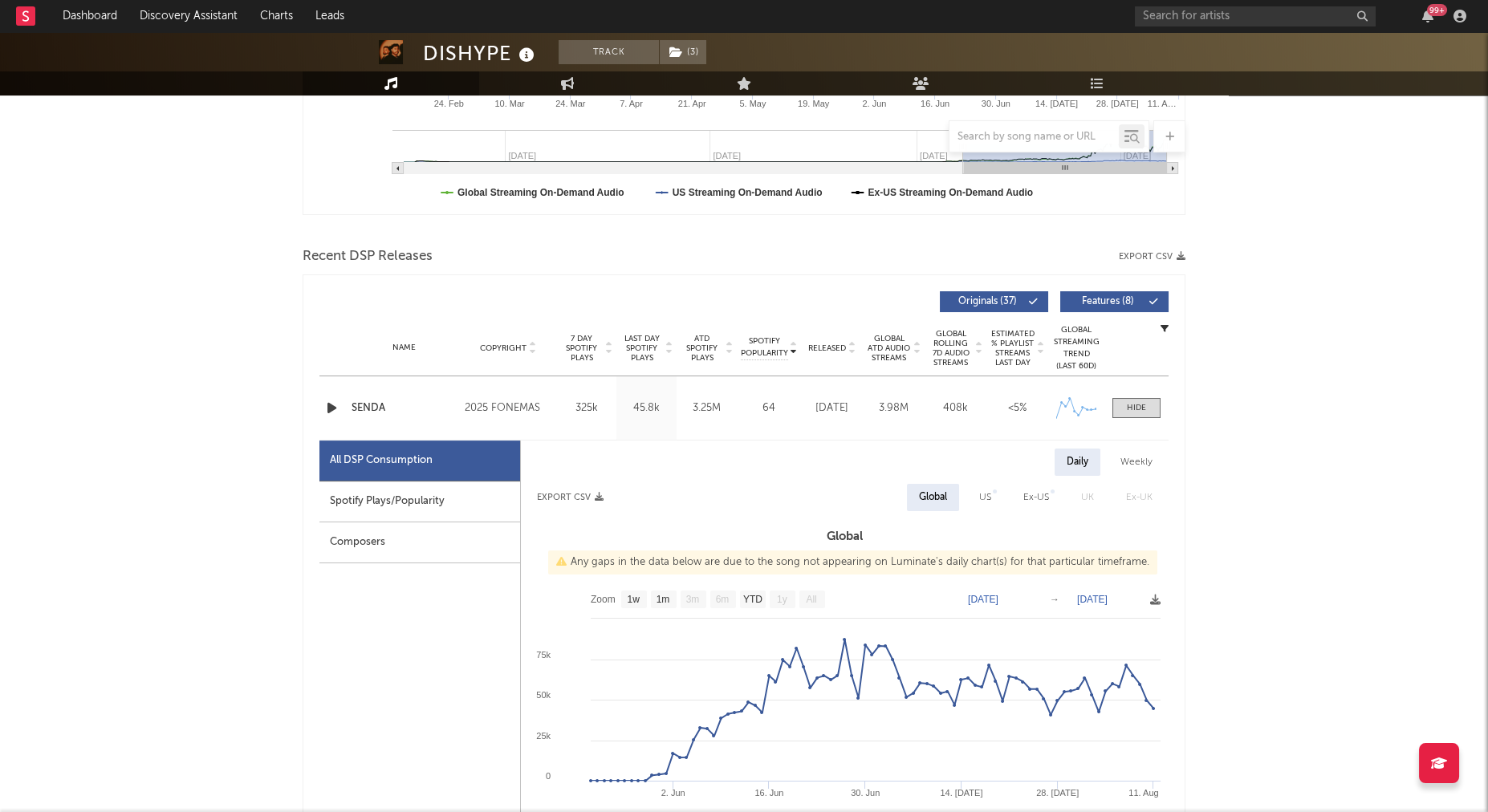
click at [402, 493] on div "Spotify Plays/Popularity" at bounding box center [420, 502] width 200 height 41
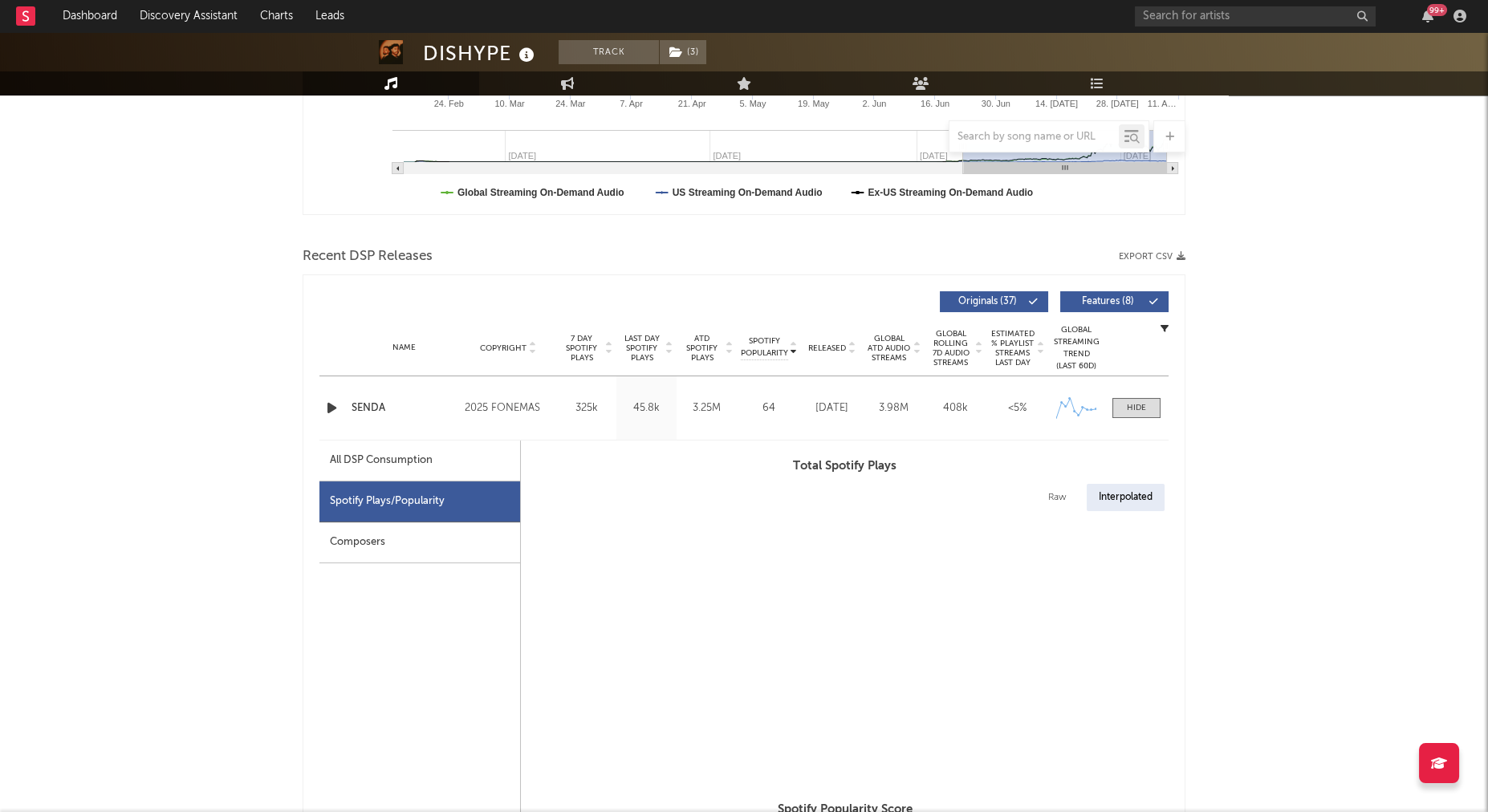
select select "1w"
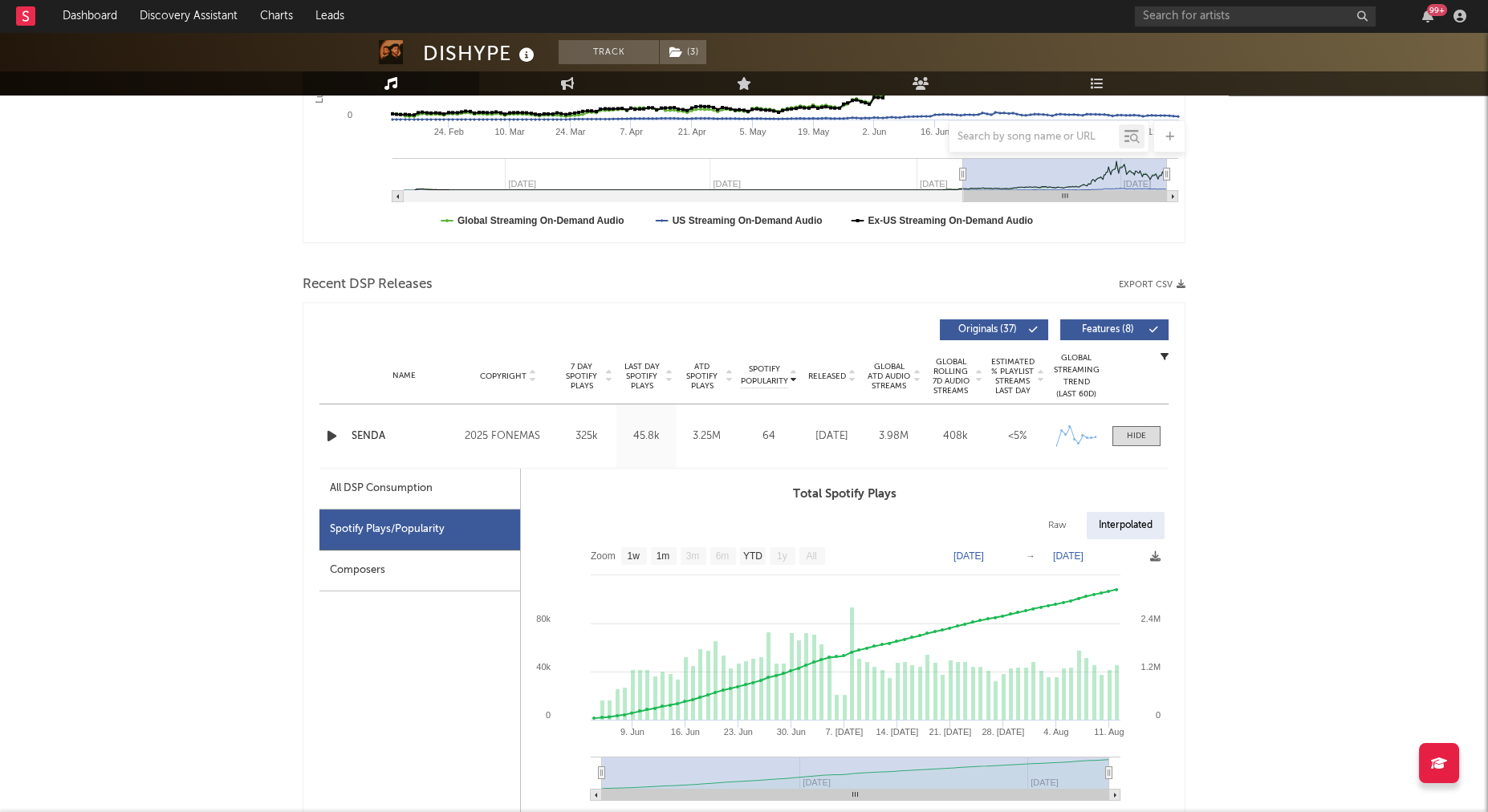
scroll to position [393, 0]
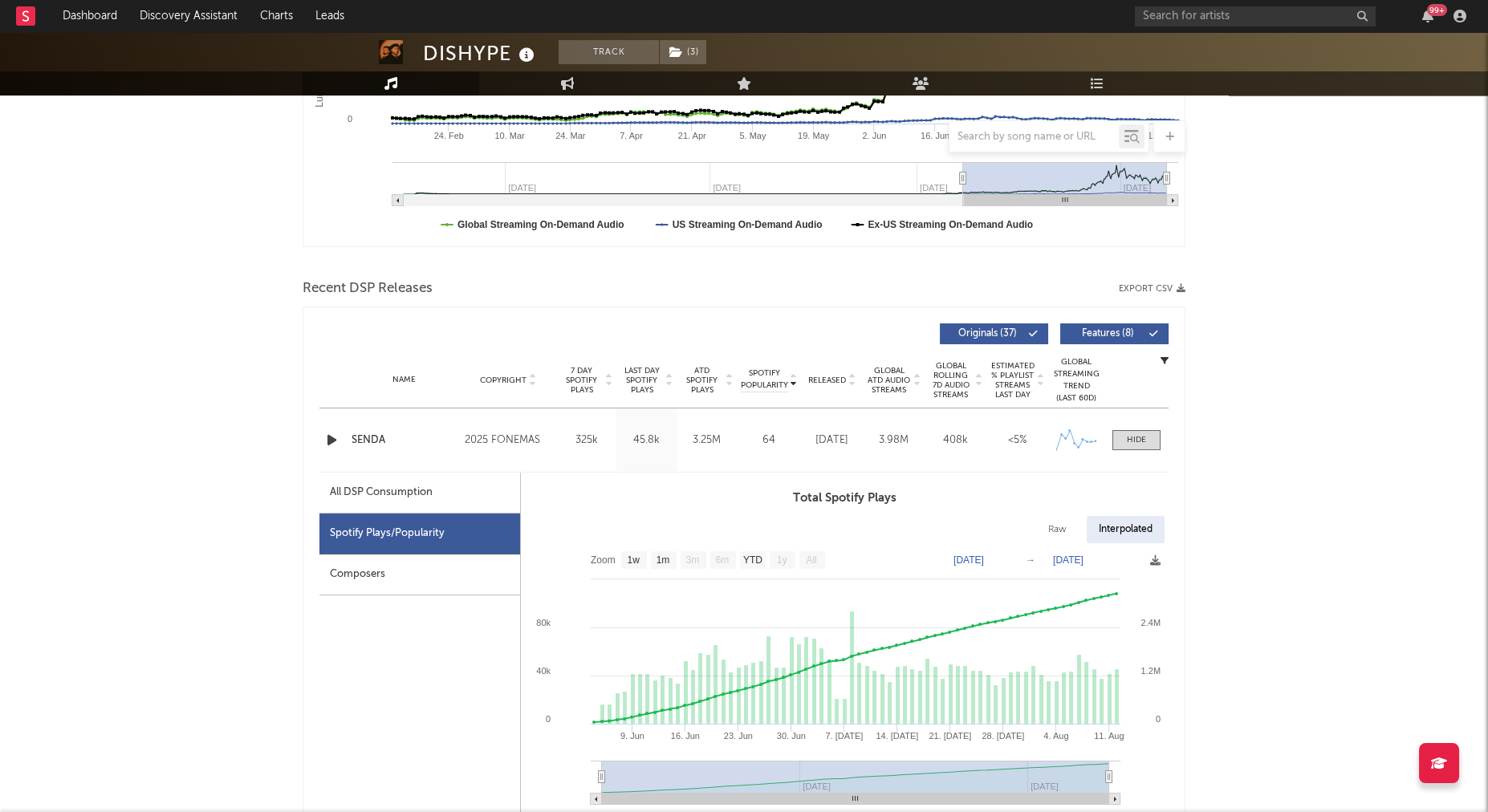
click at [814, 377] on span "Released" at bounding box center [827, 380] width 38 height 10
select select "1w"
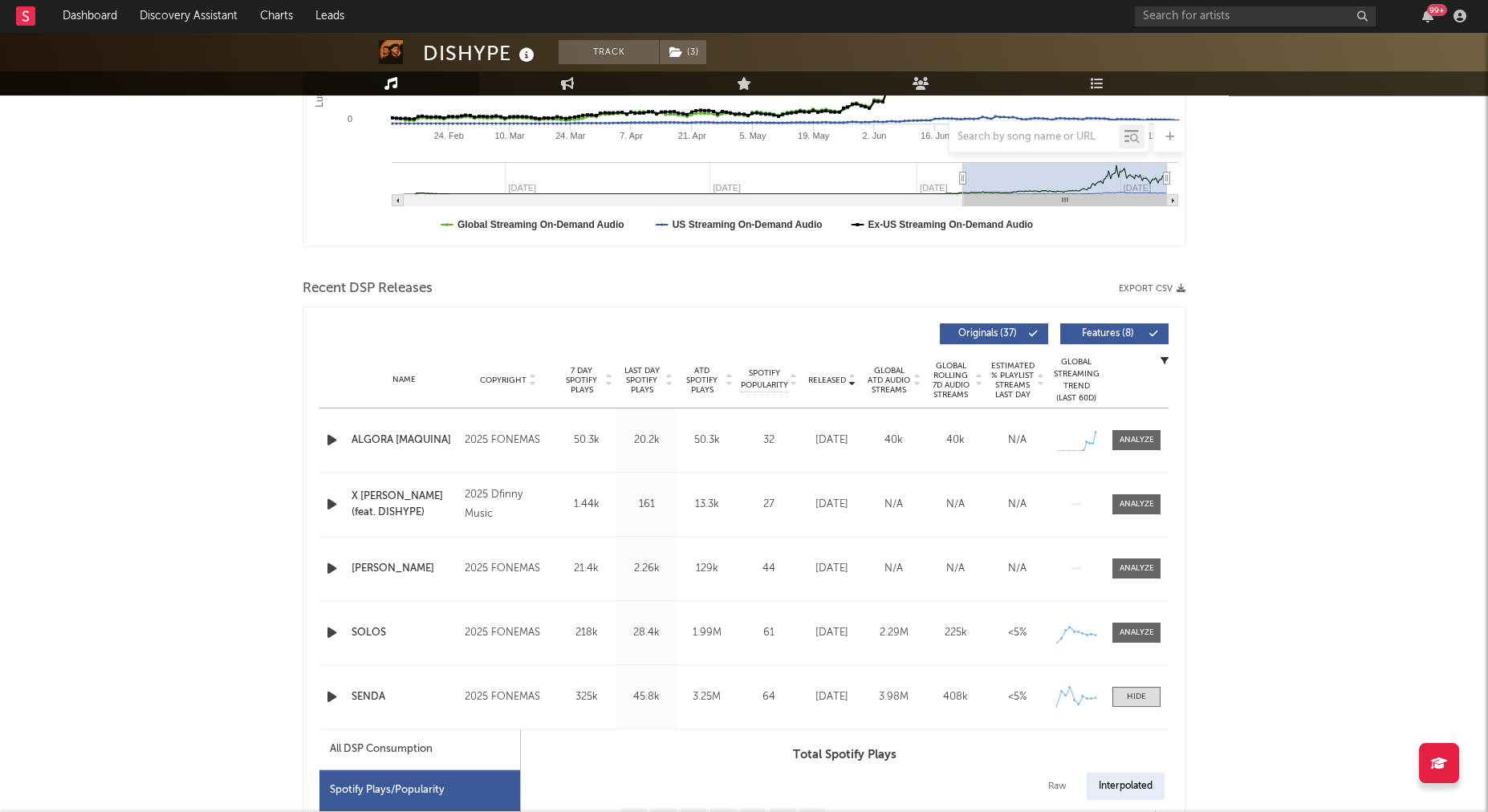
click at [332, 432] on icon "button" at bounding box center [332, 440] width 17 height 20
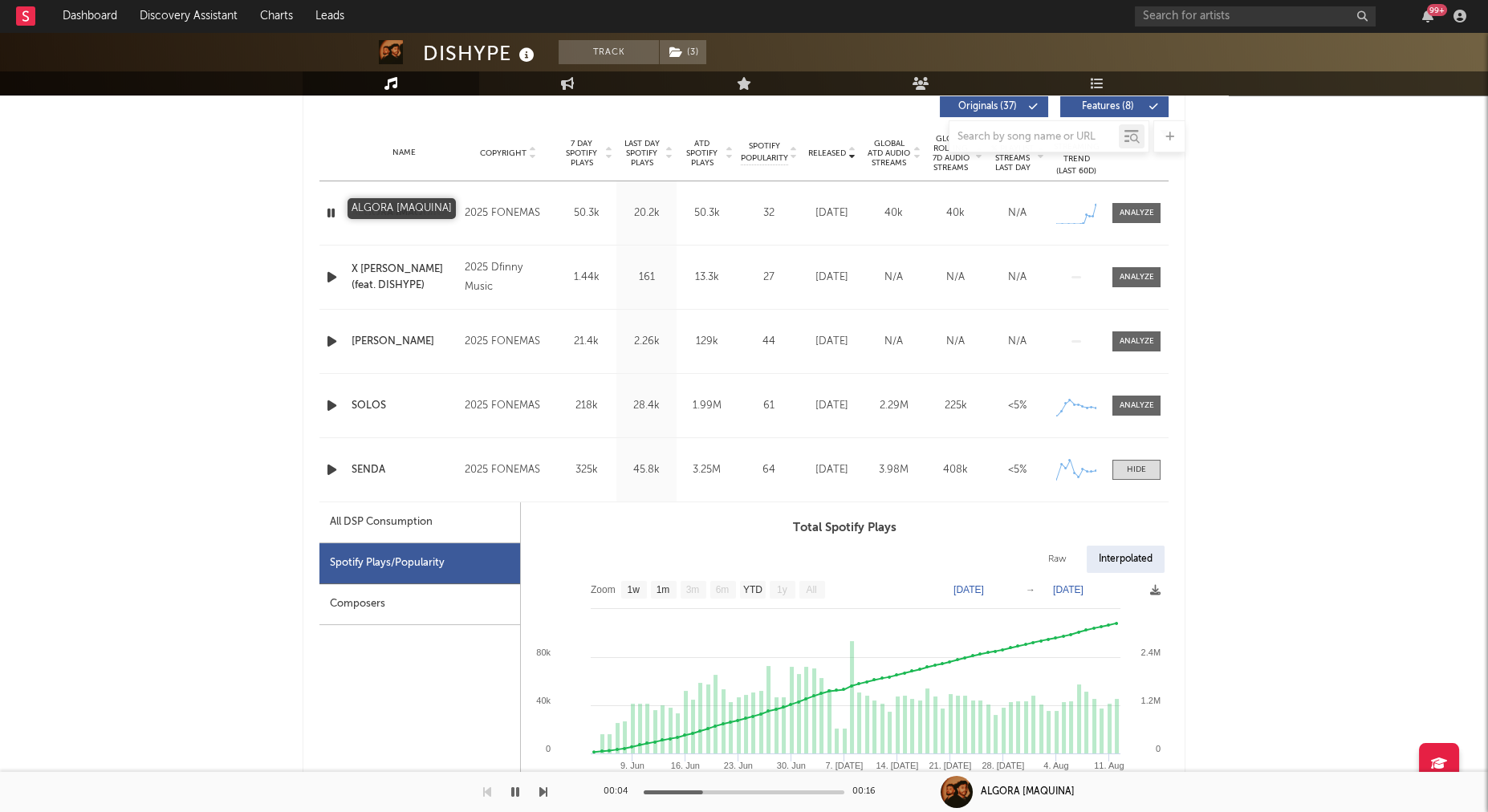
scroll to position [622, 0]
click at [1141, 466] on div at bounding box center [1136, 468] width 19 height 12
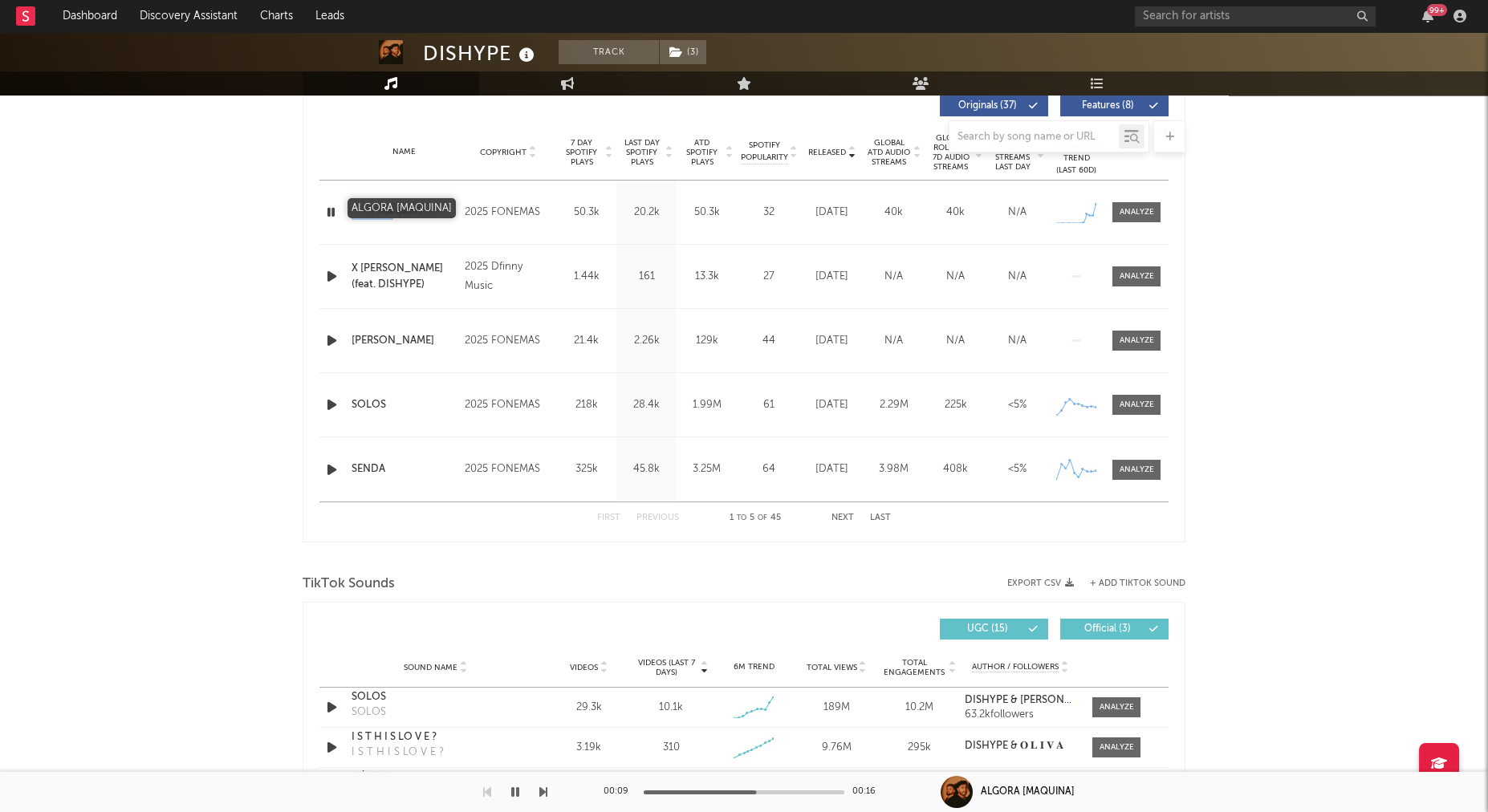
drag, startPoint x: 359, startPoint y: 211, endPoint x: 393, endPoint y: 212, distance: 34.0
click at [393, 212] on div "Name ALGORA [MAQUINA]" at bounding box center [403, 213] width 113 height 16
copy div "ALGORA"
drag, startPoint x: 331, startPoint y: 209, endPoint x: 448, endPoint y: 191, distance: 118.4
click at [331, 209] on icon "button" at bounding box center [331, 212] width 15 height 20
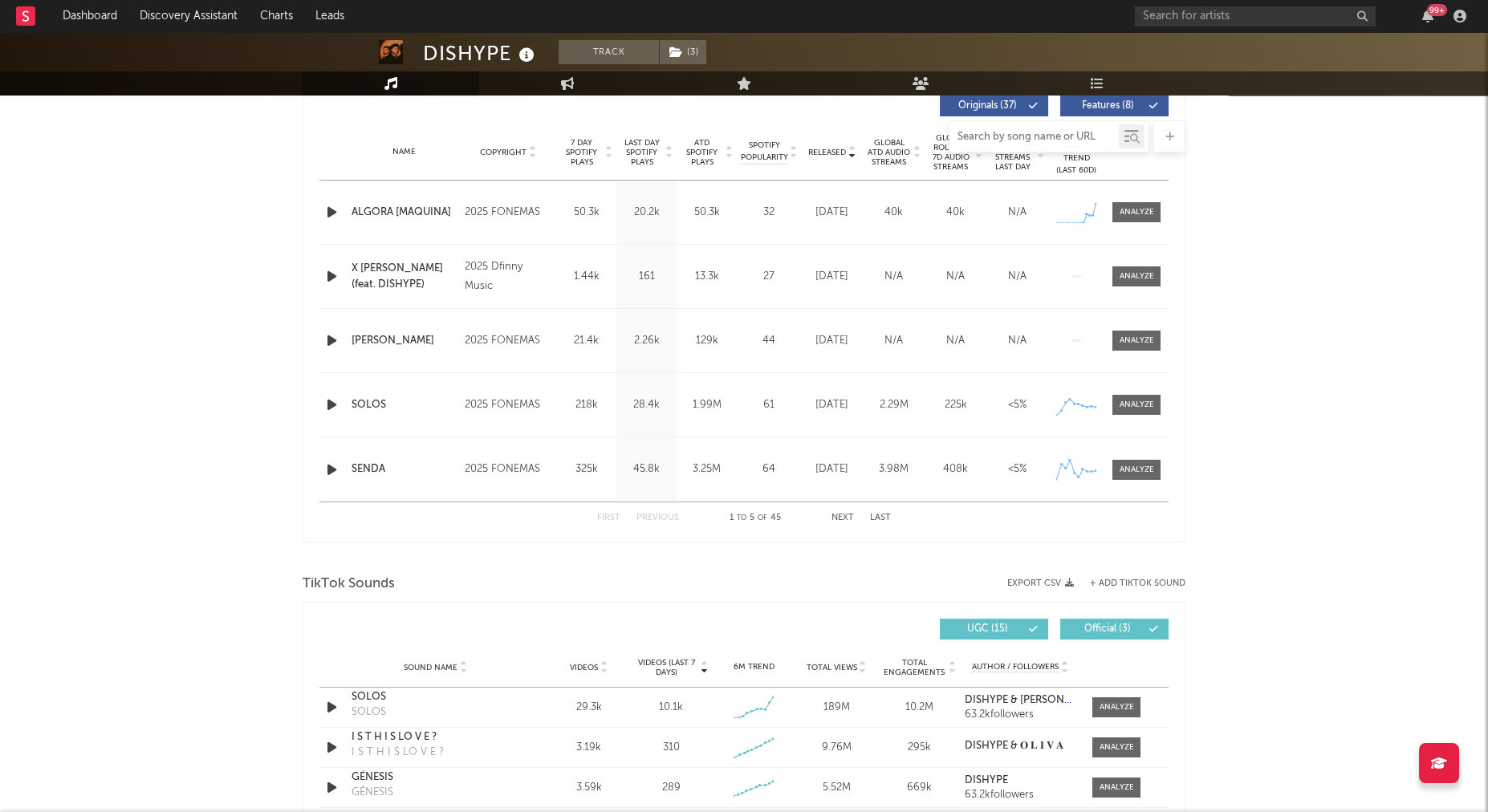
click at [994, 134] on input "text" at bounding box center [1034, 137] width 170 height 13
paste input "ALGORA"
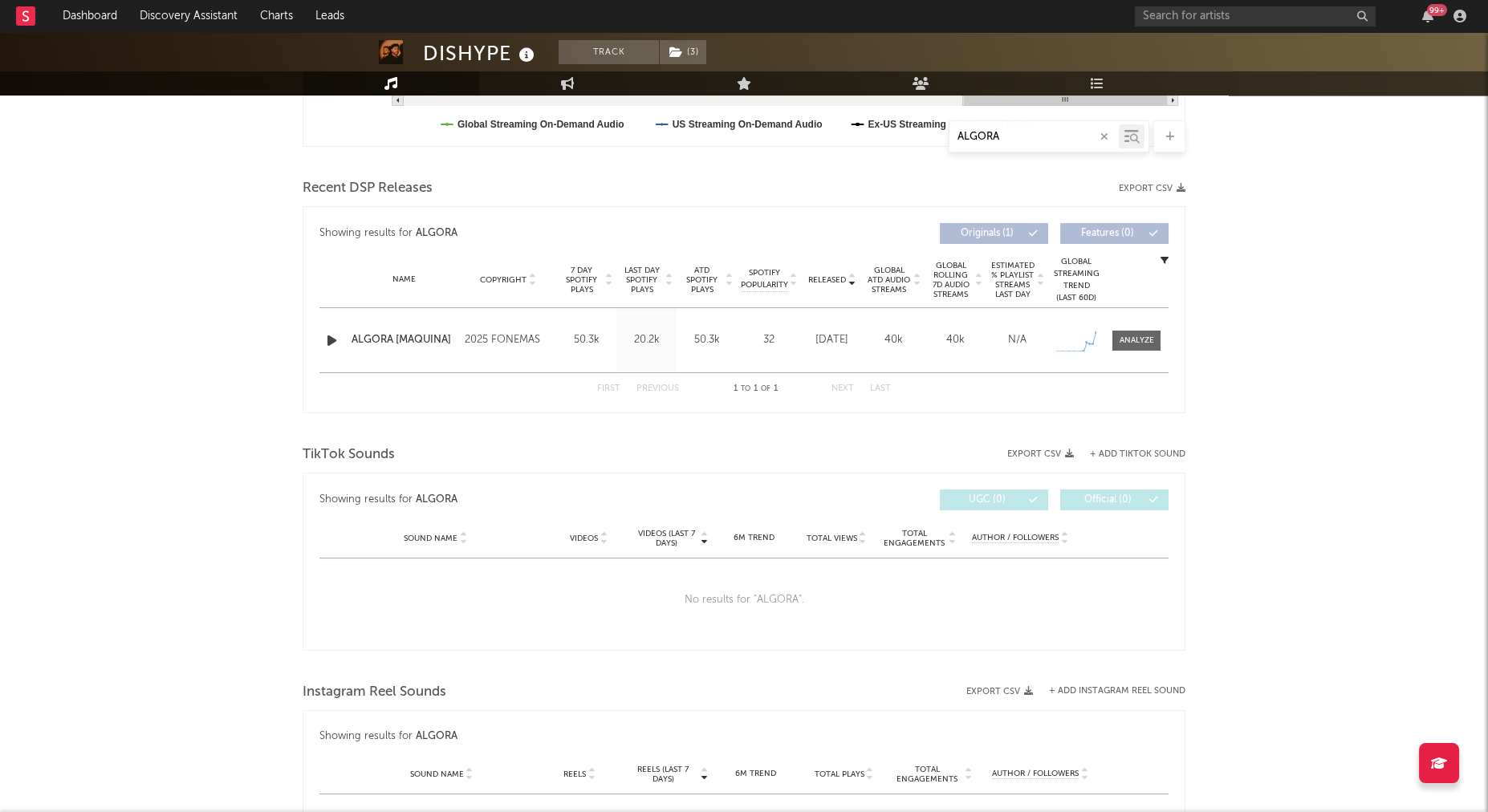
scroll to position [492, 0]
type input "ALGORA"
drag, startPoint x: 425, startPoint y: 53, endPoint x: 512, endPoint y: 57, distance: 87.1
click at [509, 55] on div "DISHYPE" at bounding box center [481, 52] width 116 height 26
copy div "DISHYPE"
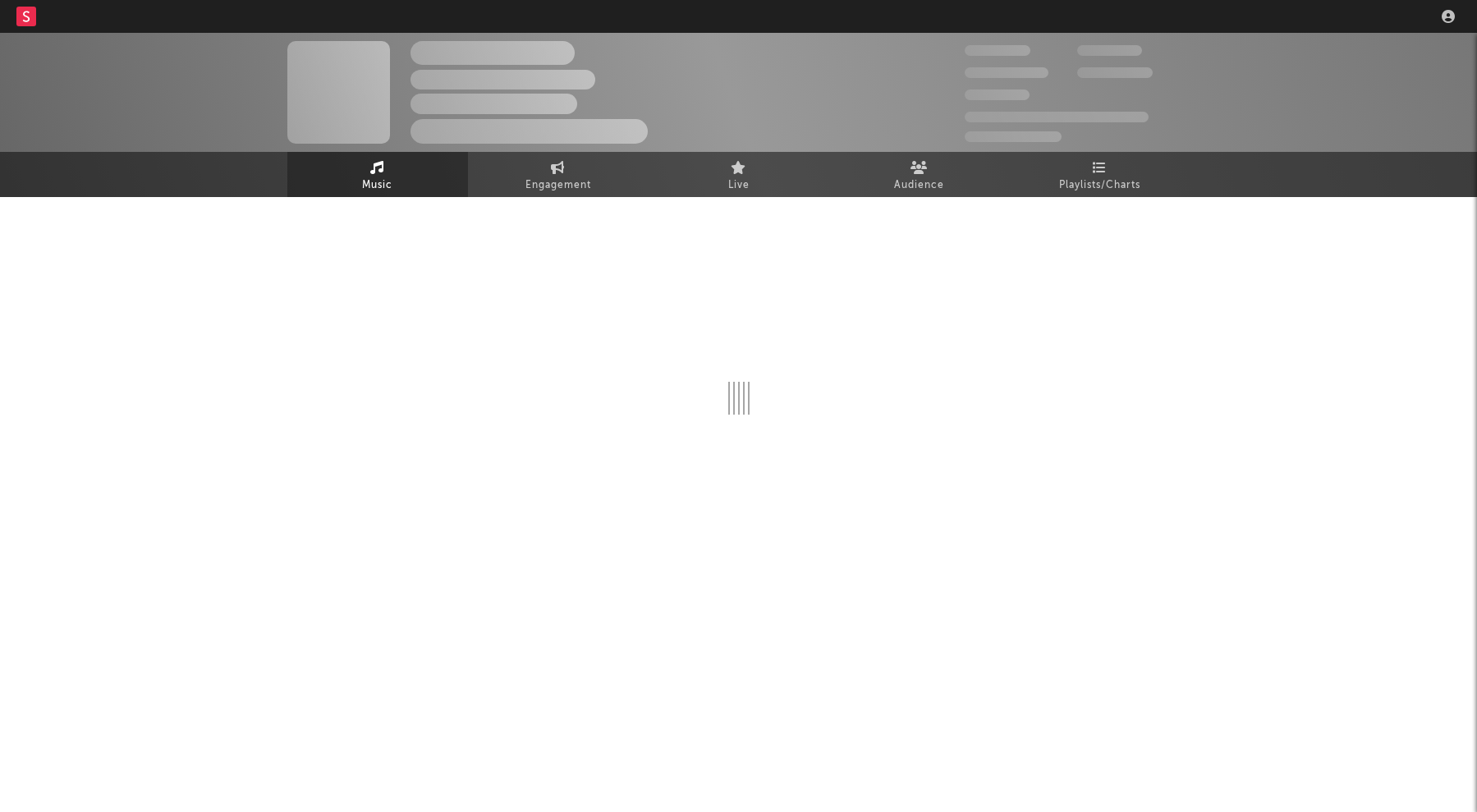
select select "1w"
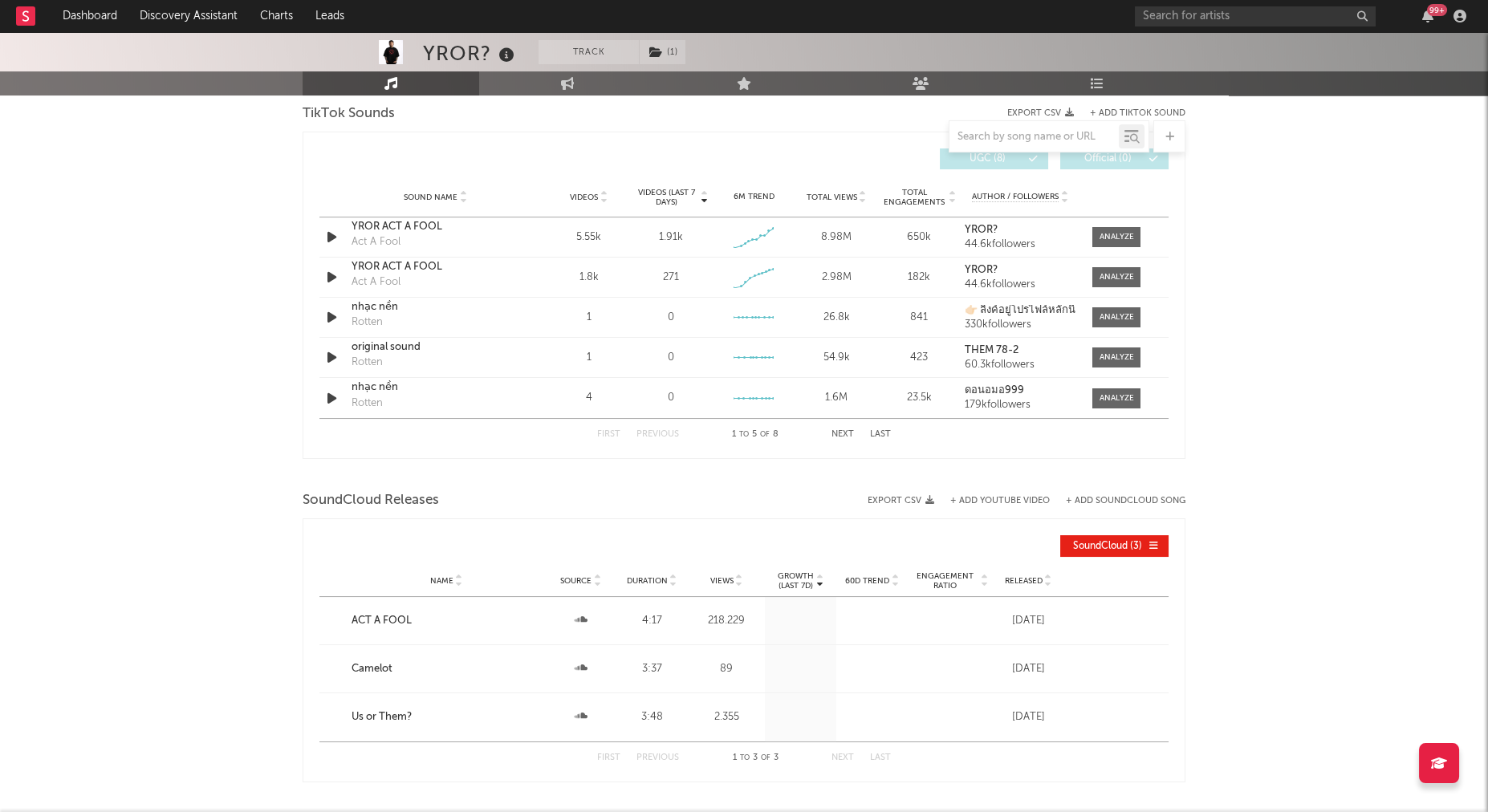
scroll to position [572, 0]
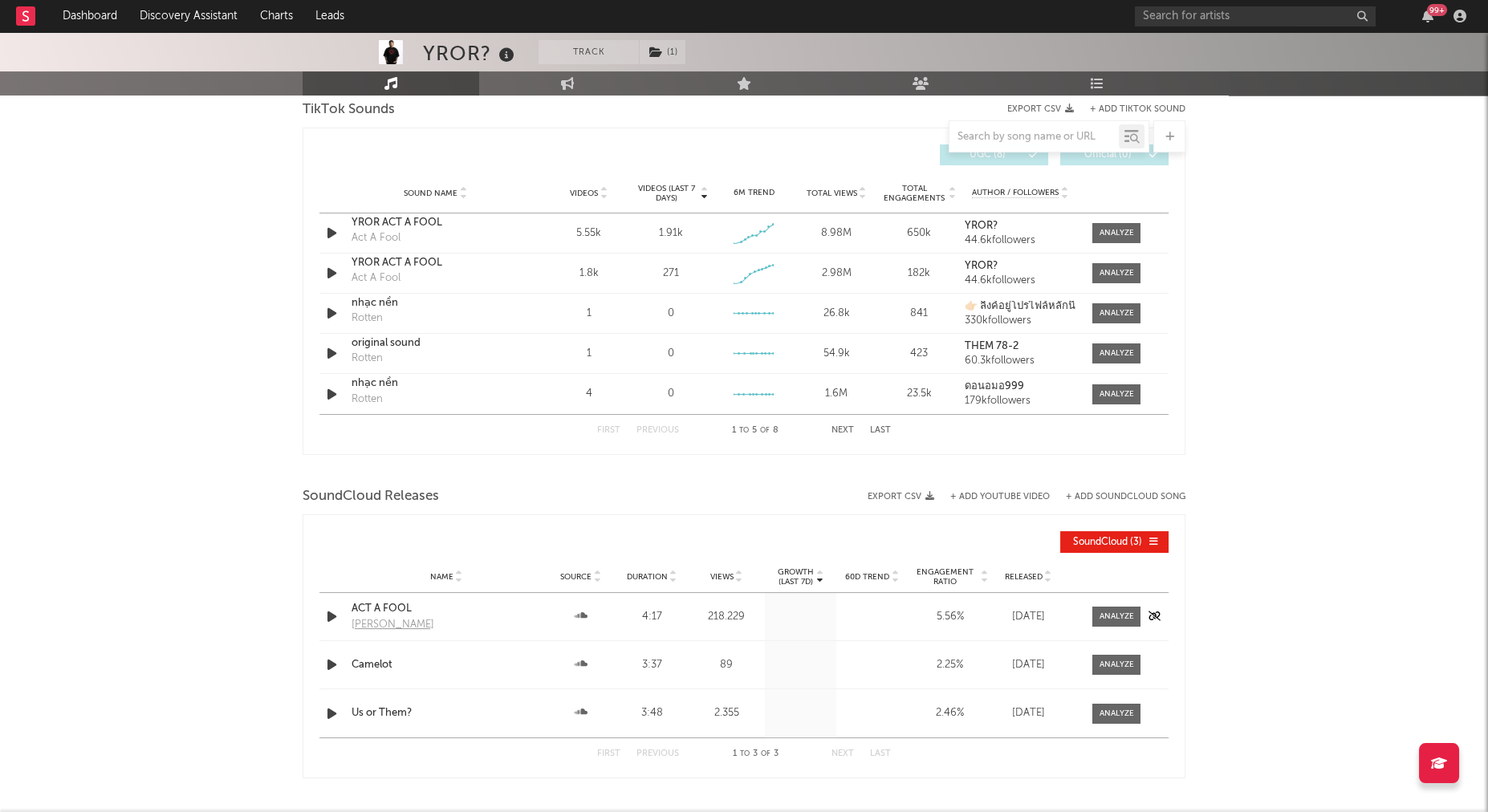
drag, startPoint x: 562, startPoint y: 619, endPoint x: 552, endPoint y: 614, distance: 11.2
click at [561, 619] on div at bounding box center [580, 617] width 63 height 16
click at [1102, 614] on div at bounding box center [1117, 616] width 34 height 12
select select "All"
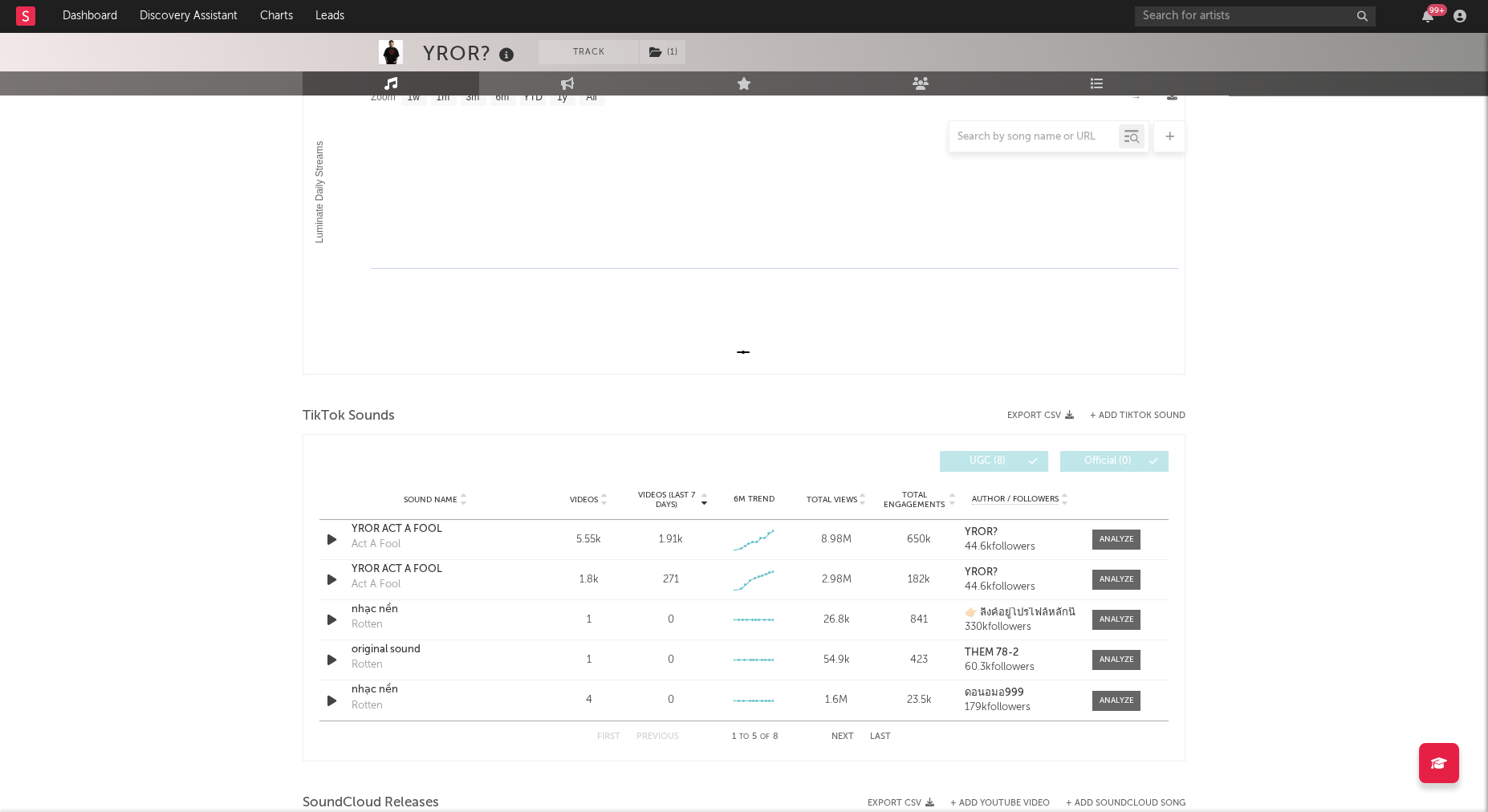
scroll to position [235, 0]
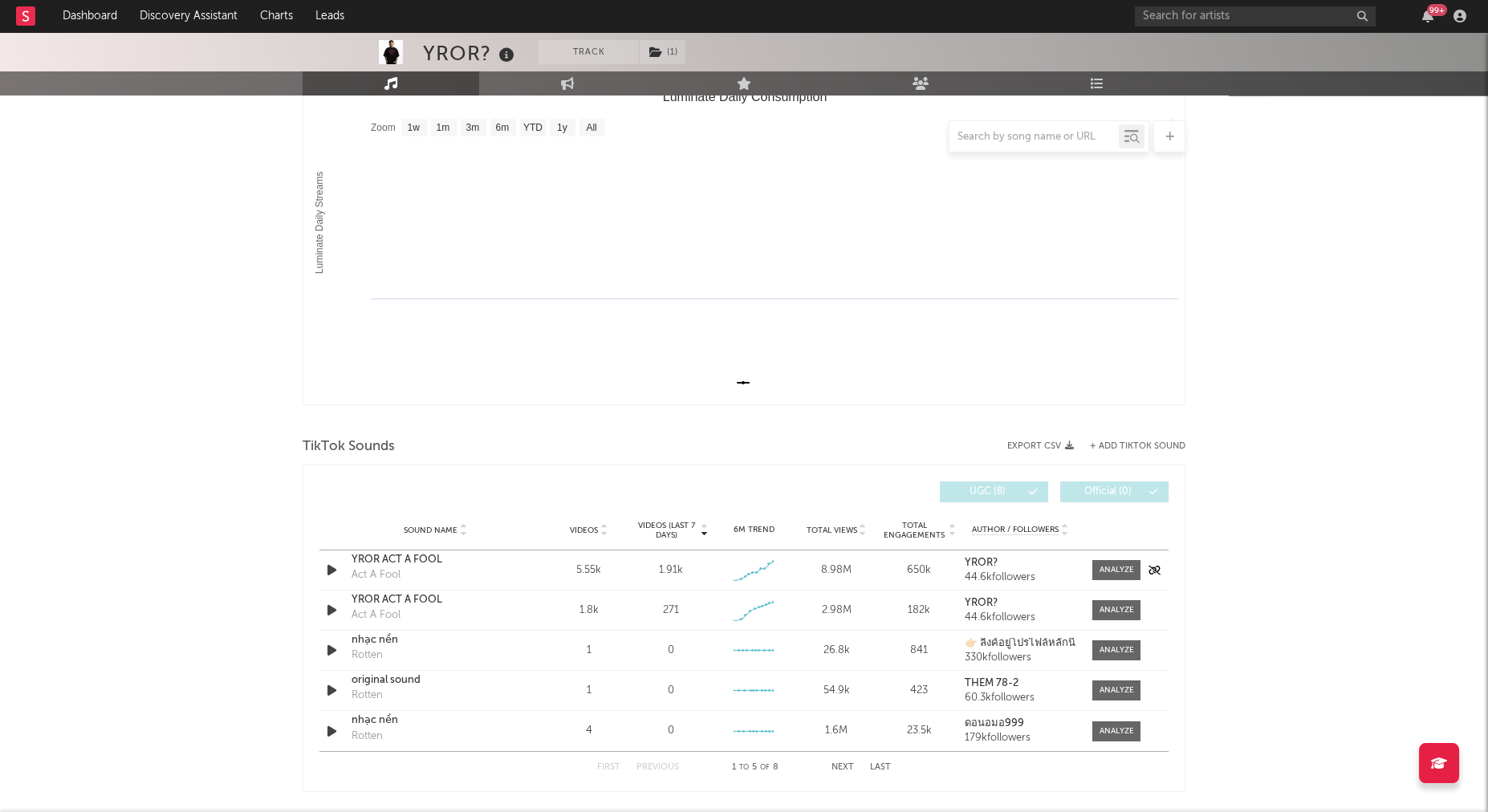
drag, startPoint x: 1104, startPoint y: 564, endPoint x: 1087, endPoint y: 565, distance: 17.0
click at [1104, 565] on div at bounding box center [1117, 569] width 34 height 12
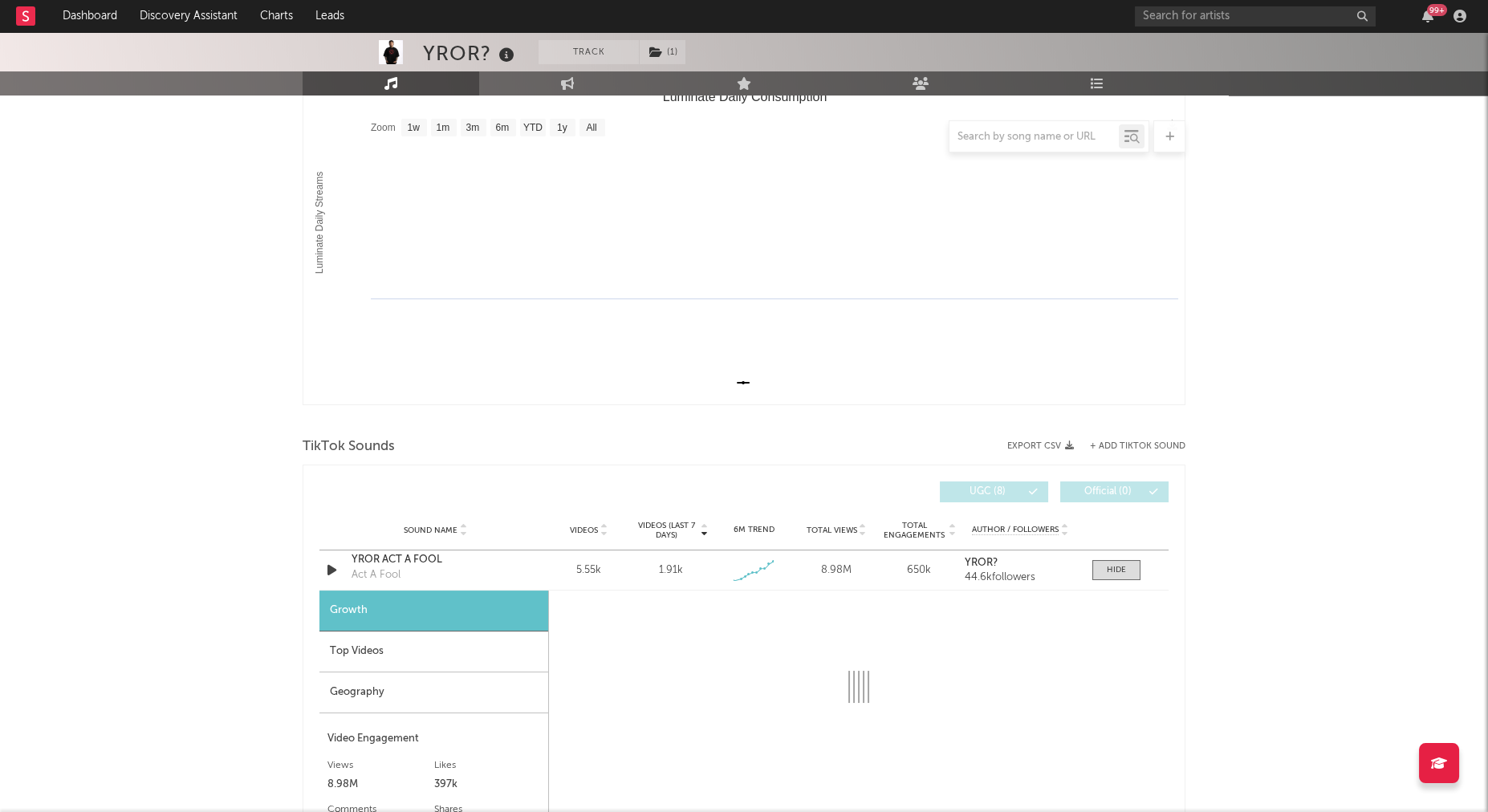
select select "1w"
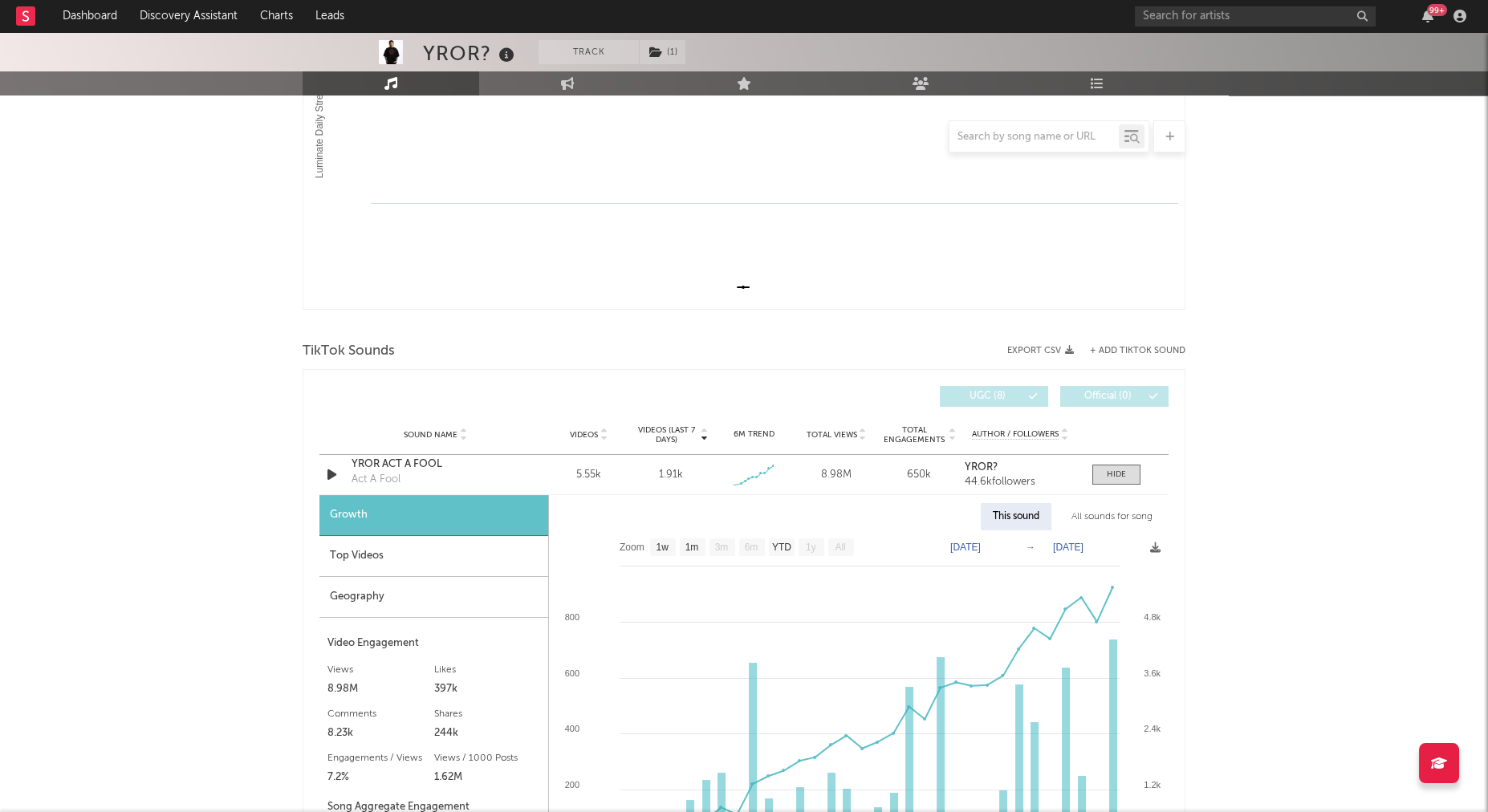
scroll to position [333, 0]
click at [670, 59] on span "( 1 )" at bounding box center [662, 51] width 47 height 24
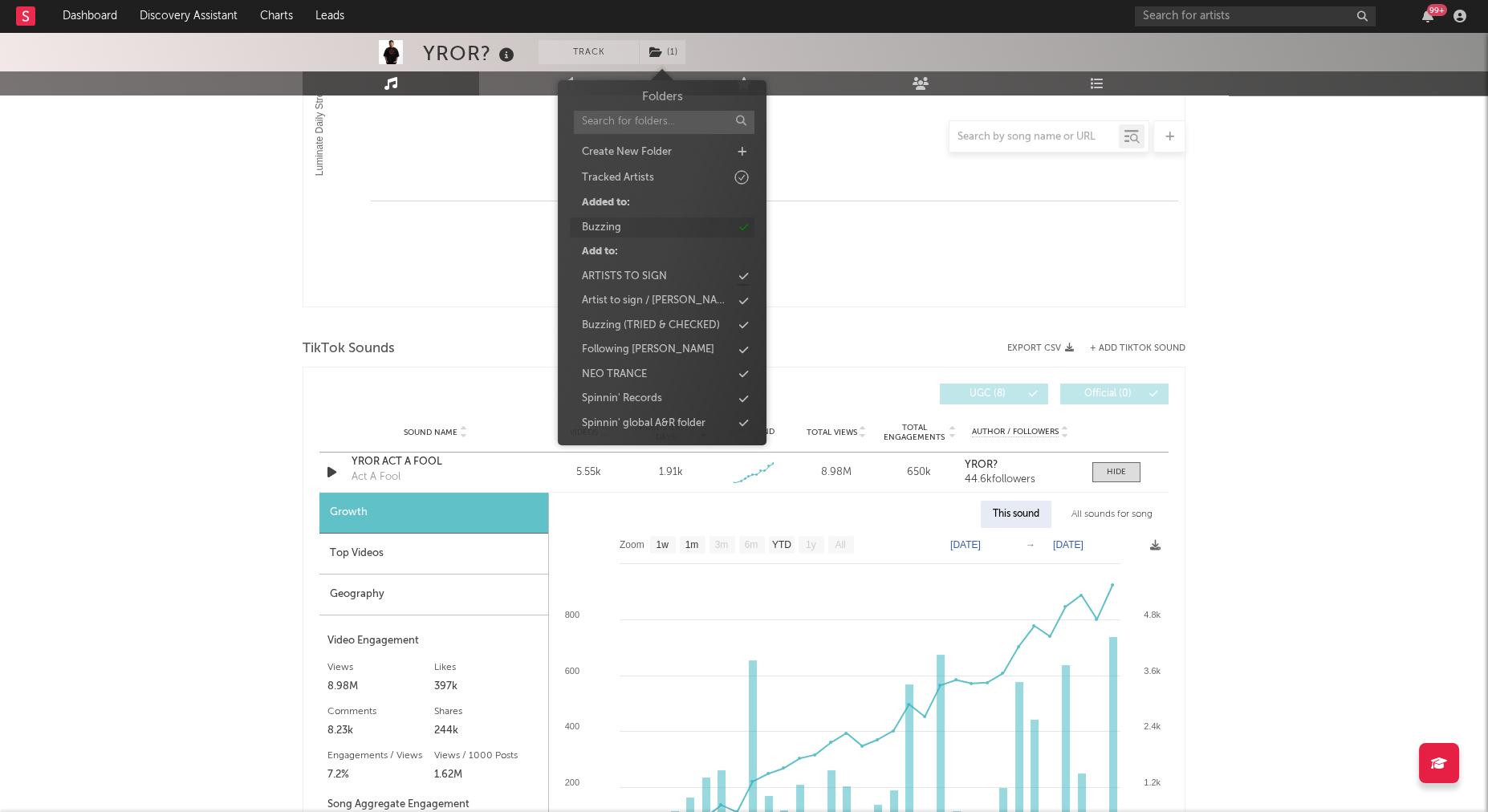
click at [672, 227] on div "Buzzing" at bounding box center [662, 227] width 185 height 21
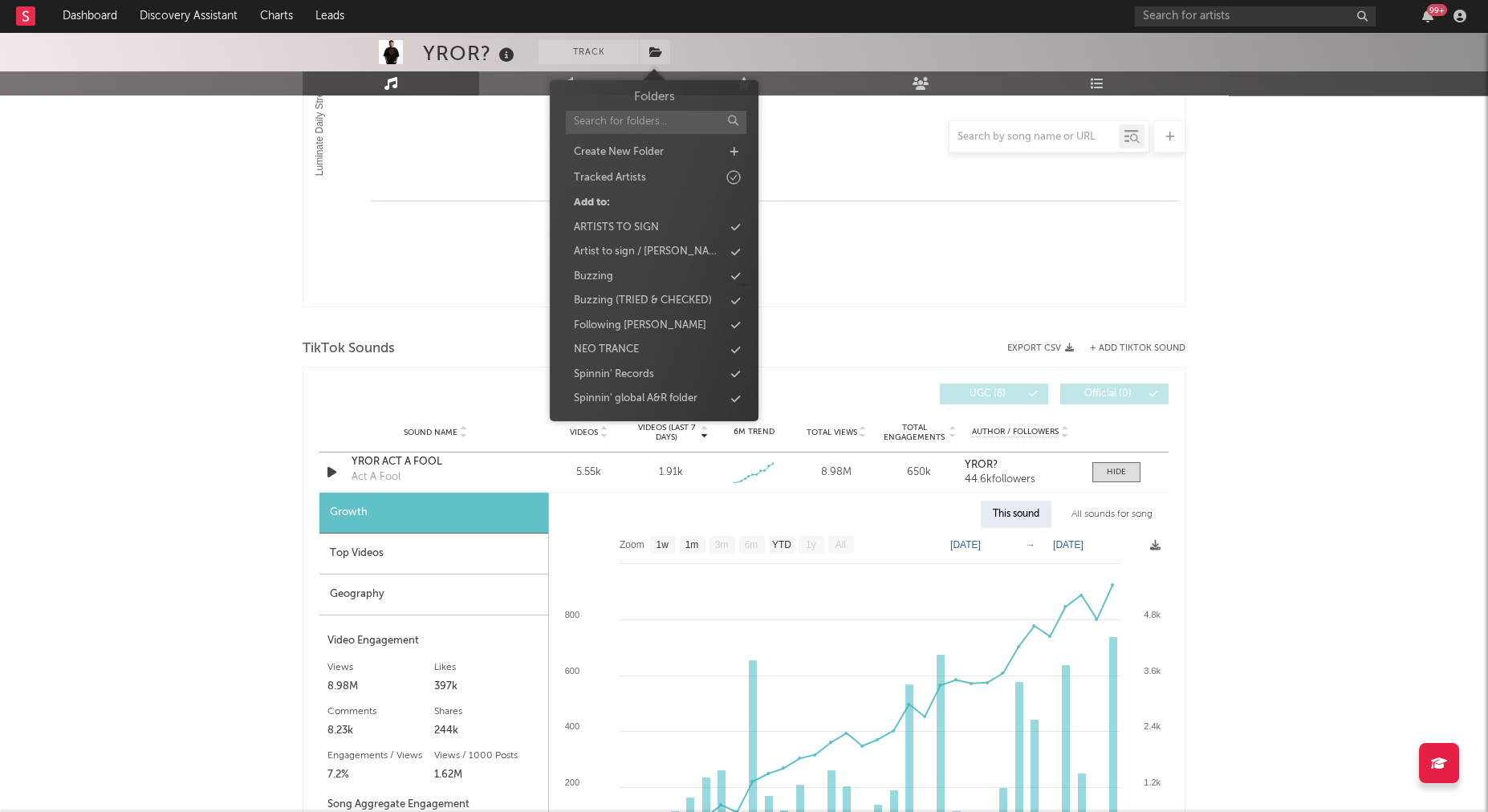
click at [513, 5] on nav "Dashboard Discovery Assistant Charts Leads 99 +" at bounding box center [744, 16] width 1488 height 32
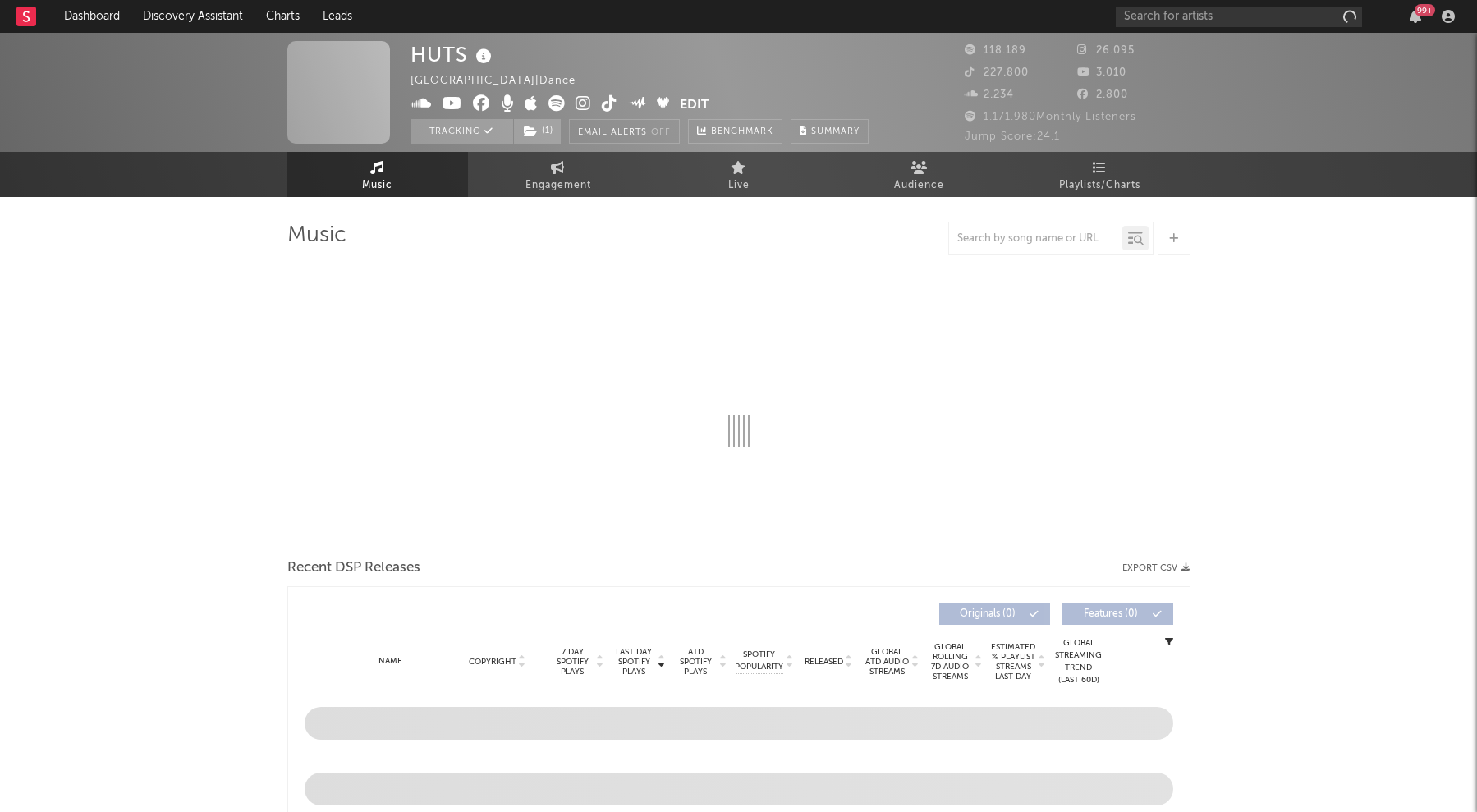
select select "6m"
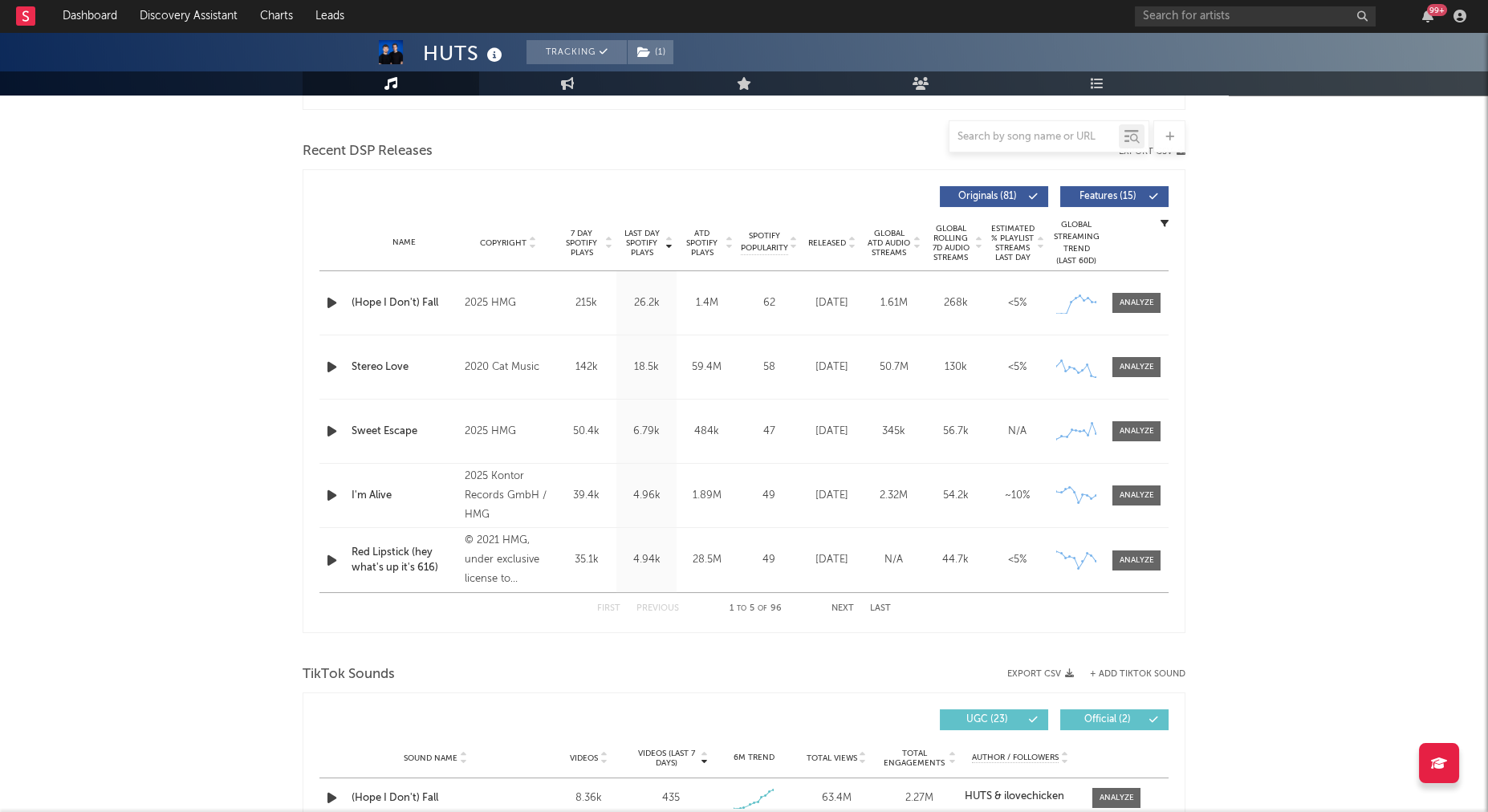
scroll to position [494, 0]
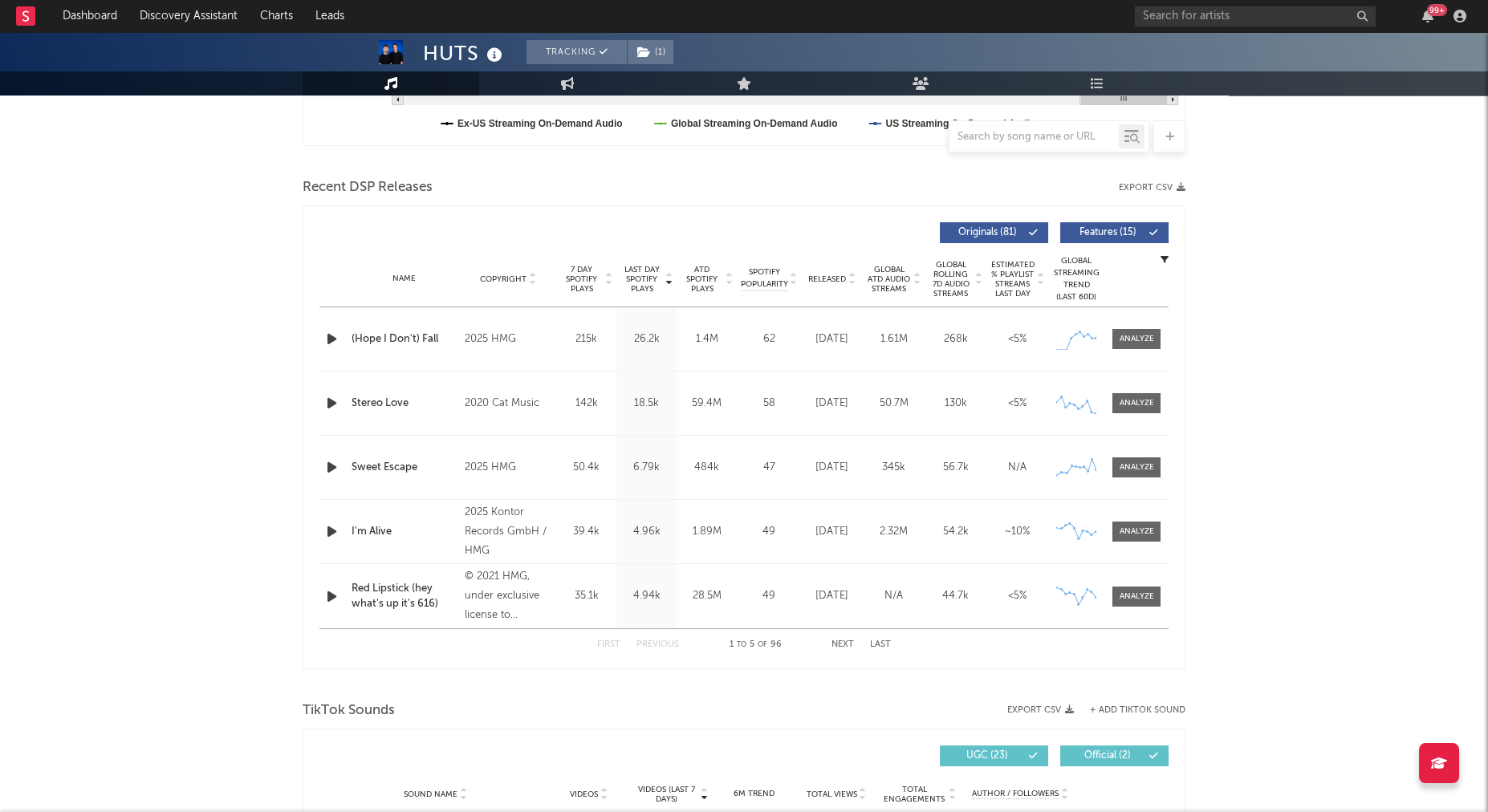
click at [324, 396] on icon "button" at bounding box center [332, 403] width 17 height 20
click at [331, 398] on icon "button" at bounding box center [331, 403] width 15 height 20
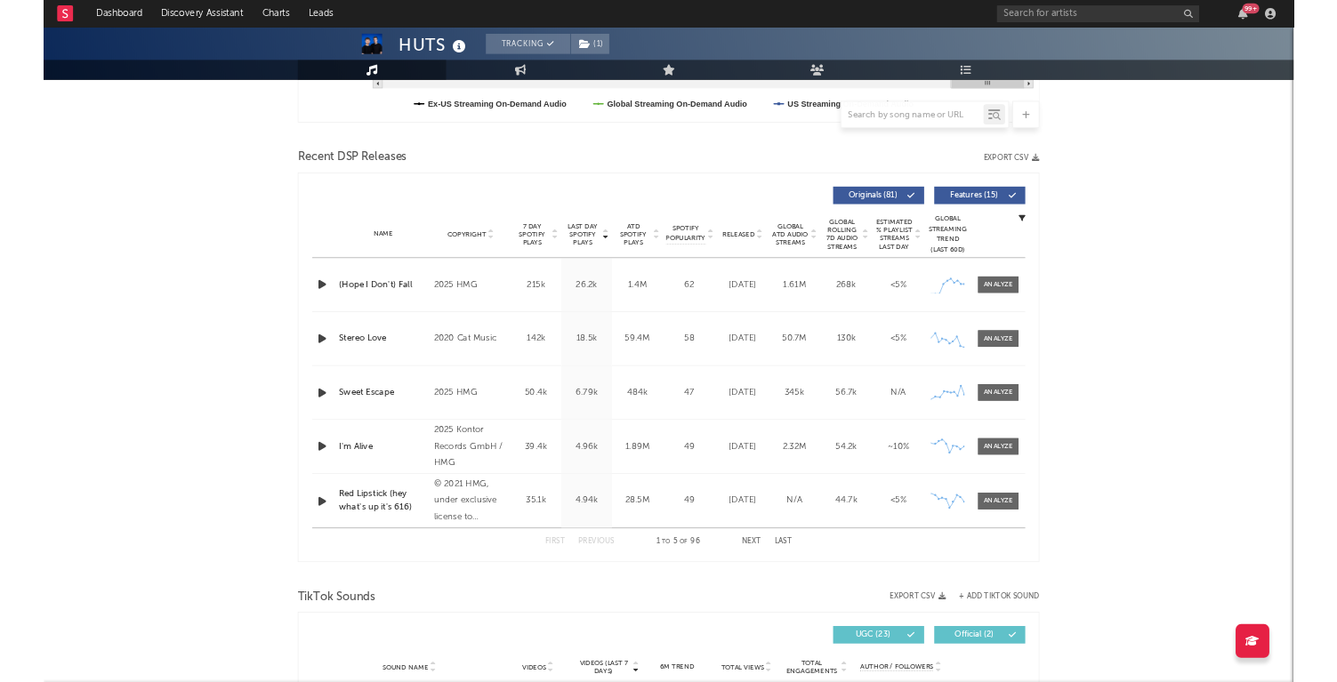
scroll to position [550, 0]
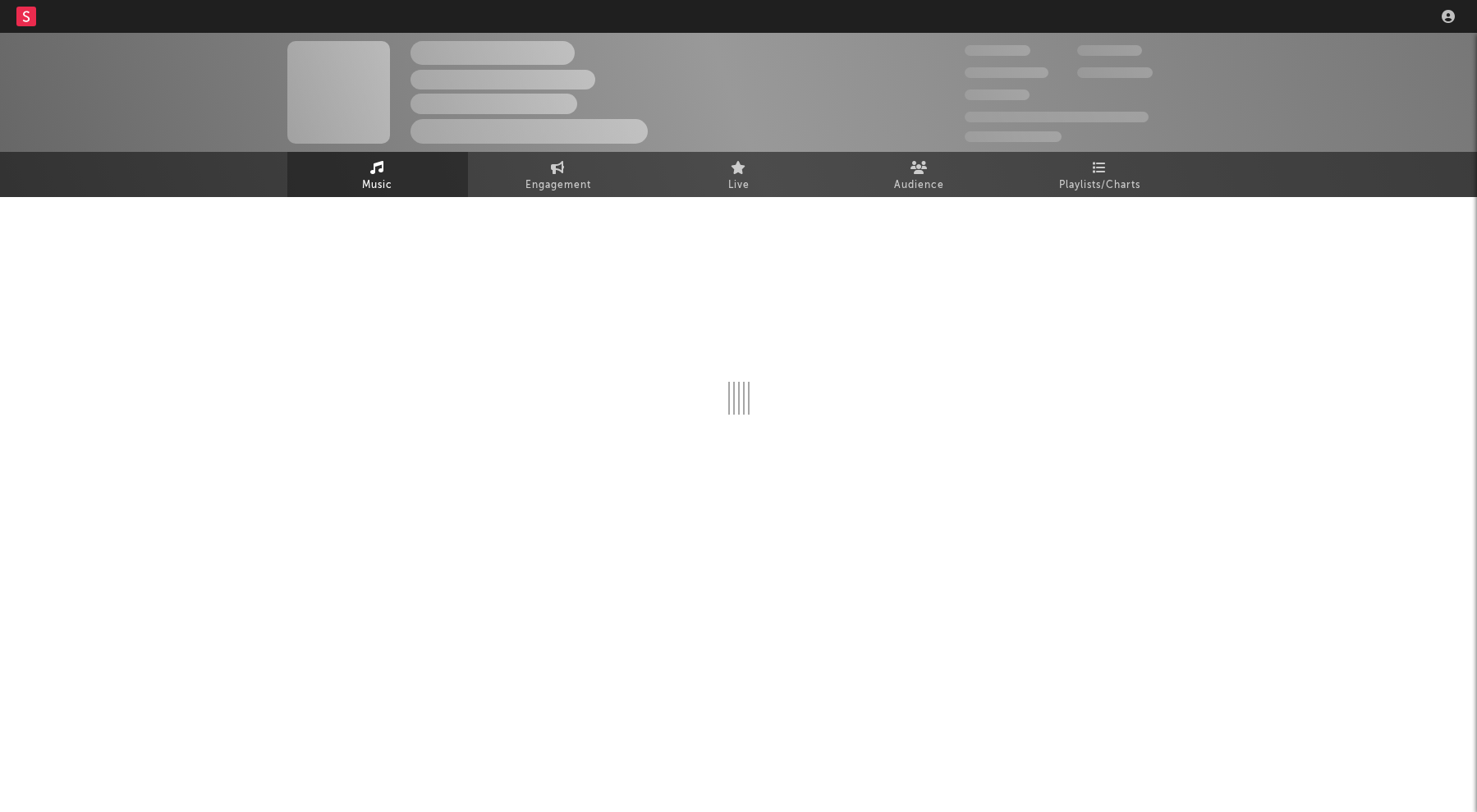
select select "6m"
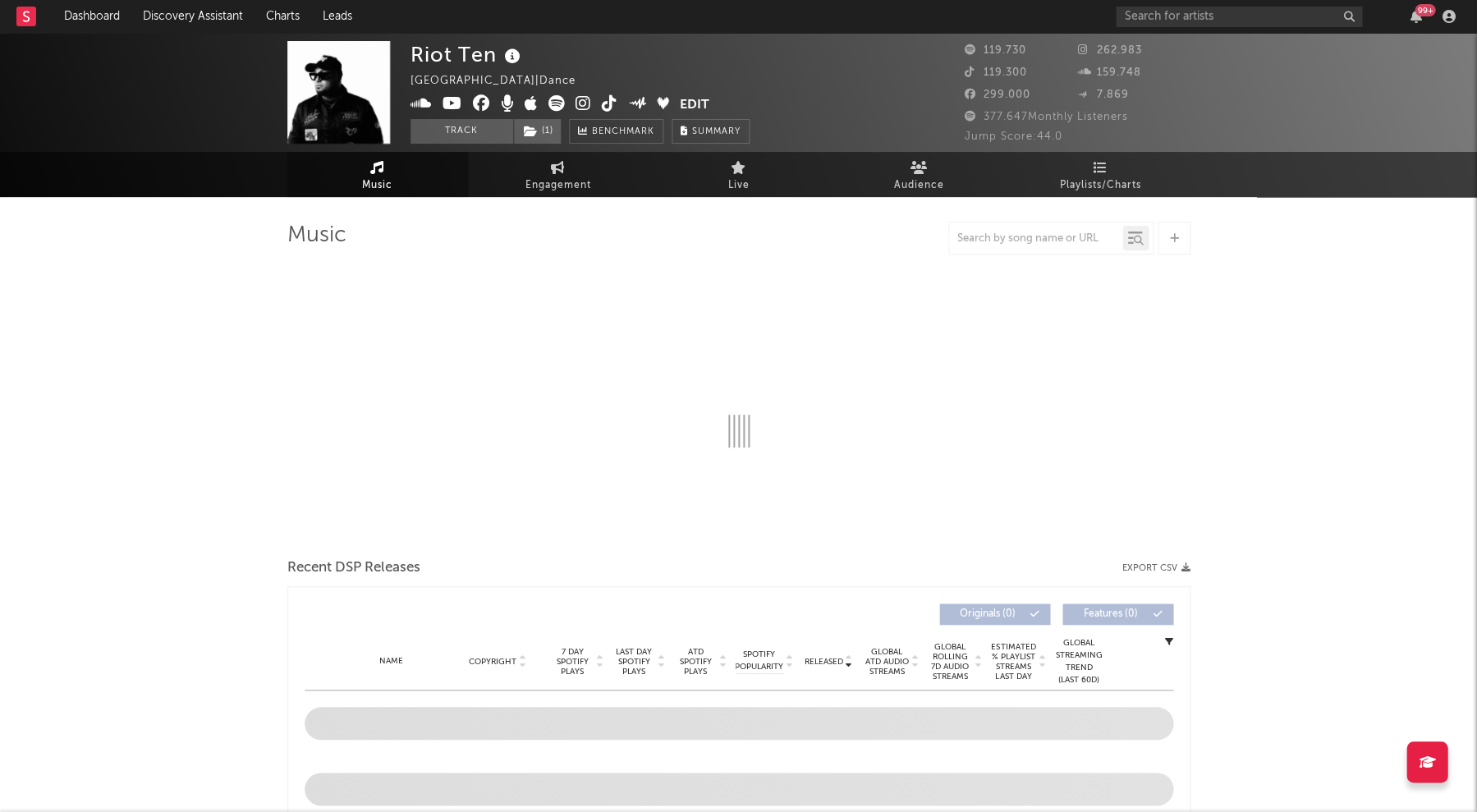
select select "6m"
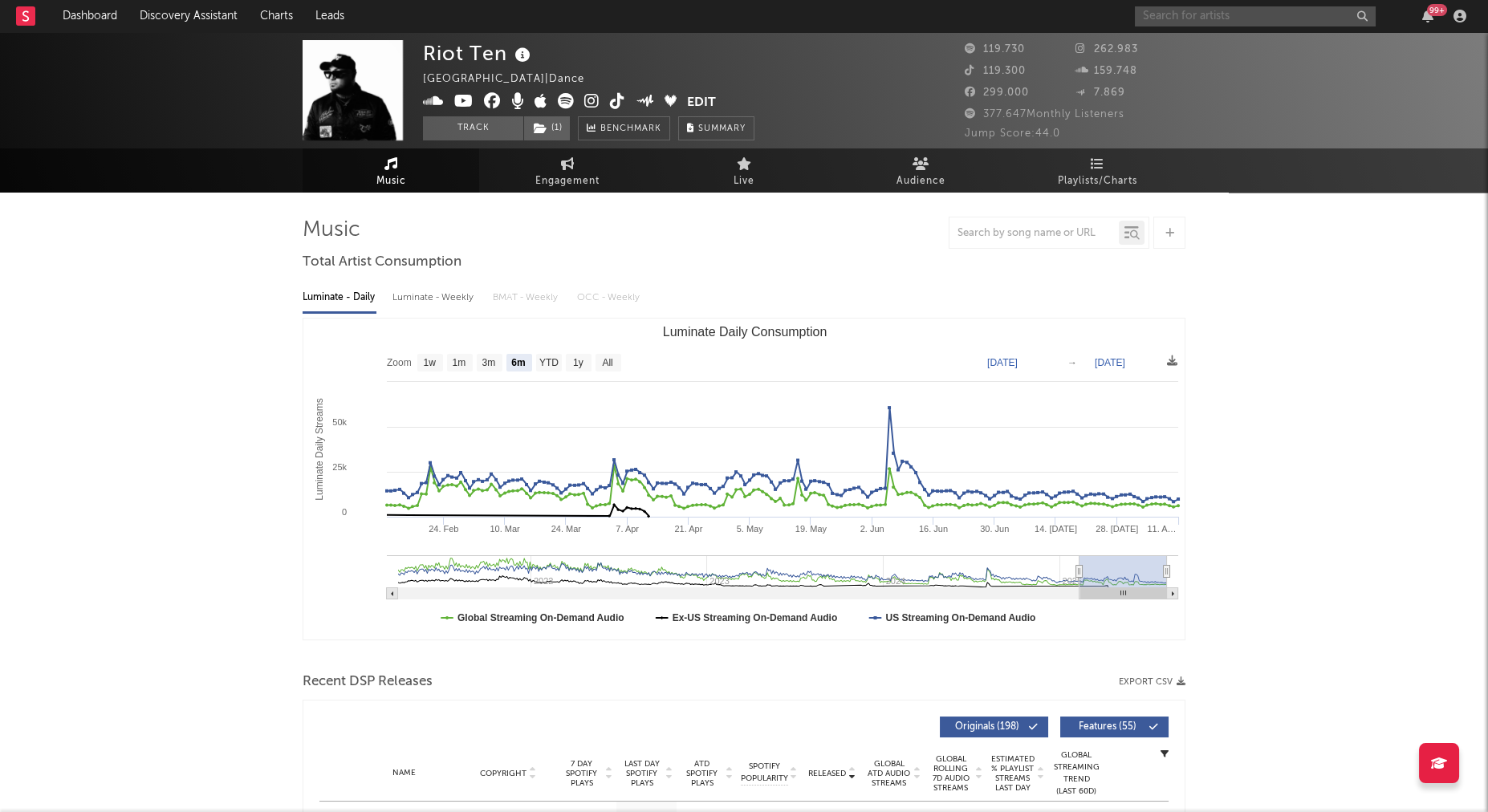
click at [1250, 11] on input "text" at bounding box center [1255, 16] width 241 height 20
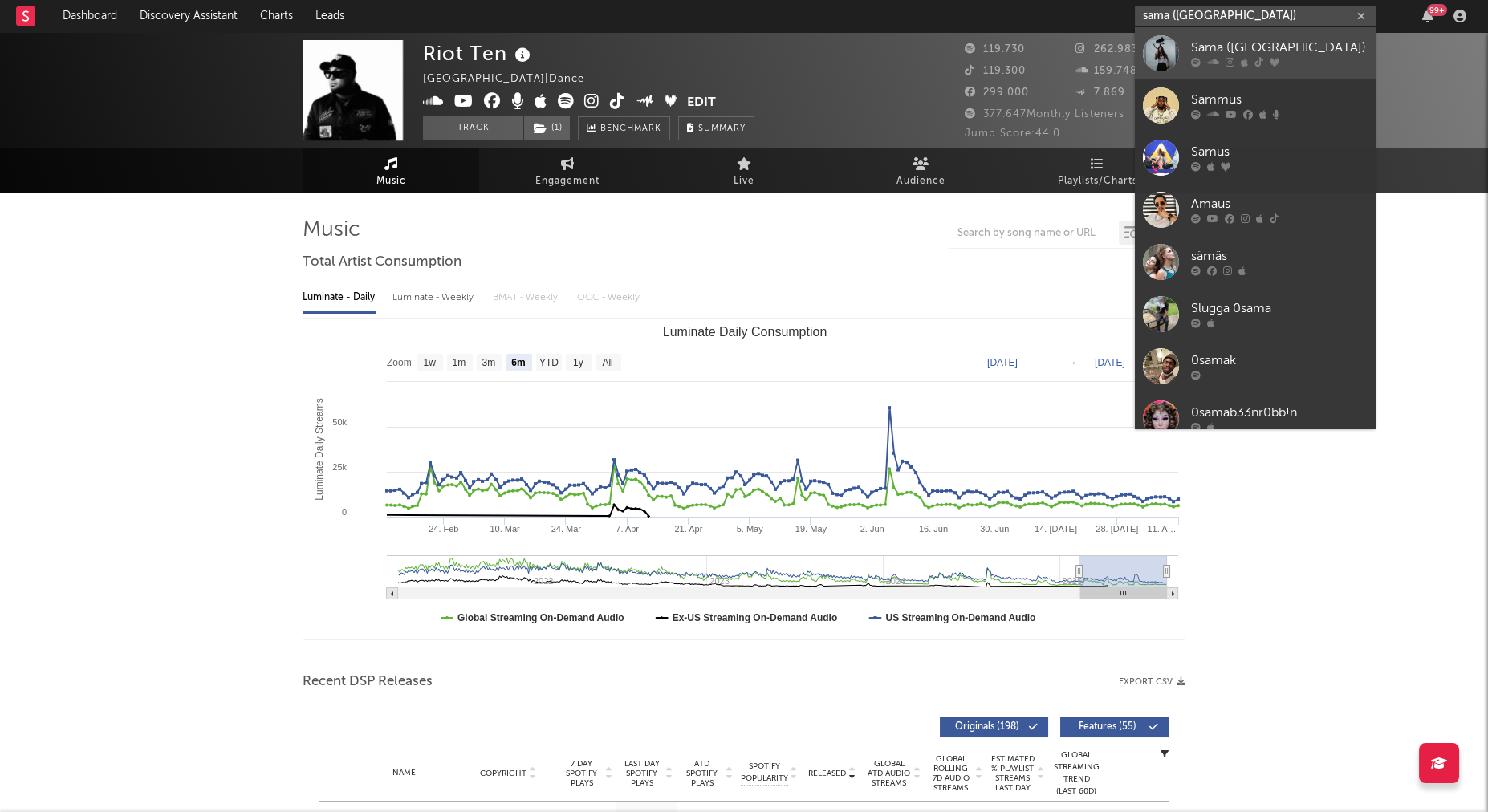
type input "sama ([GEOGRAPHIC_DATA])"
click at [1241, 33] on link "Sama ([GEOGRAPHIC_DATA])" at bounding box center [1255, 53] width 241 height 52
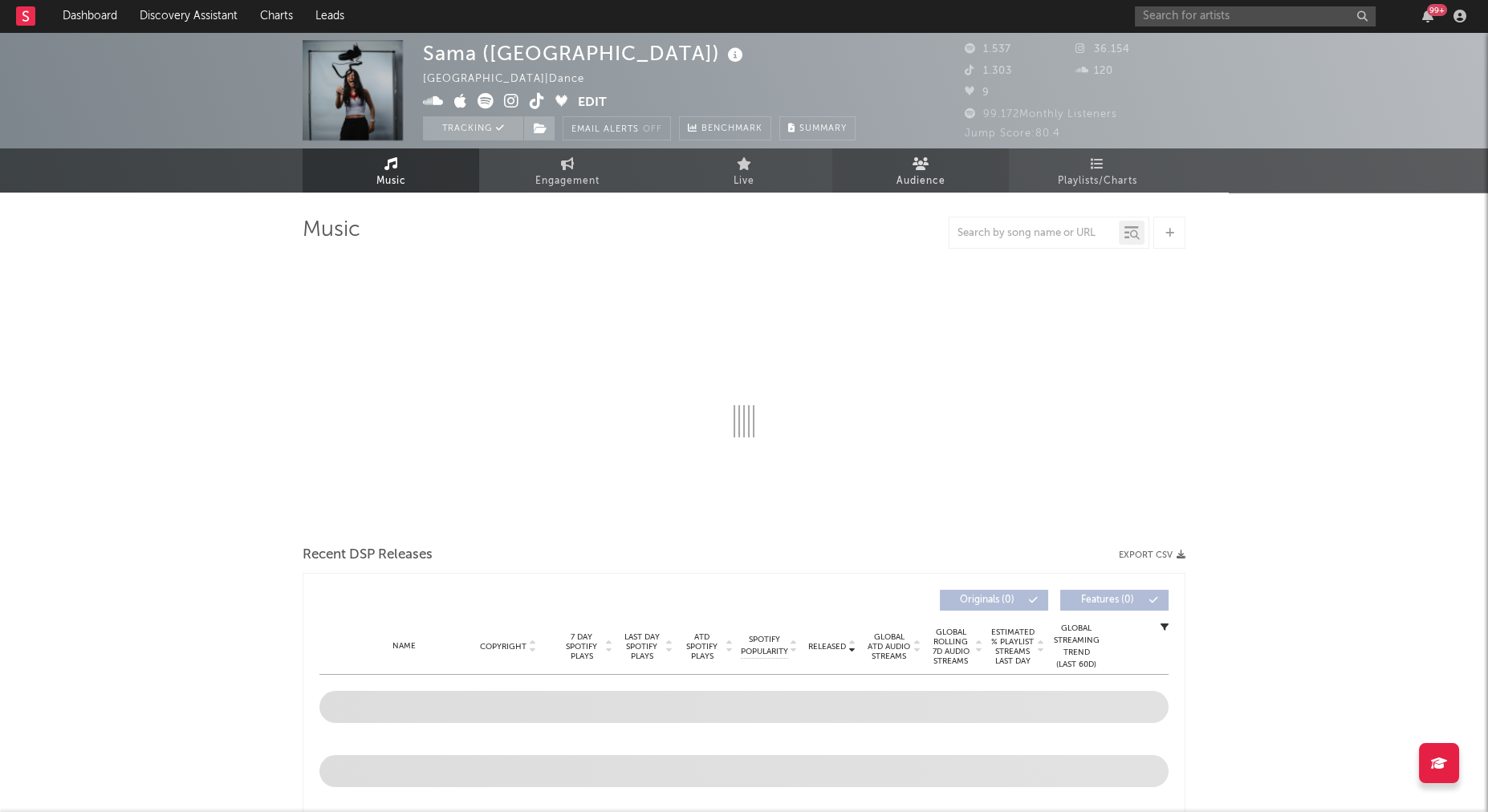
select select "1w"
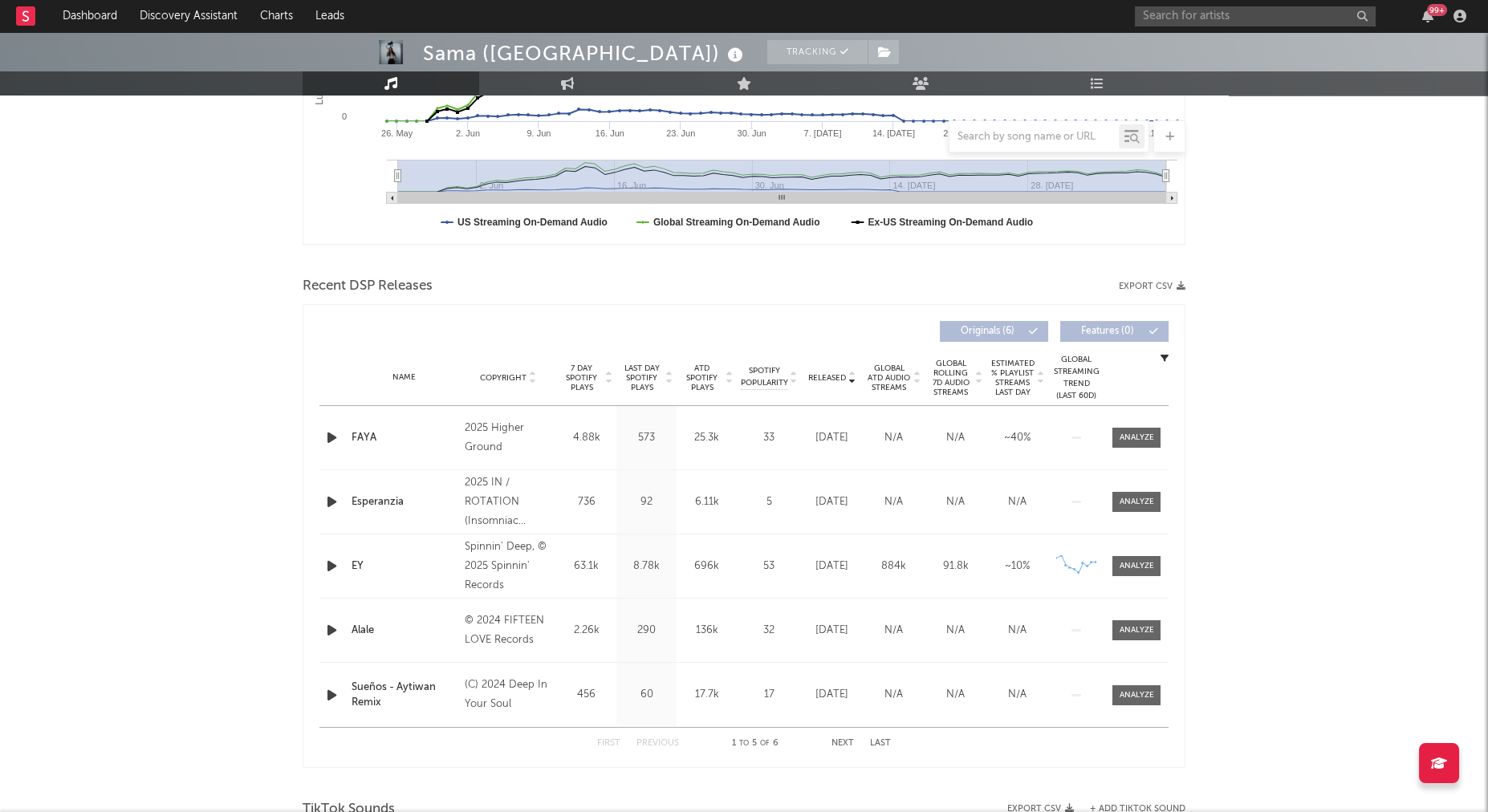
scroll to position [396, 0]
click at [642, 364] on span "Last Day Spotify Plays" at bounding box center [642, 378] width 42 height 29
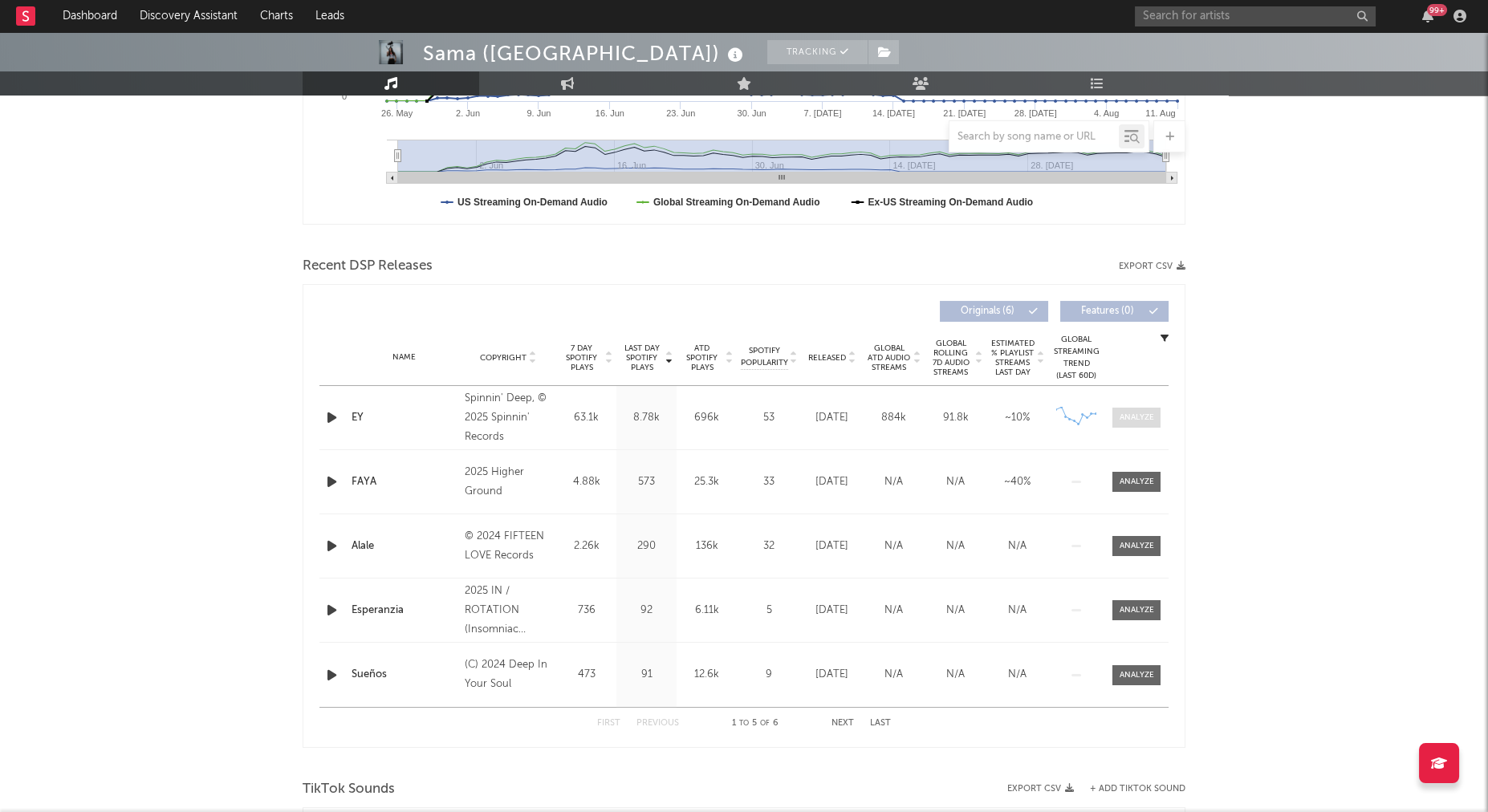
click at [1134, 420] on div at bounding box center [1137, 417] width 34 height 12
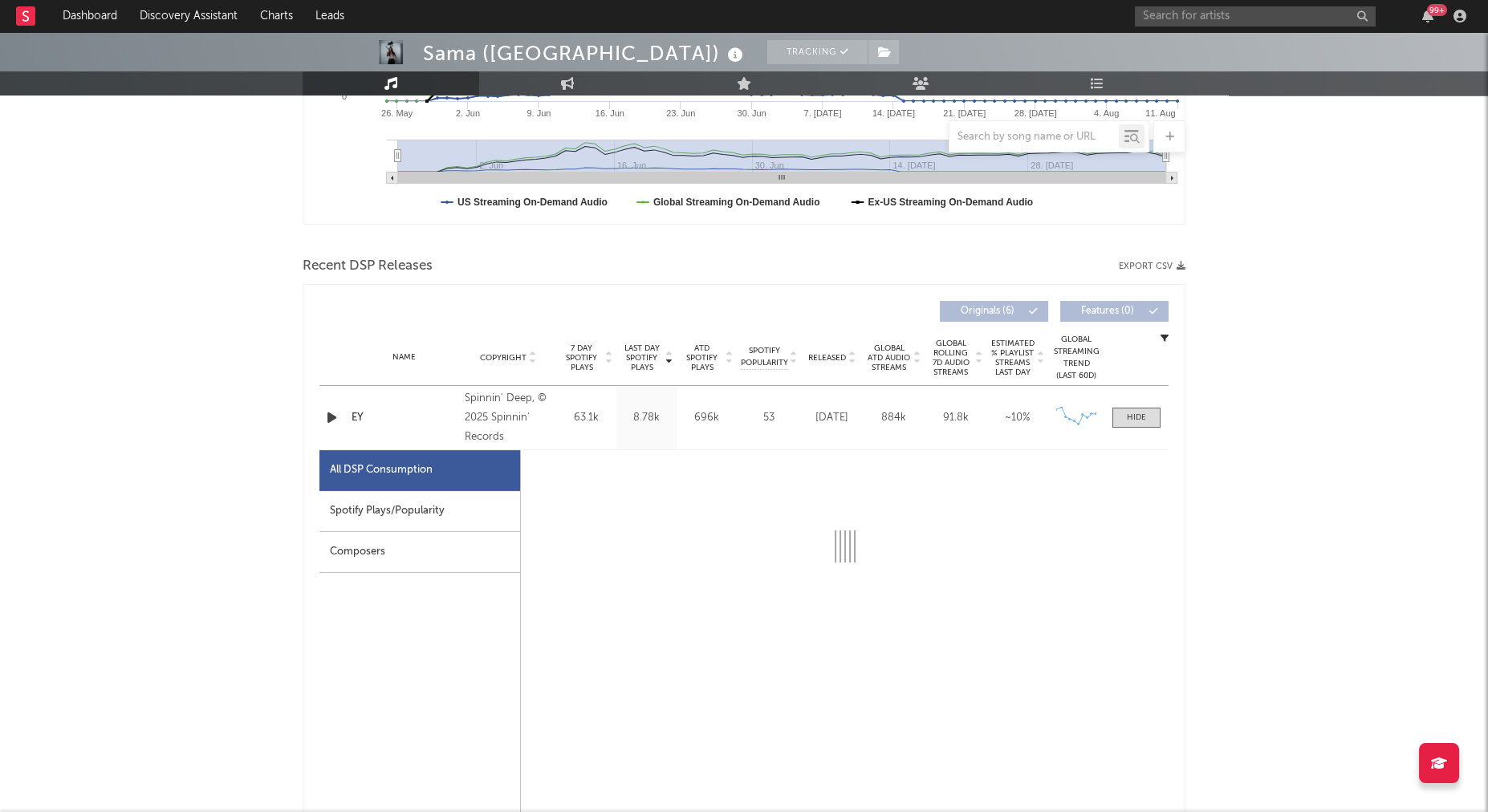
select select "1w"
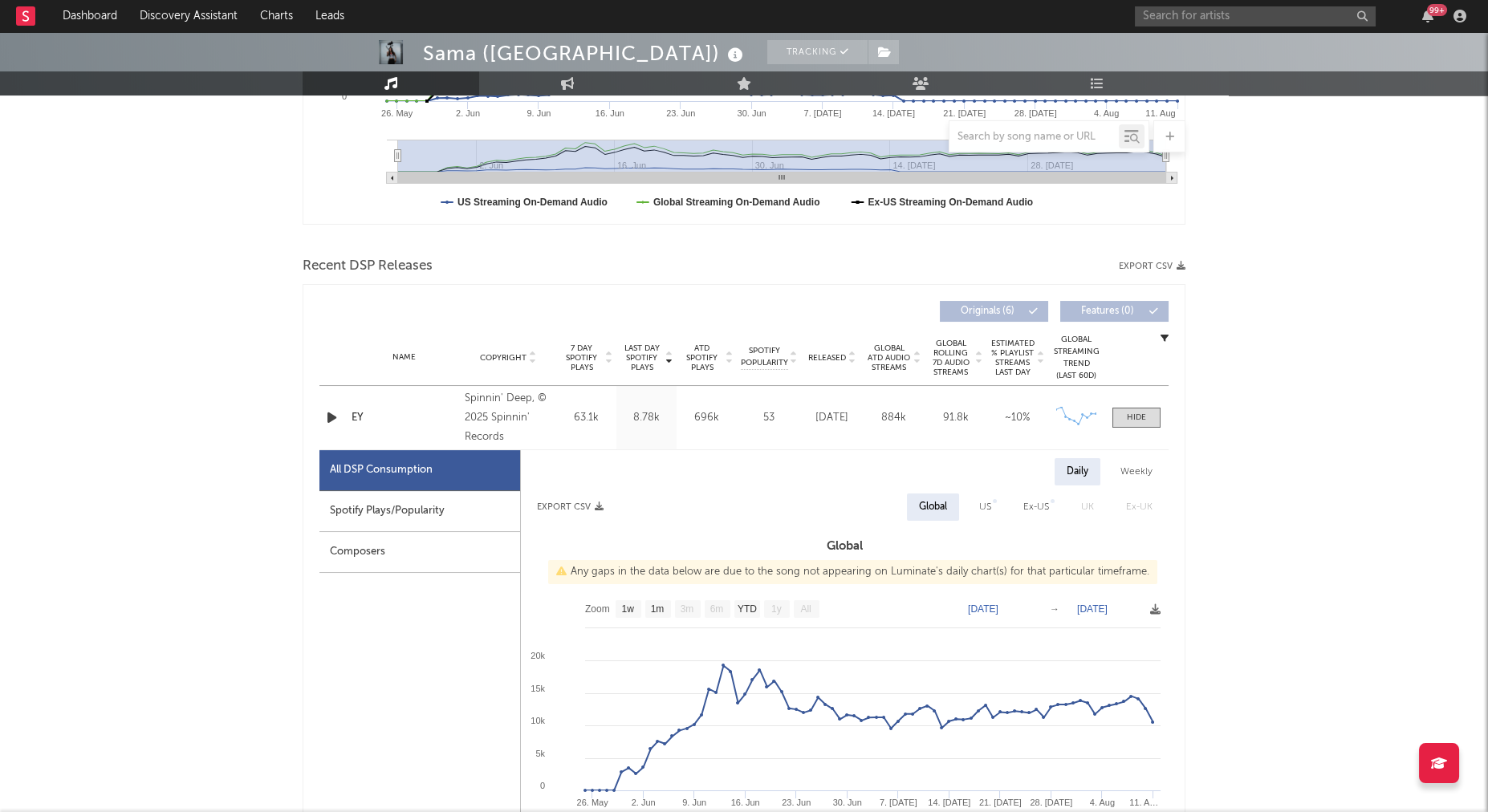
click at [485, 512] on div "Spotify Plays/Popularity" at bounding box center [420, 511] width 200 height 41
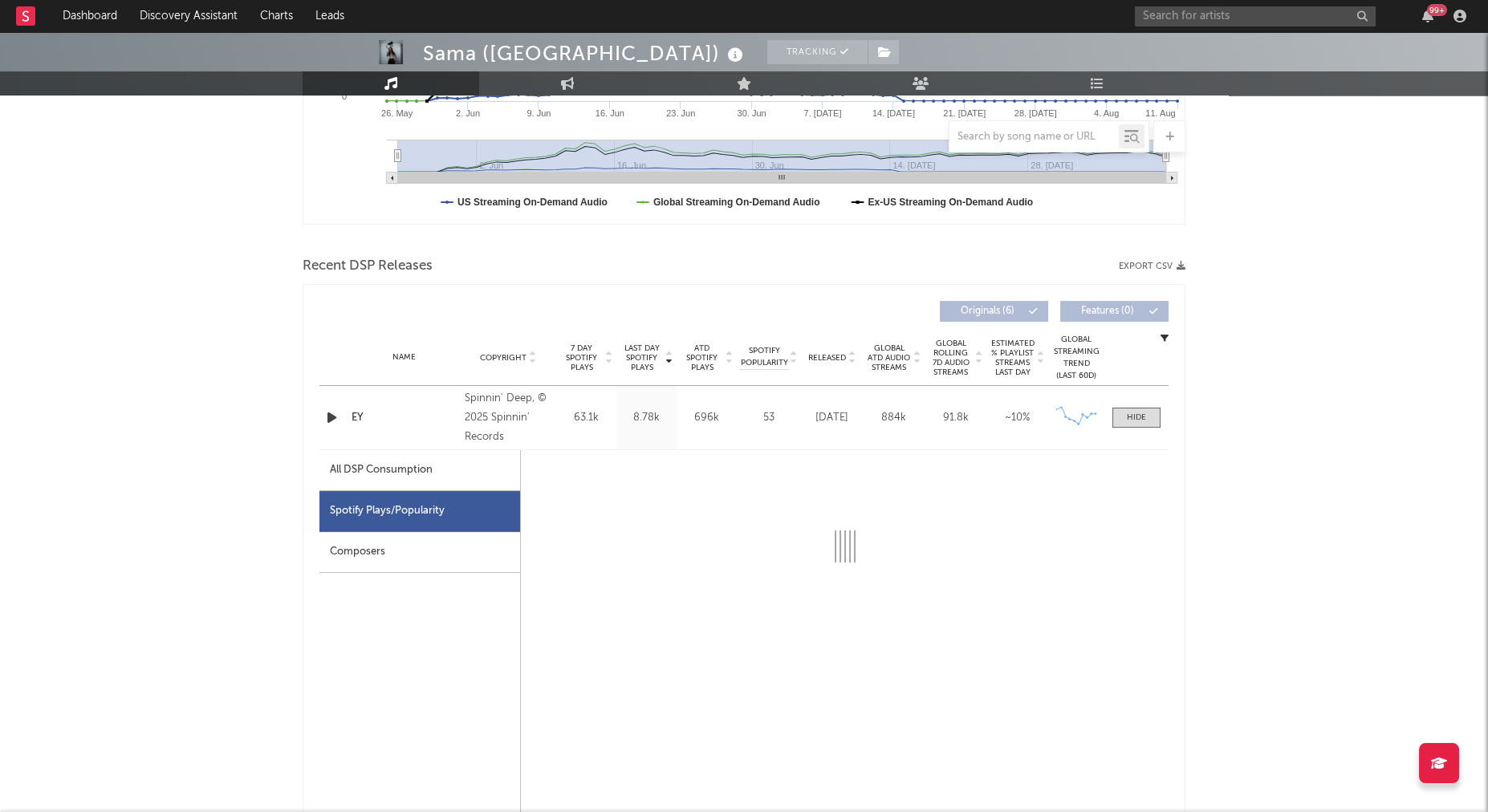
select select "1w"
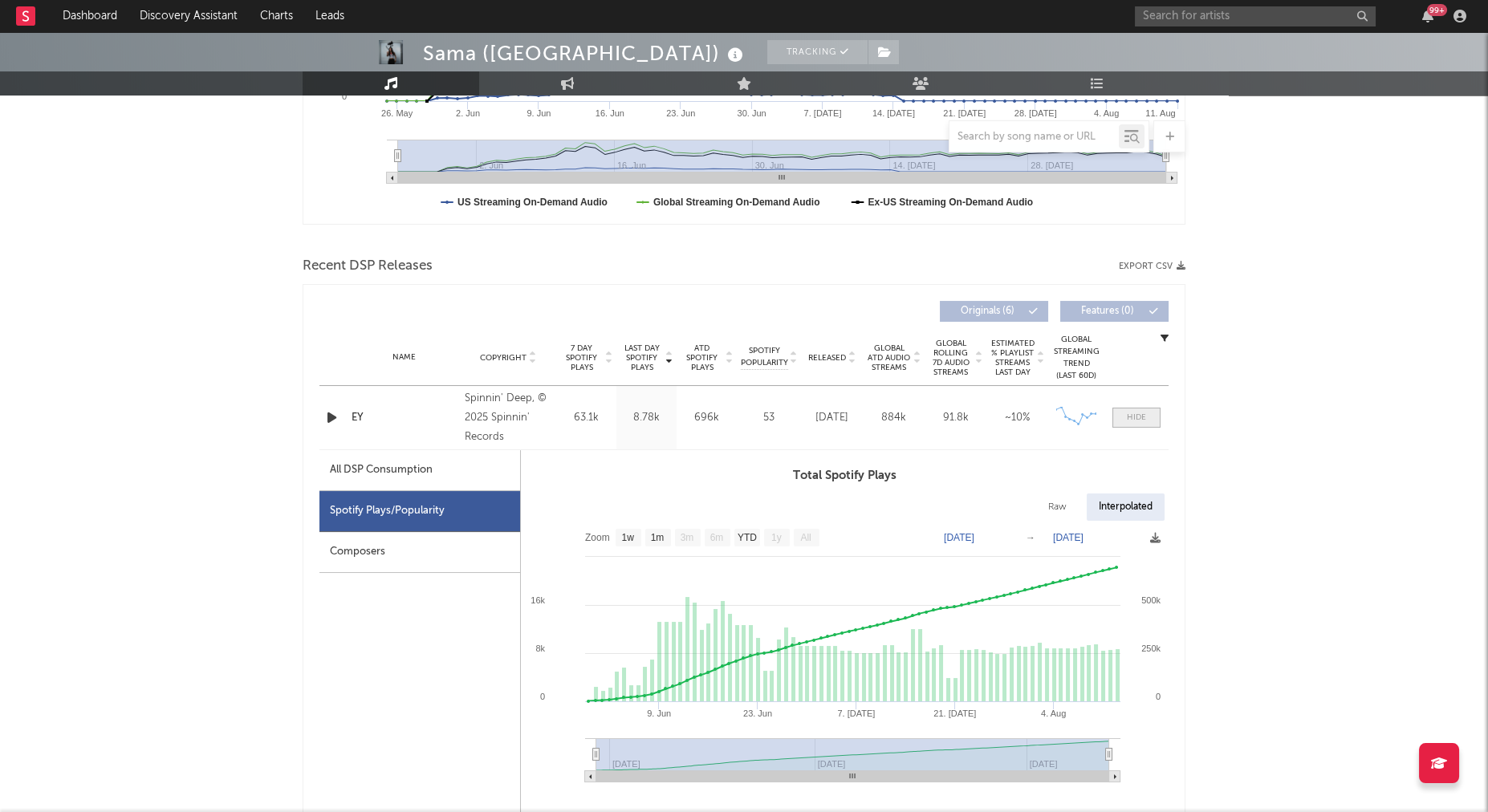
click at [1144, 411] on div at bounding box center [1136, 417] width 19 height 12
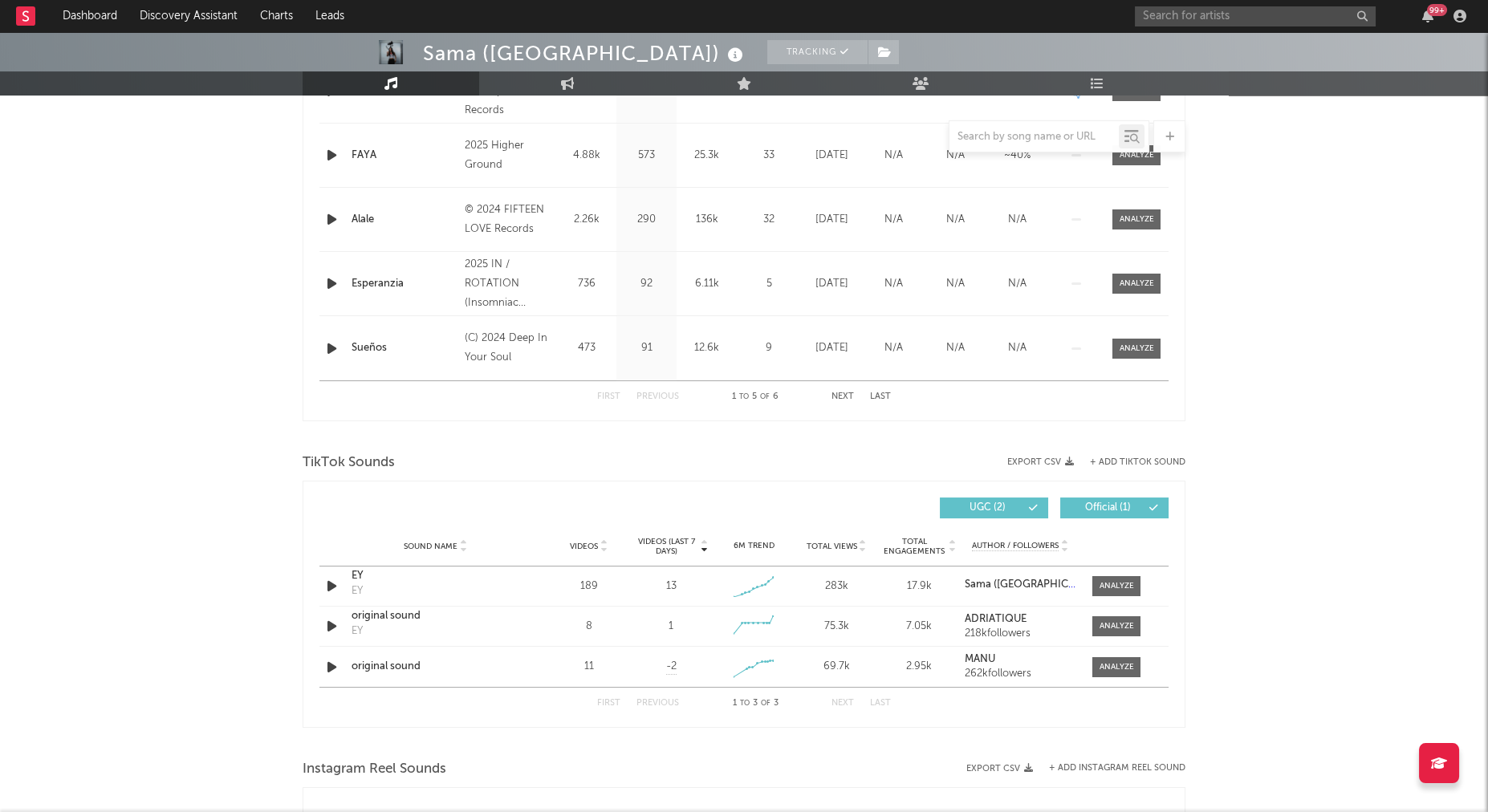
scroll to position [747, 0]
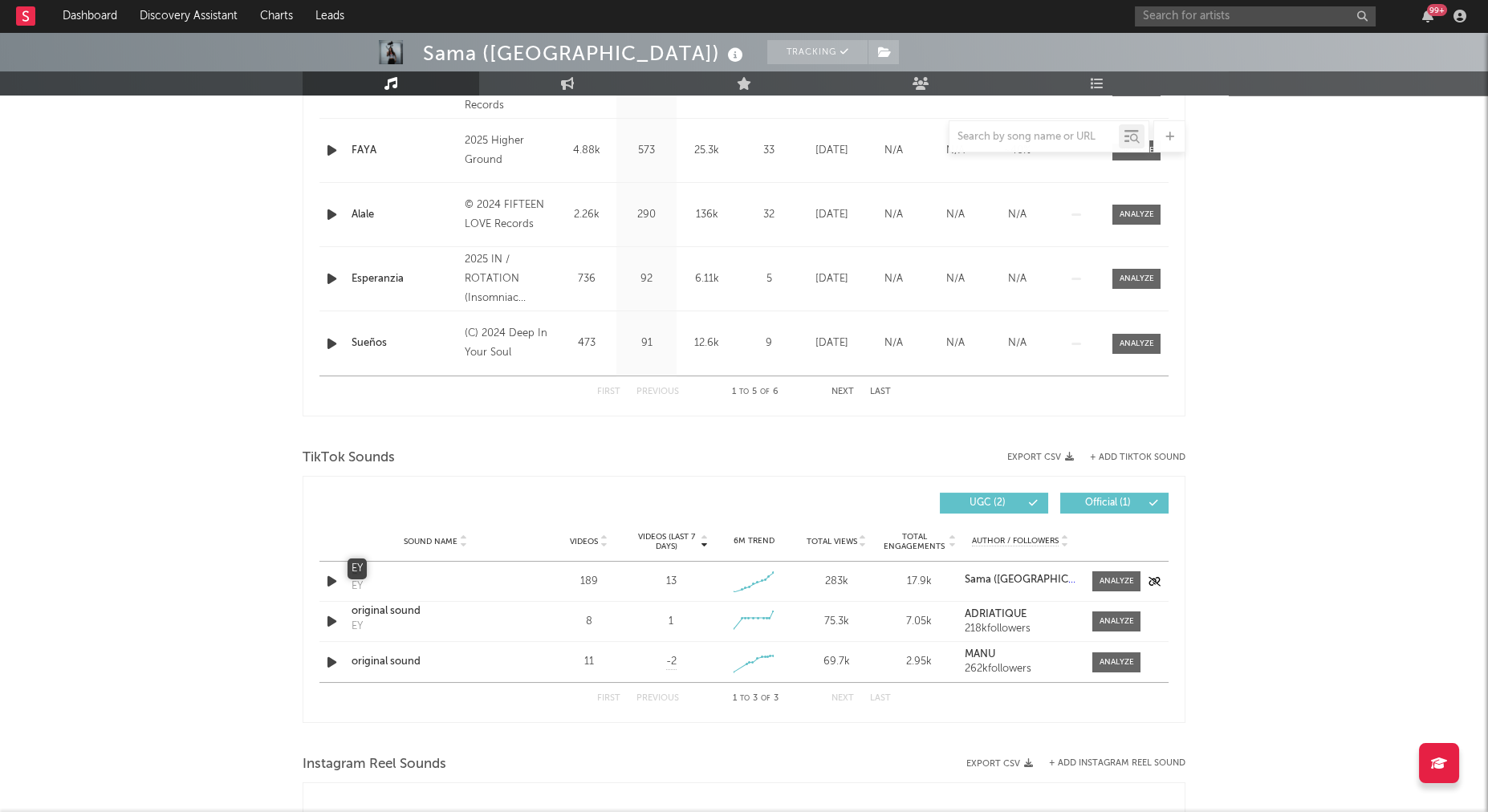
click at [357, 567] on div "EY" at bounding box center [436, 571] width 168 height 16
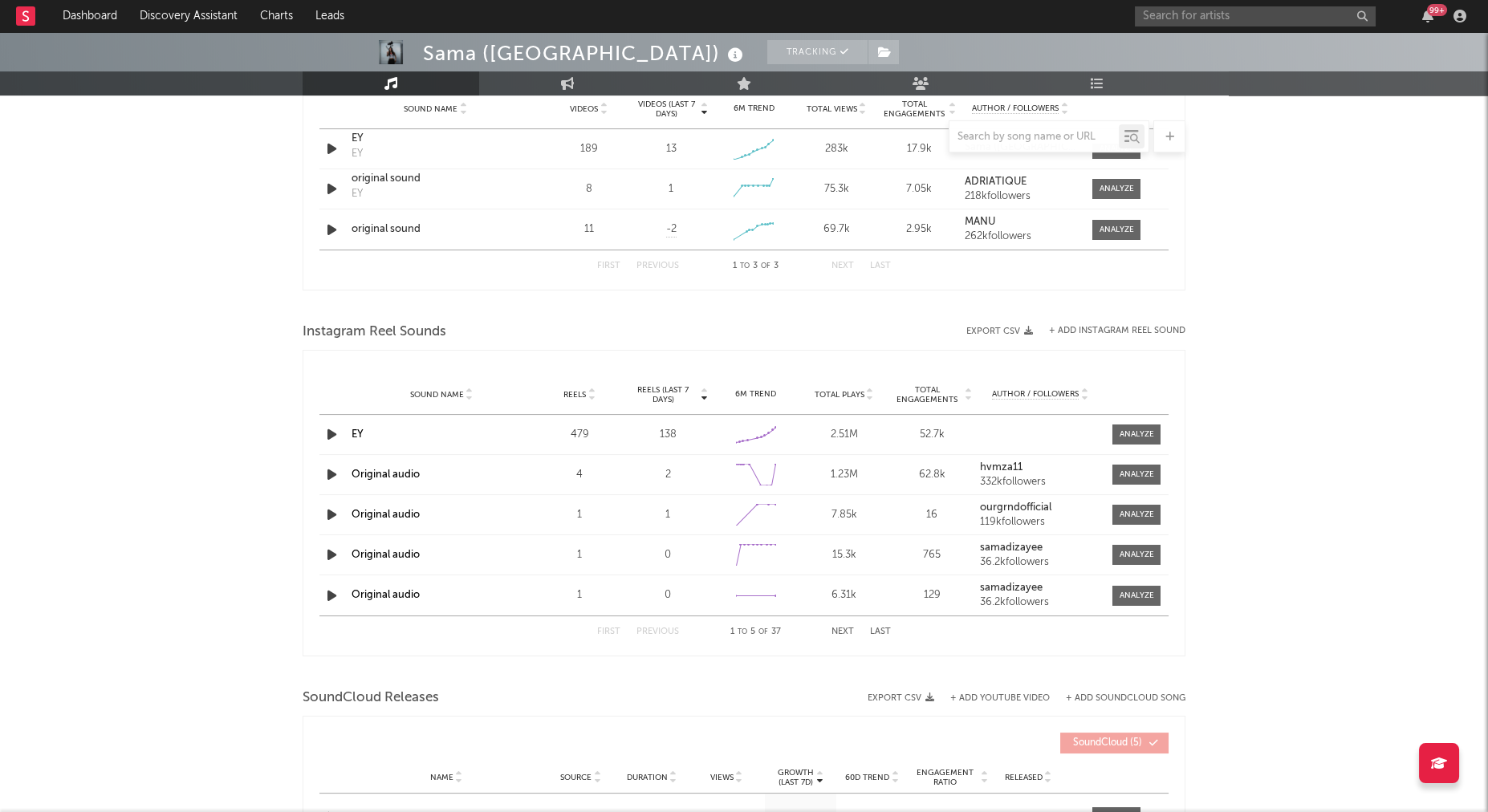
scroll to position [1186, 0]
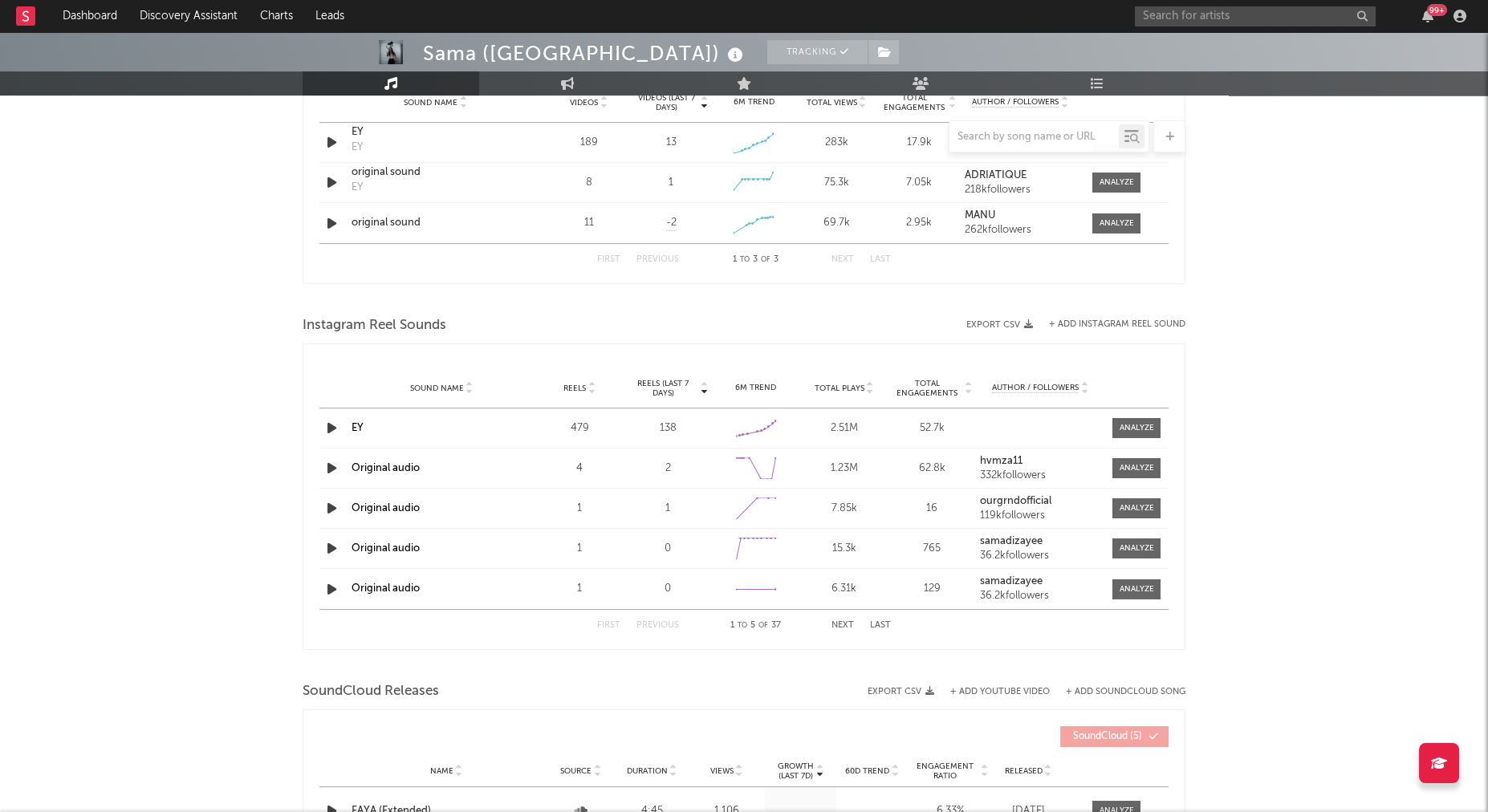
click at [356, 425] on link "EY" at bounding box center [357, 429] width 12 height 11
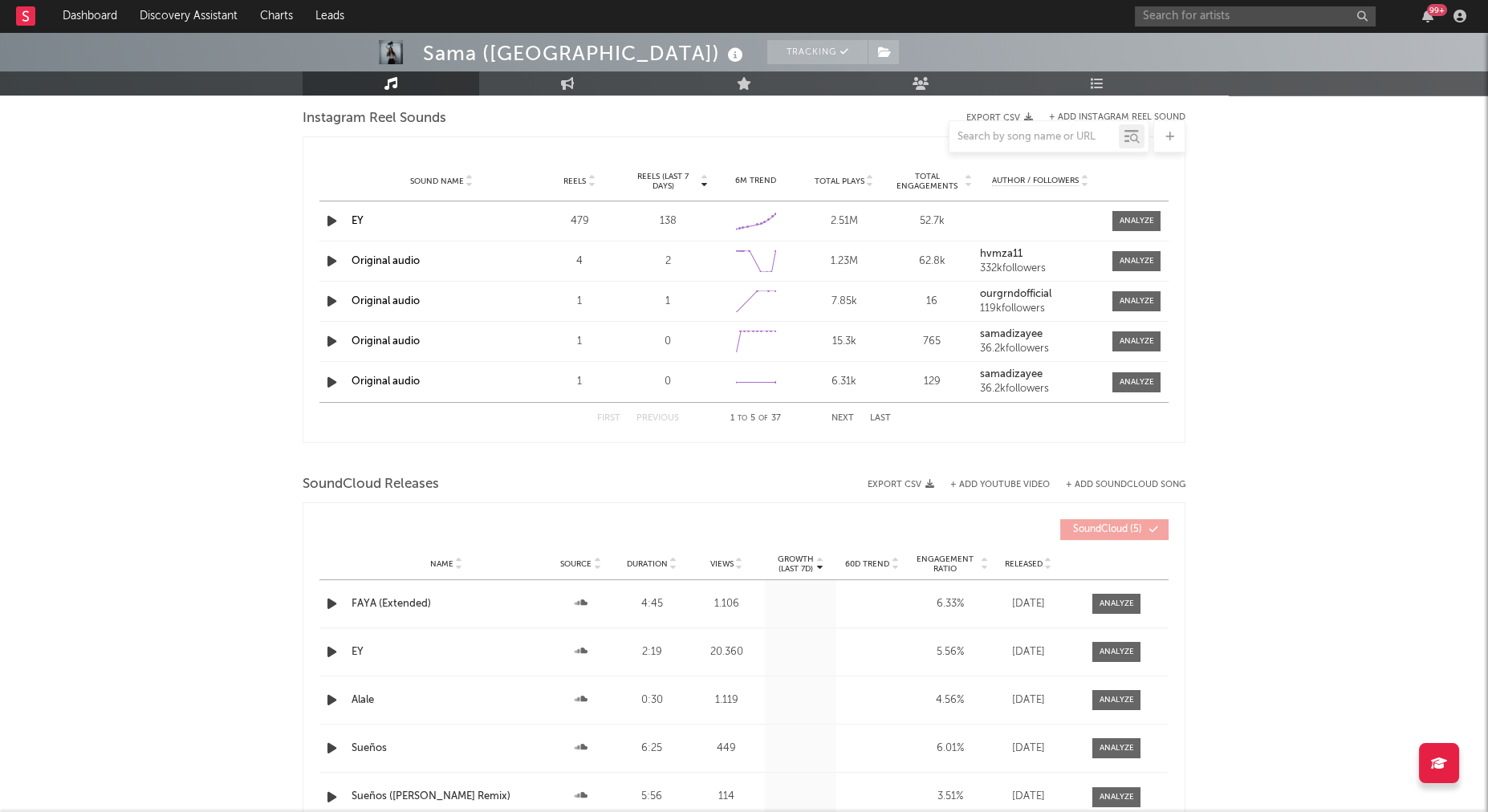
scroll to position [1396, 0]
click at [357, 644] on div "EY" at bounding box center [447, 651] width 189 height 16
